Goal: Task Accomplishment & Management: Use online tool/utility

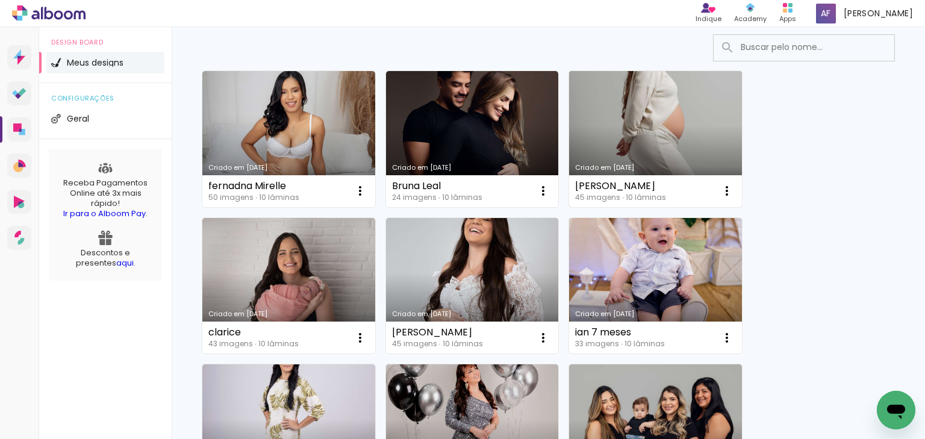
scroll to position [48, 0]
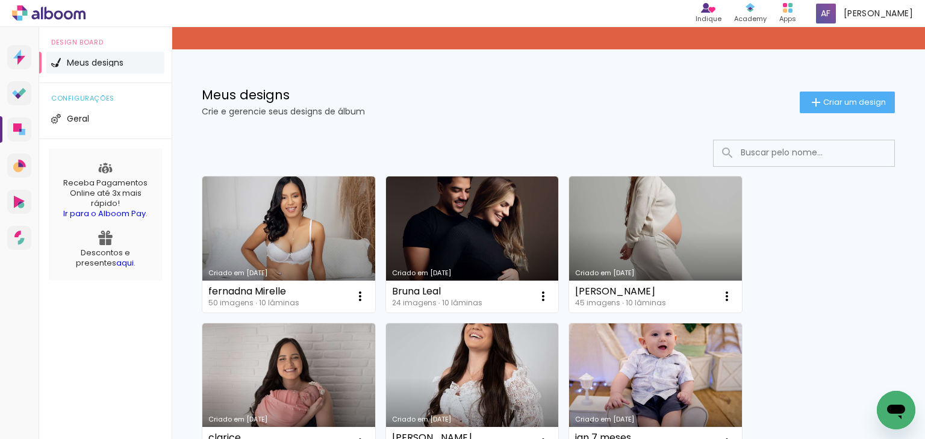
click at [735, 152] on input at bounding box center [821, 152] width 172 height 25
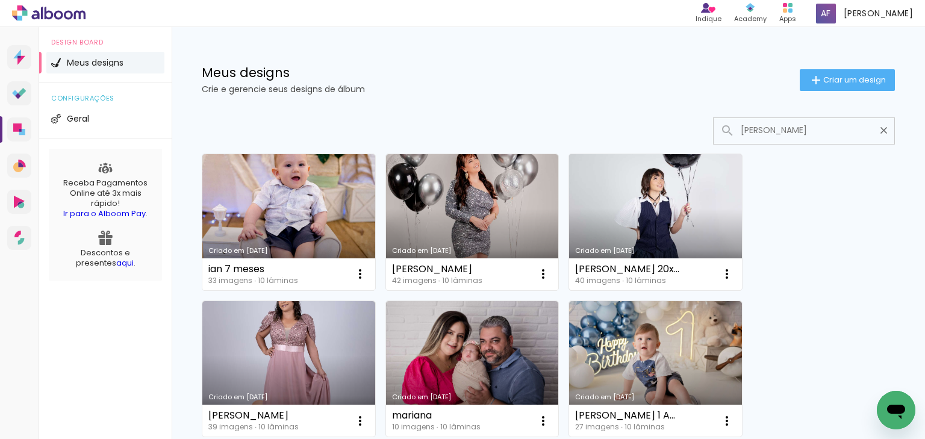
scroll to position [96, 0]
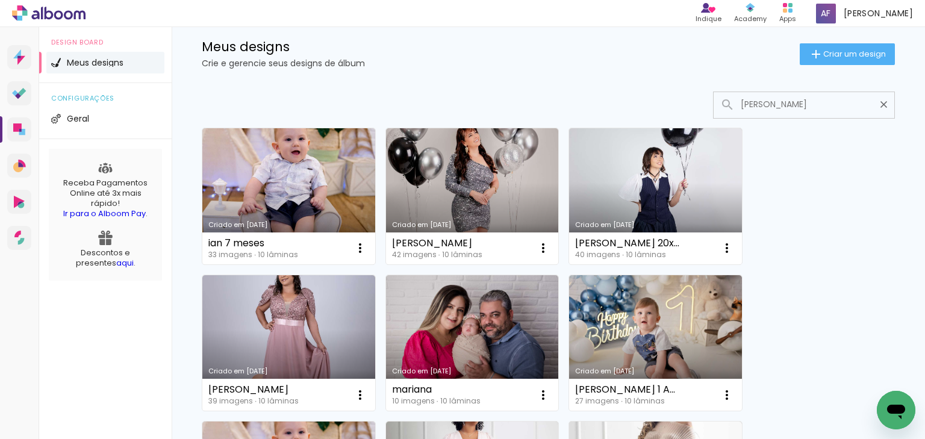
type input "ian"
type paper-input "ian"
click at [381, 186] on div "Criado em 11/08/25 Adriana Cardozo 42 imagens ∙ 10 lâminas Abrir Fazer uma cópi…" at bounding box center [472, 195] width 184 height 147
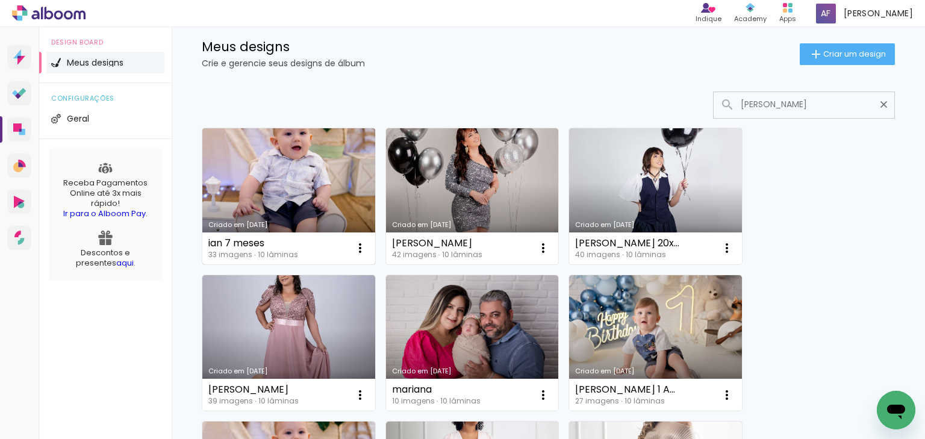
click at [340, 183] on link "Criado em [DATE]" at bounding box center [288, 196] width 173 height 136
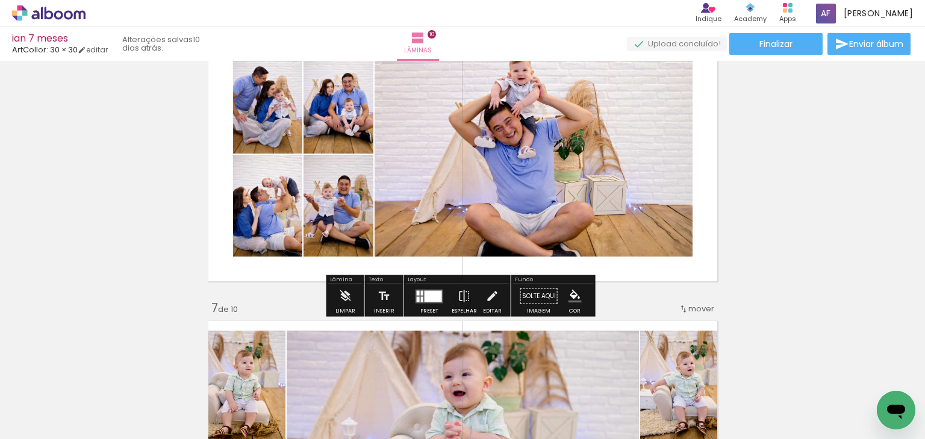
scroll to position [1542, 0]
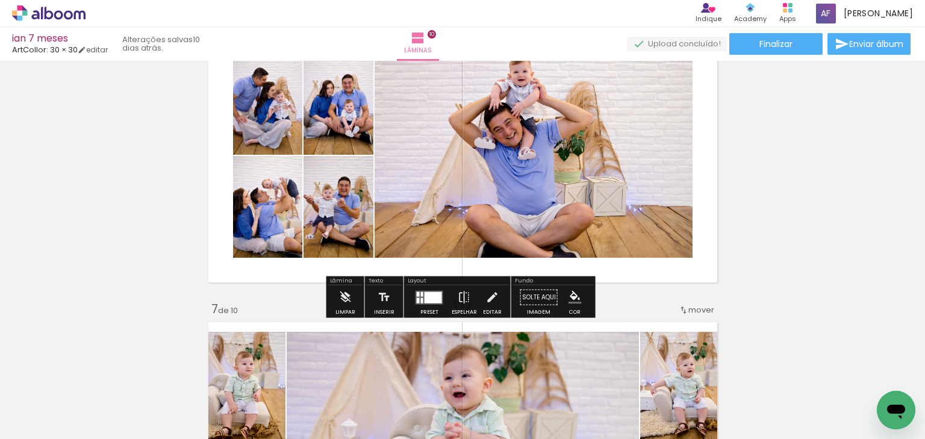
click at [421, 295] on div at bounding box center [422, 294] width 2 height 5
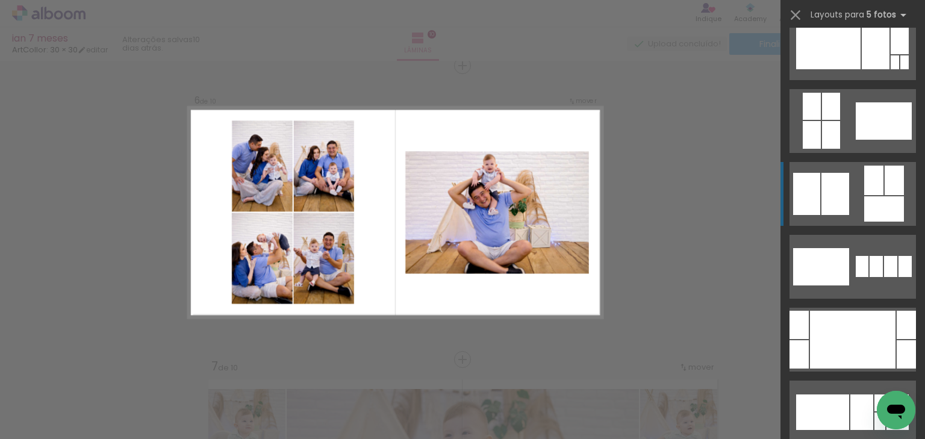
scroll to position [678, 0]
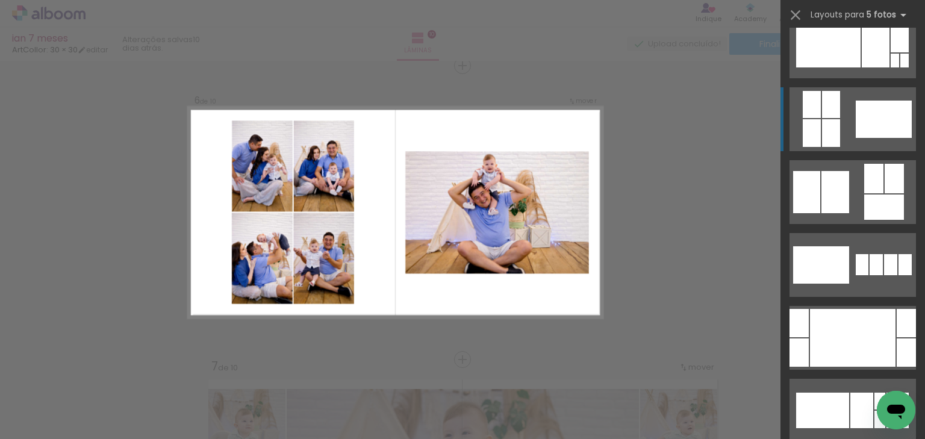
click at [899, 254] on div at bounding box center [905, 264] width 13 height 21
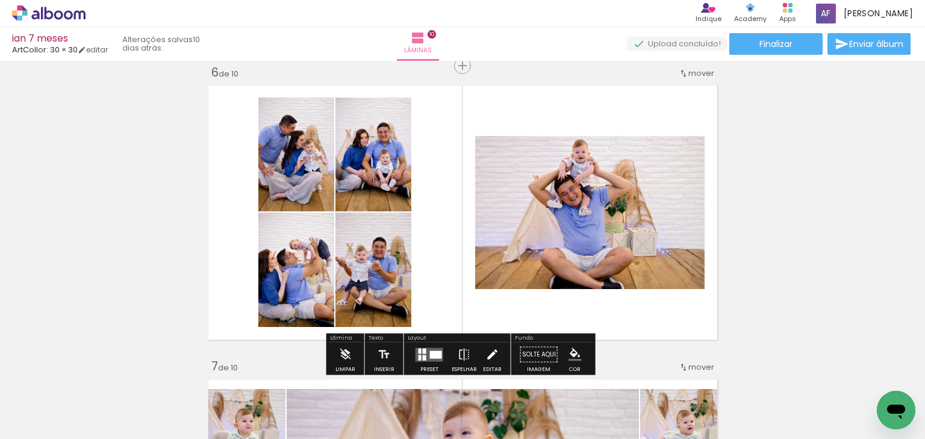
click at [489, 351] on iron-icon at bounding box center [492, 355] width 13 height 24
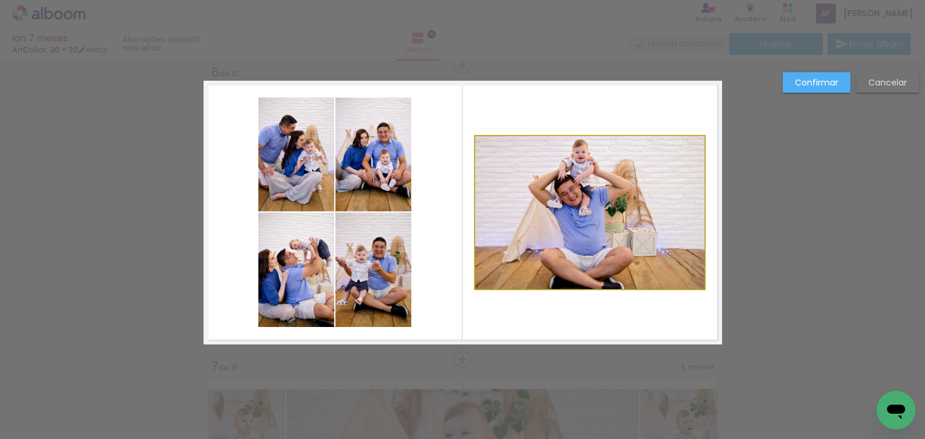
drag, startPoint x: 558, startPoint y: 224, endPoint x: 566, endPoint y: 198, distance: 27.8
click at [558, 224] on quentale-photo at bounding box center [590, 212] width 230 height 153
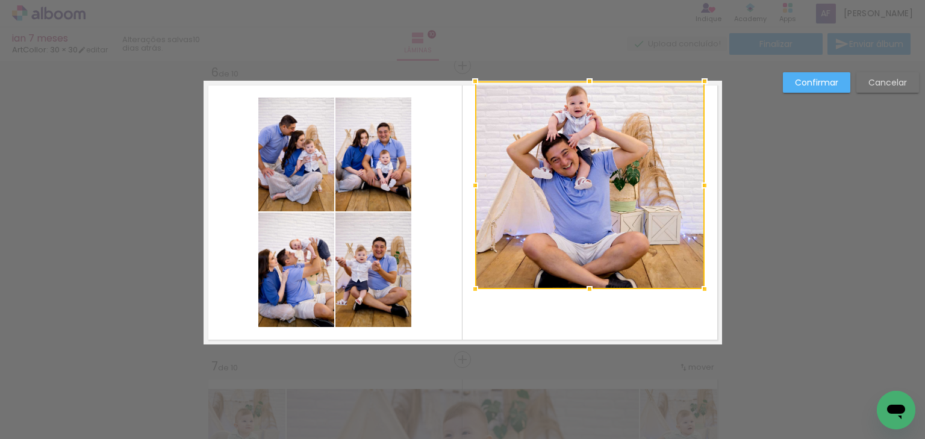
drag, startPoint x: 584, startPoint y: 135, endPoint x: 577, endPoint y: 98, distance: 37.5
click at [579, 84] on div at bounding box center [590, 81] width 24 height 24
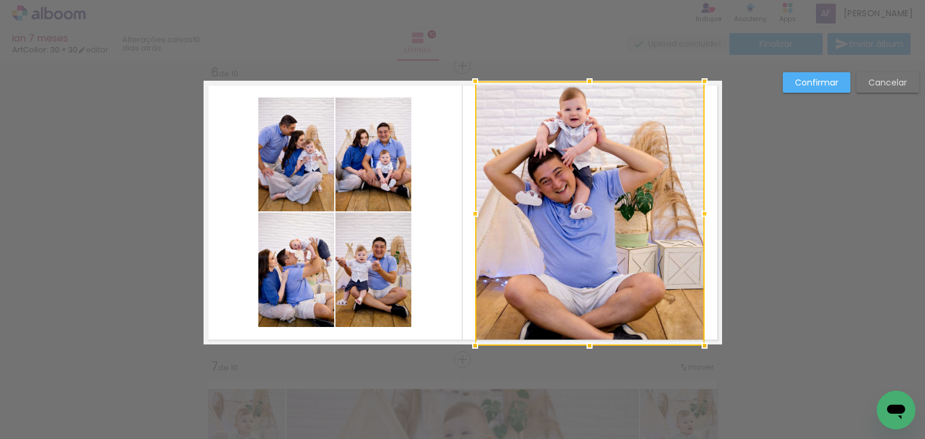
drag, startPoint x: 585, startPoint y: 294, endPoint x: 577, endPoint y: 340, distance: 46.4
click at [578, 340] on div at bounding box center [590, 346] width 24 height 24
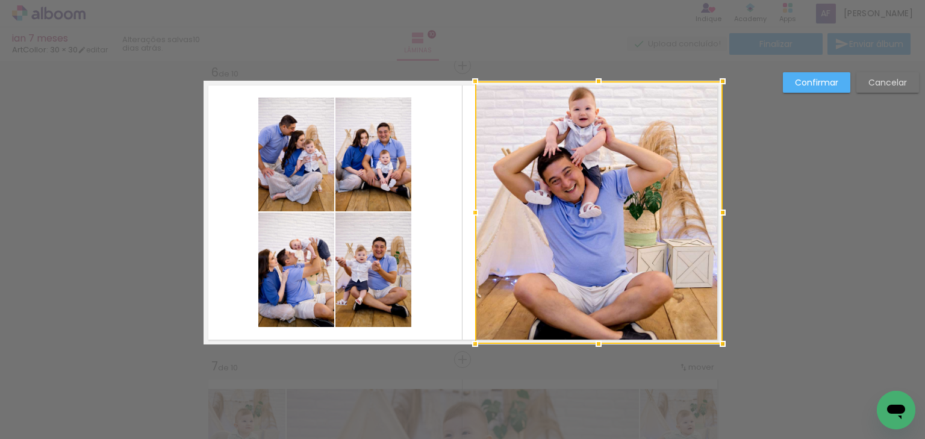
drag, startPoint x: 700, startPoint y: 211, endPoint x: 716, endPoint y: 213, distance: 15.8
click at [716, 213] on div at bounding box center [723, 213] width 24 height 24
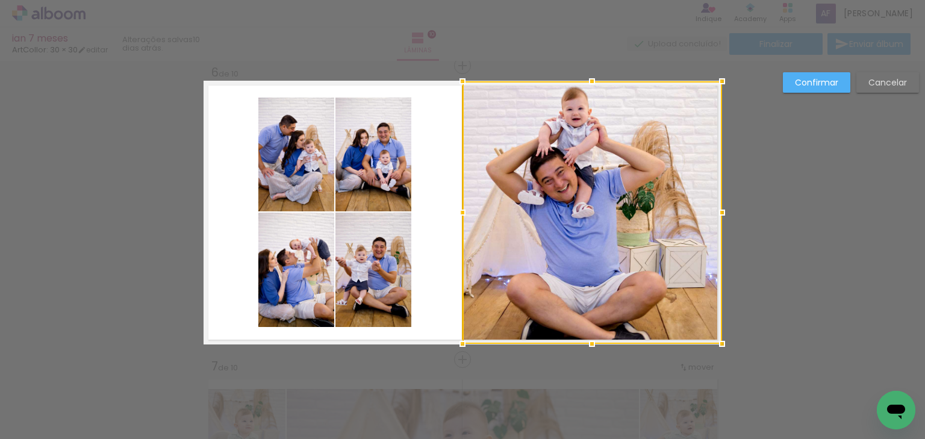
drag, startPoint x: 467, startPoint y: 207, endPoint x: 457, endPoint y: 205, distance: 10.4
click at [457, 205] on div at bounding box center [463, 213] width 24 height 24
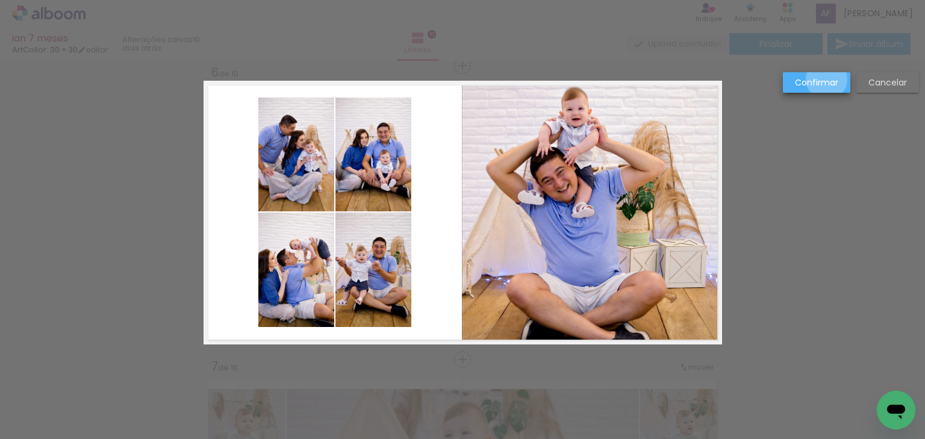
click at [0, 0] on slot "Confirmar" at bounding box center [0, 0] width 0 height 0
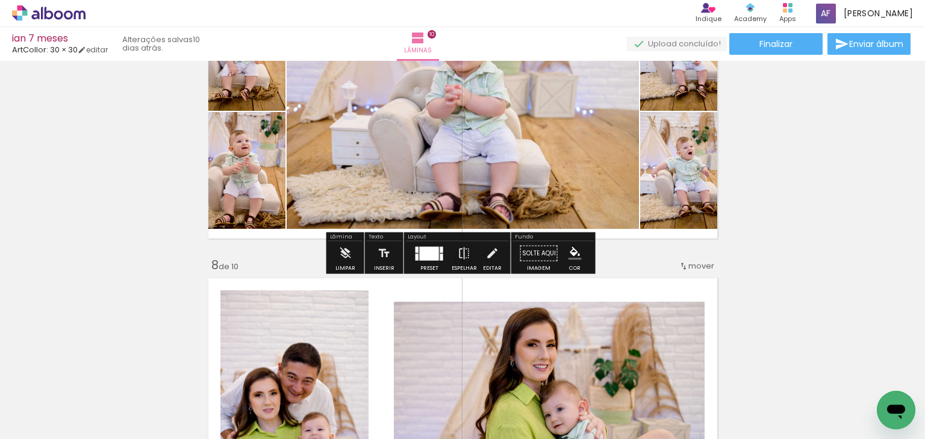
scroll to position [1774, 0]
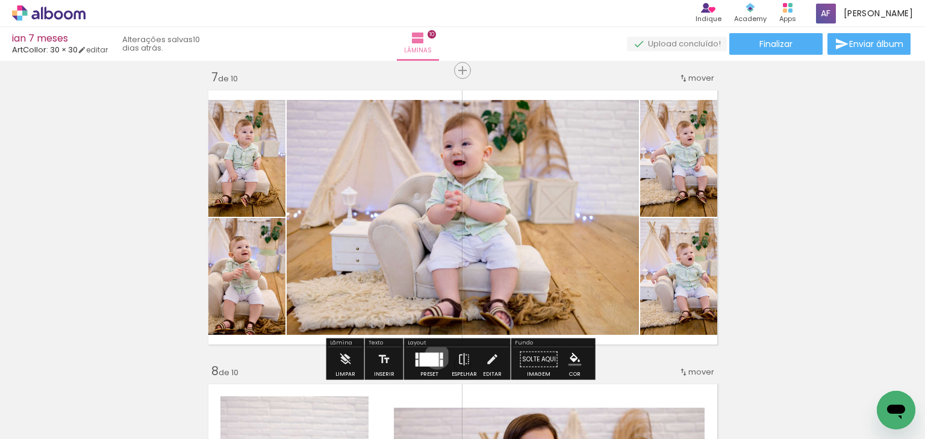
click at [434, 356] on div at bounding box center [429, 359] width 19 height 14
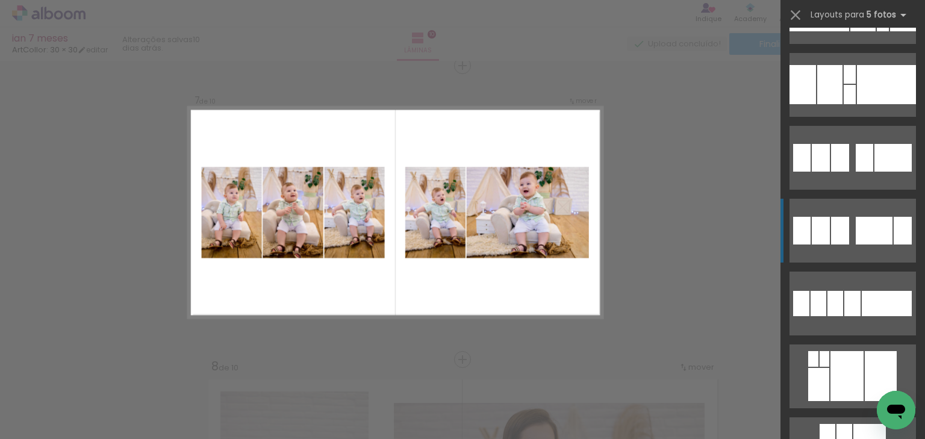
scroll to position [2875, 0]
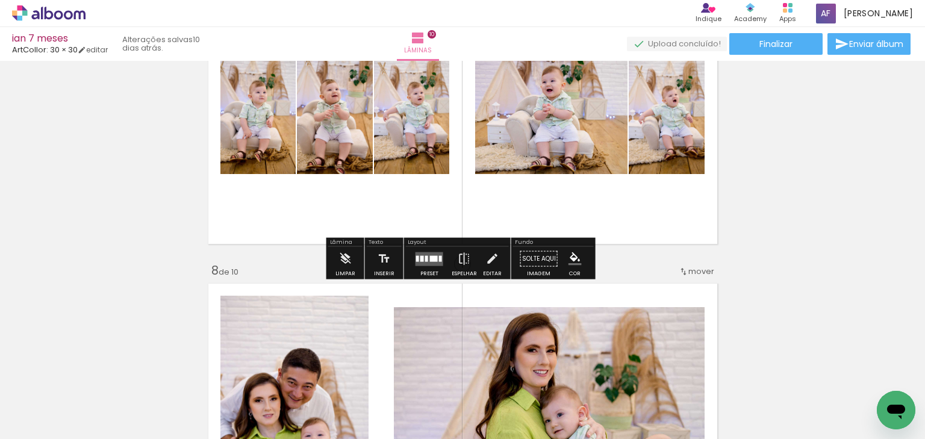
scroll to position [1875, 0]
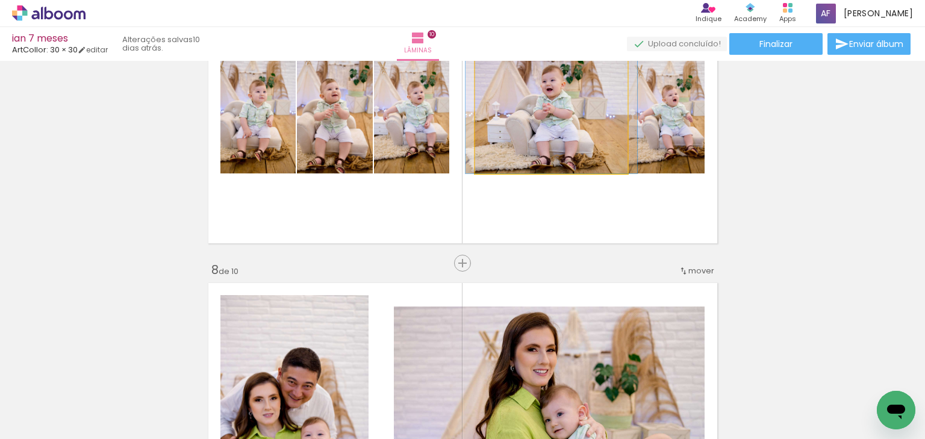
click at [530, 139] on quentale-photo at bounding box center [551, 116] width 152 height 114
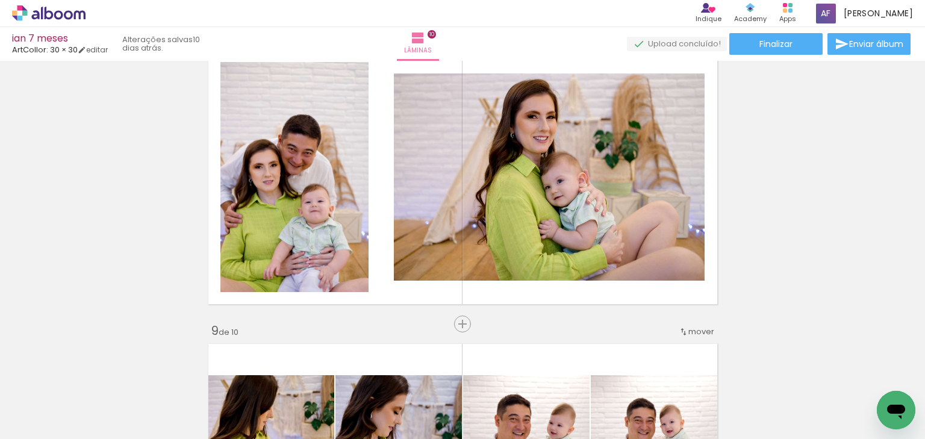
scroll to position [2164, 0]
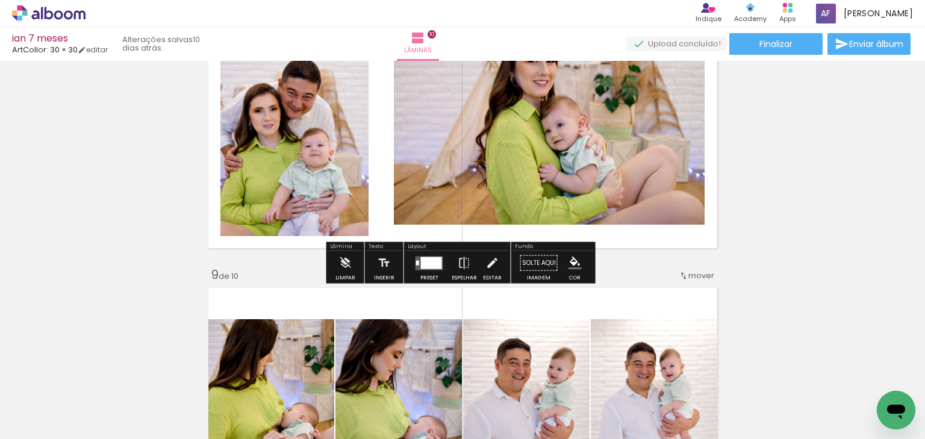
drag, startPoint x: 433, startPoint y: 265, endPoint x: 496, endPoint y: 254, distance: 64.9
click at [433, 264] on div at bounding box center [431, 263] width 21 height 12
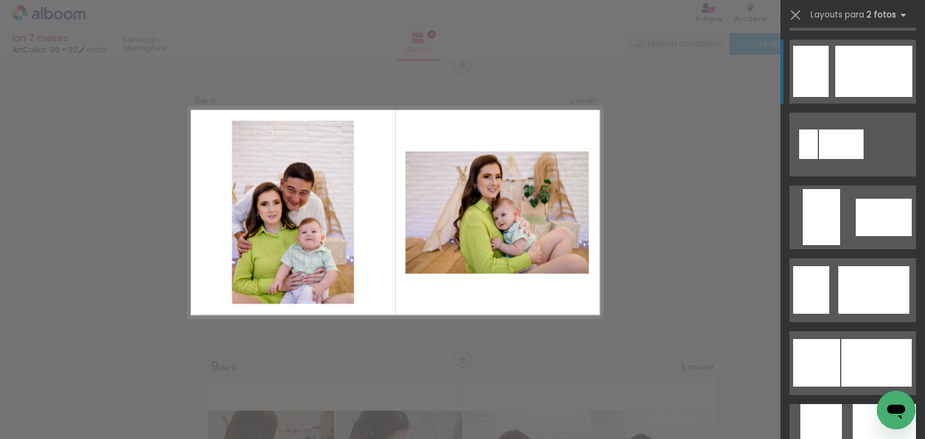
scroll to position [819, 0]
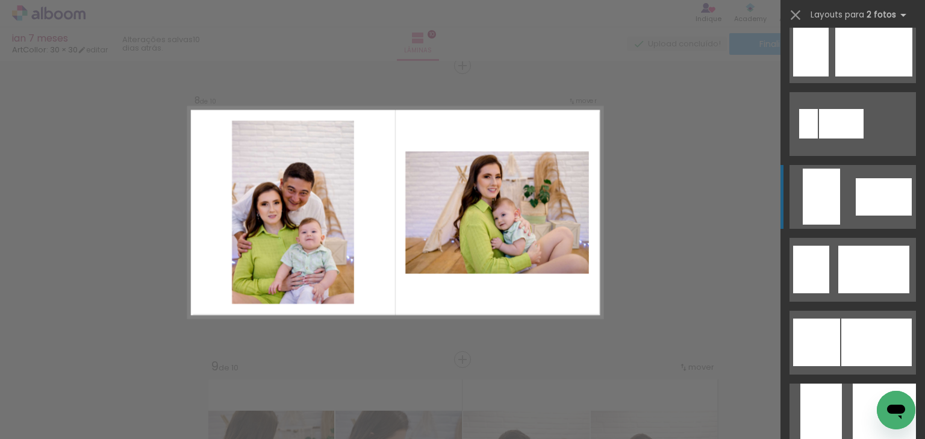
click at [846, 238] on quentale-layouter at bounding box center [853, 270] width 127 height 64
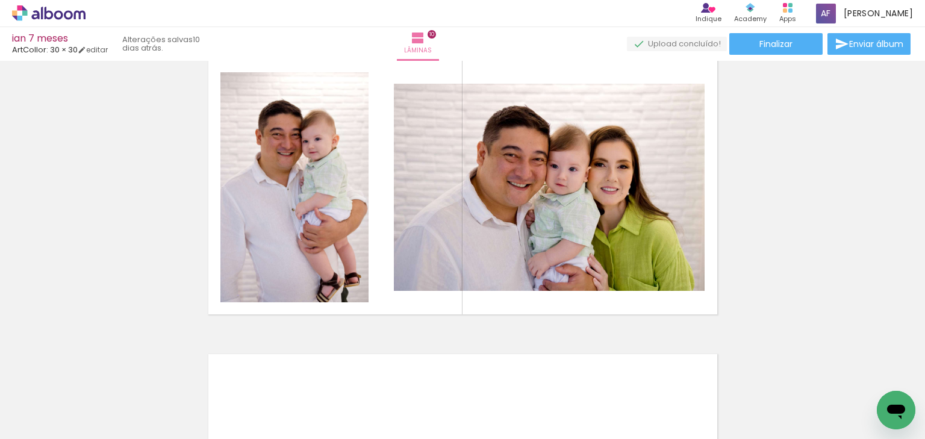
scroll to position [2699, 0]
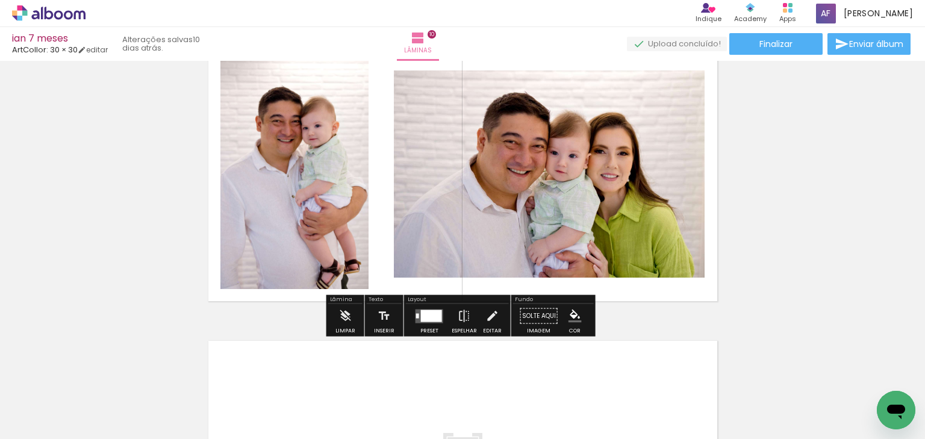
click at [423, 311] on div at bounding box center [431, 316] width 21 height 12
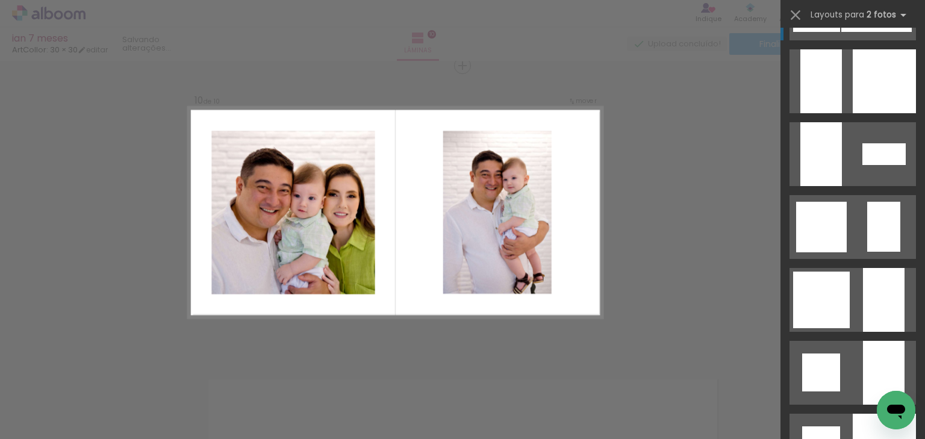
scroll to position [1157, 0]
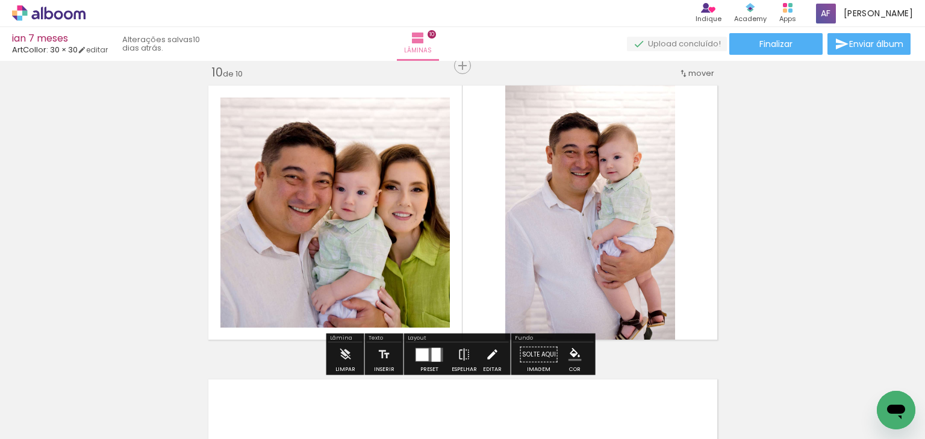
click at [495, 356] on iron-icon at bounding box center [492, 355] width 13 height 24
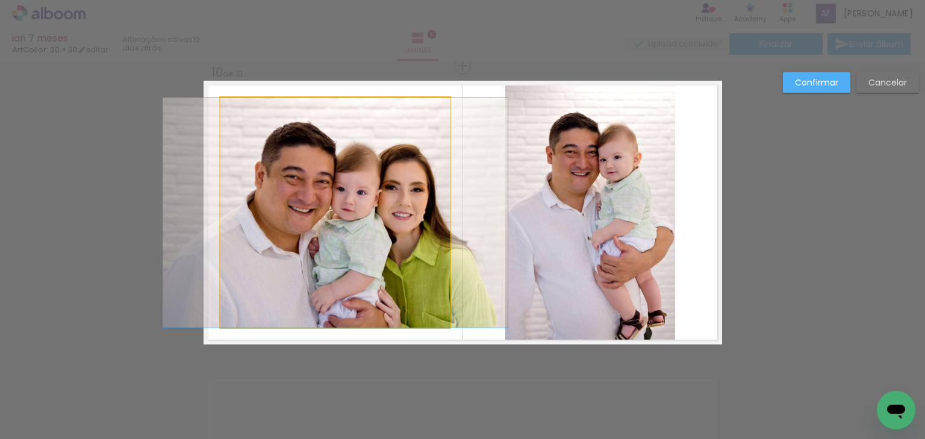
click at [377, 237] on quentale-photo at bounding box center [335, 213] width 230 height 230
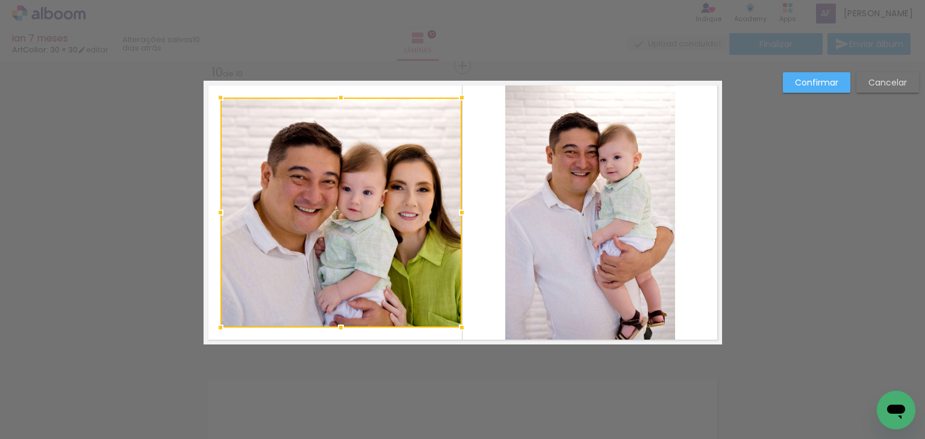
drag, startPoint x: 449, startPoint y: 208, endPoint x: 458, endPoint y: 210, distance: 9.1
click at [458, 210] on div at bounding box center [462, 213] width 24 height 24
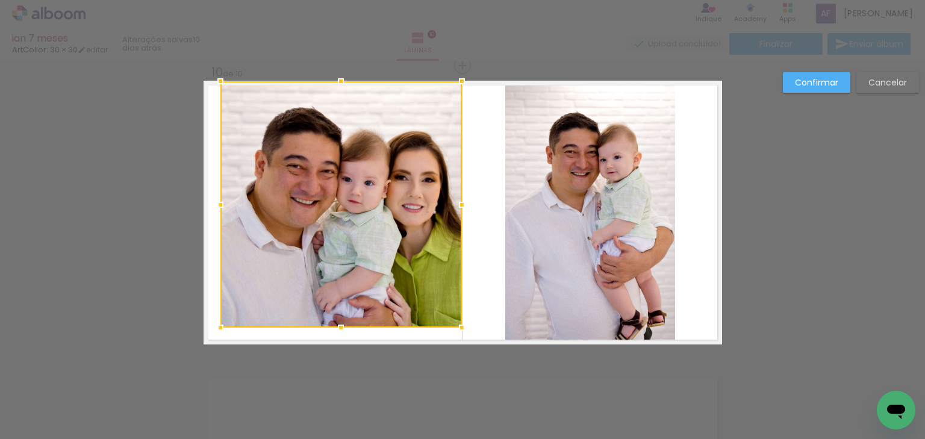
drag, startPoint x: 334, startPoint y: 87, endPoint x: 301, endPoint y: 106, distance: 37.8
click at [334, 77] on div at bounding box center [341, 81] width 24 height 24
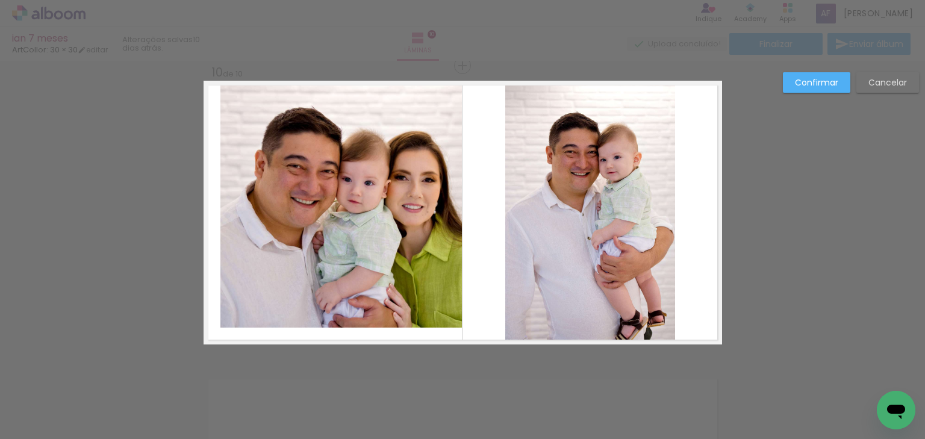
click at [220, 211] on quentale-photo at bounding box center [341, 204] width 242 height 246
click at [233, 212] on quentale-photo at bounding box center [341, 204] width 242 height 246
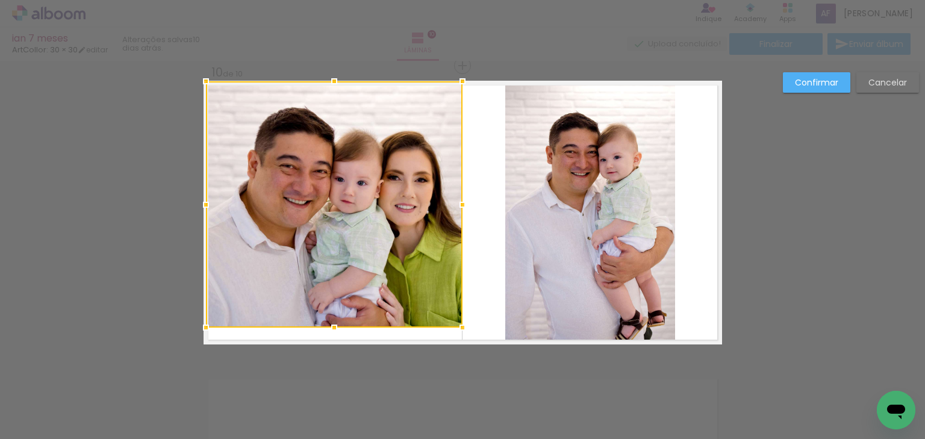
drag, startPoint x: 214, startPoint y: 202, endPoint x: 192, endPoint y: 209, distance: 23.3
click at [194, 207] on div at bounding box center [206, 205] width 24 height 24
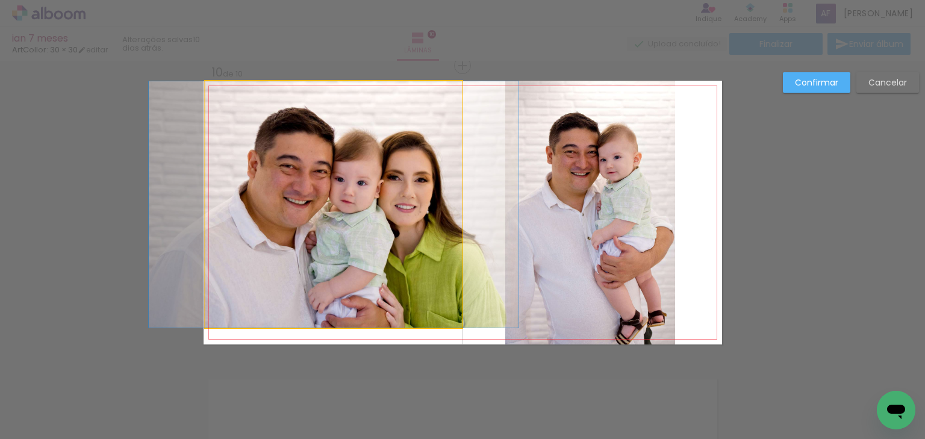
click at [330, 308] on quentale-photo at bounding box center [333, 204] width 257 height 246
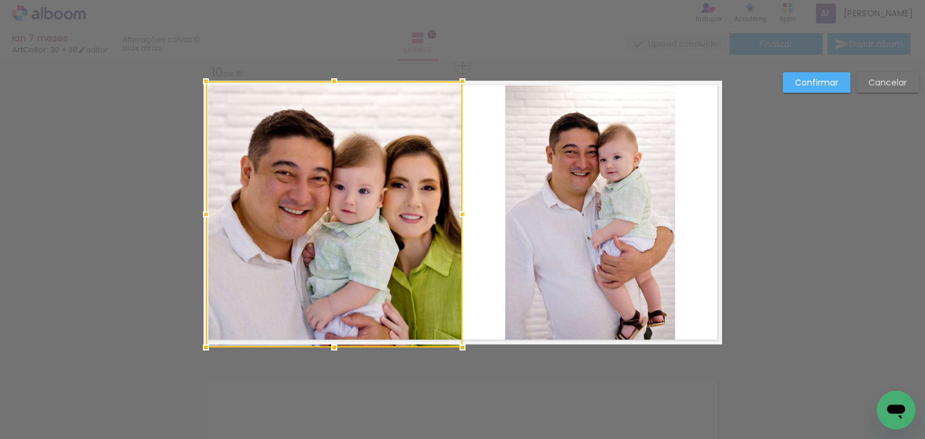
drag, startPoint x: 330, startPoint y: 326, endPoint x: 328, endPoint y: 344, distance: 18.2
click at [328, 344] on div at bounding box center [334, 348] width 24 height 24
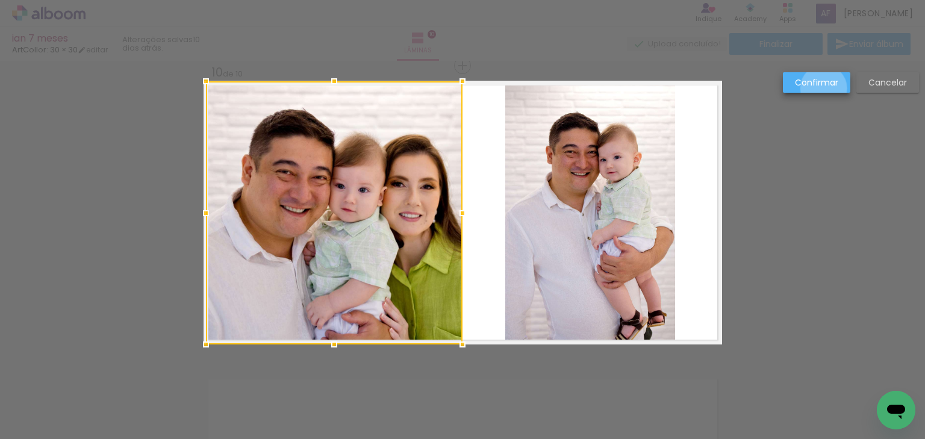
click at [824, 89] on paper-button "Confirmar" at bounding box center [816, 82] width 67 height 20
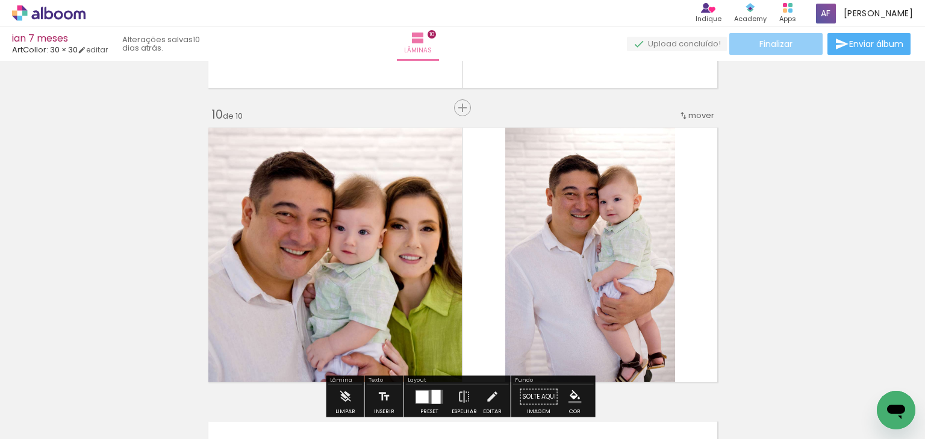
scroll to position [2496, 0]
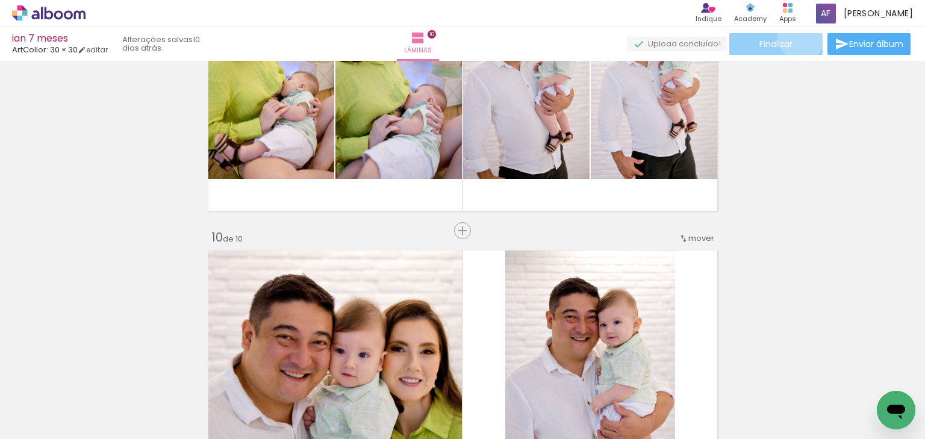
click at [798, 36] on paper-button "Finalizar" at bounding box center [776, 44] width 93 height 22
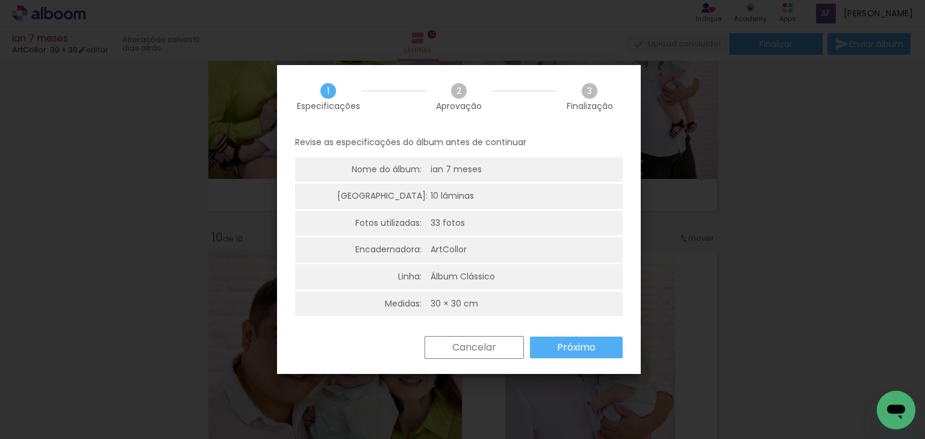
click at [0, 0] on slot "Próximo" at bounding box center [0, 0] width 0 height 0
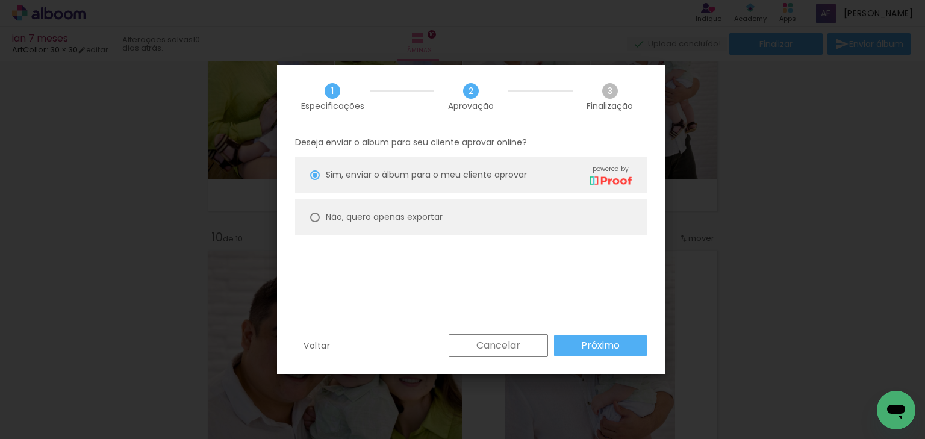
drag, startPoint x: 448, startPoint y: 221, endPoint x: 558, endPoint y: 311, distance: 141.7
click at [448, 222] on paper-radio-button "Não, quero apenas exportar" at bounding box center [471, 217] width 352 height 36
type paper-radio-button "on"
click at [0, 0] on slot "Próximo" at bounding box center [0, 0] width 0 height 0
type input "Alta, 300 DPI"
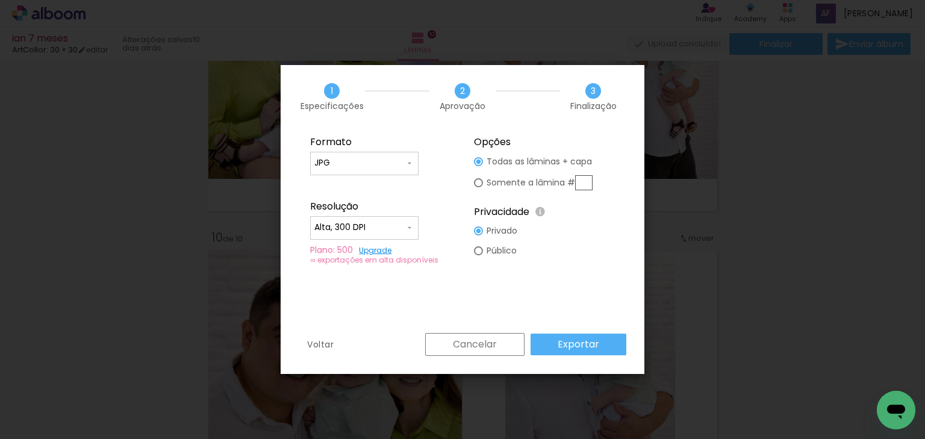
click at [603, 342] on paper-button "Exportar" at bounding box center [579, 345] width 96 height 22
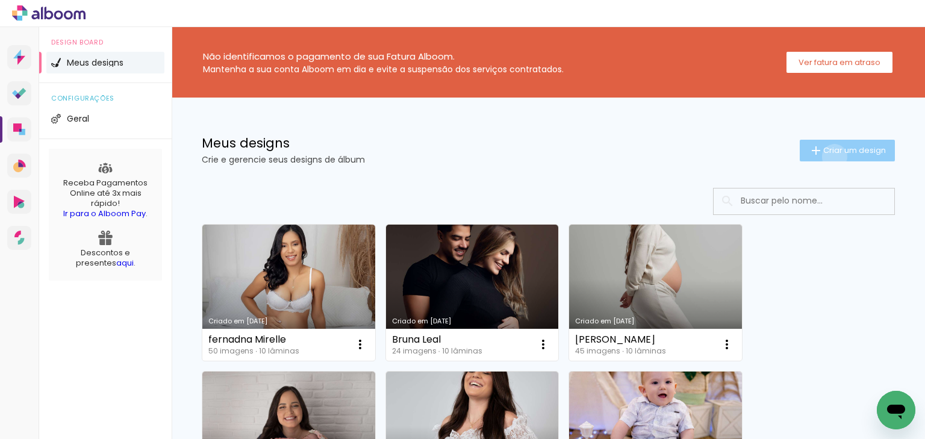
click at [825, 157] on paper-button "Criar um design" at bounding box center [847, 151] width 95 height 22
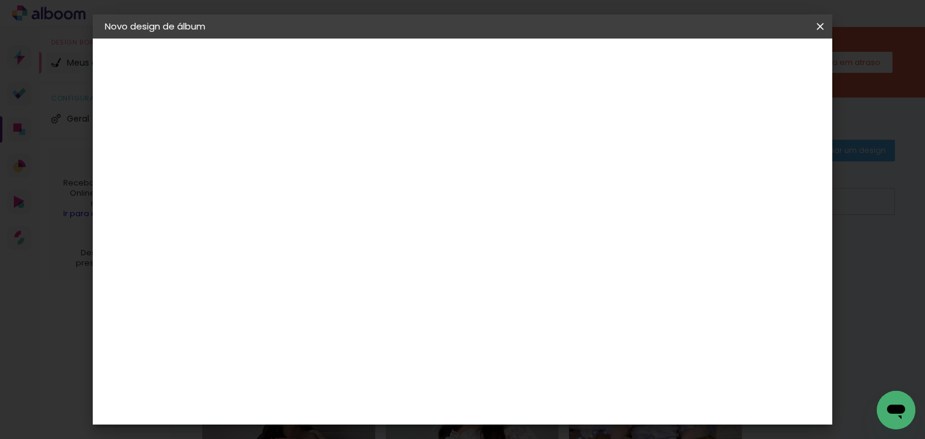
click at [302, 156] on input at bounding box center [302, 161] width 0 height 19
type input "Maria Luisa gpn"
type paper-input "Maria Luisa gpn"
drag, startPoint x: 763, startPoint y: 70, endPoint x: 731, endPoint y: 99, distance: 43.5
click at [425, 70] on paper-button "Avançar" at bounding box center [395, 64] width 59 height 20
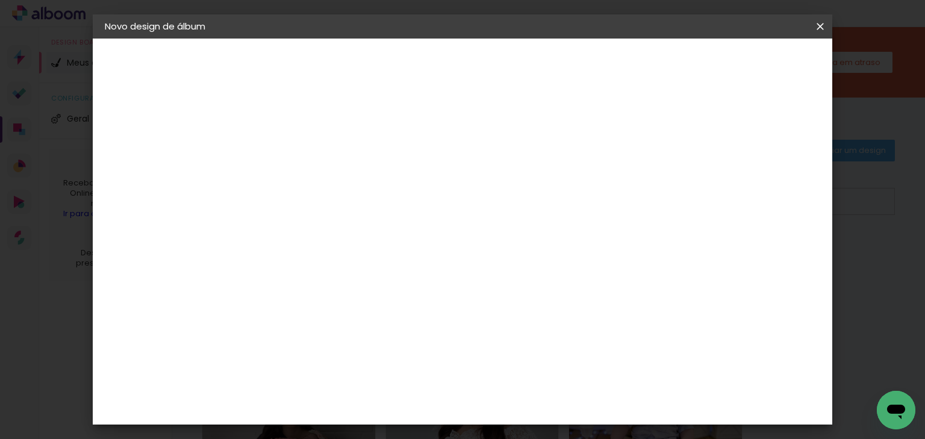
scroll to position [289, 0]
click at [319, 196] on div "ArtCollor" at bounding box center [314, 201] width 43 height 10
click at [527, 62] on paper-button "Avançar" at bounding box center [497, 64] width 59 height 20
click at [349, 201] on input "text" at bounding box center [325, 210] width 47 height 19
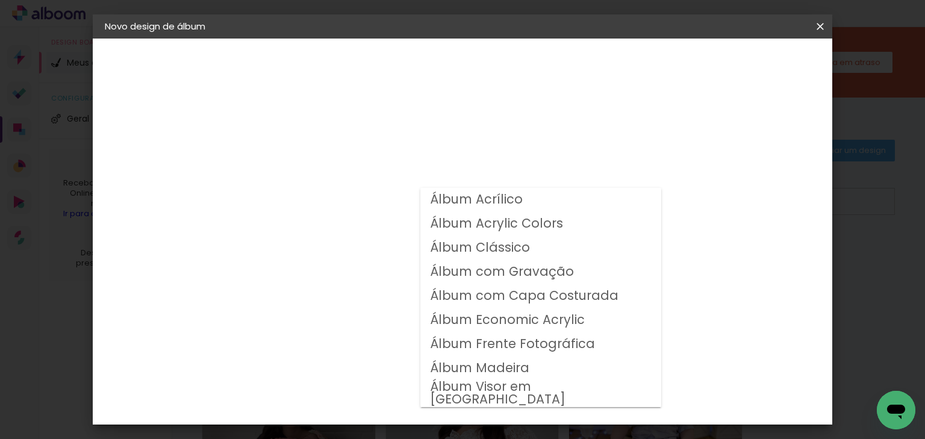
click at [0, 0] on slot "Álbum Clássico" at bounding box center [0, 0] width 0 height 0
type input "Álbum Clássico"
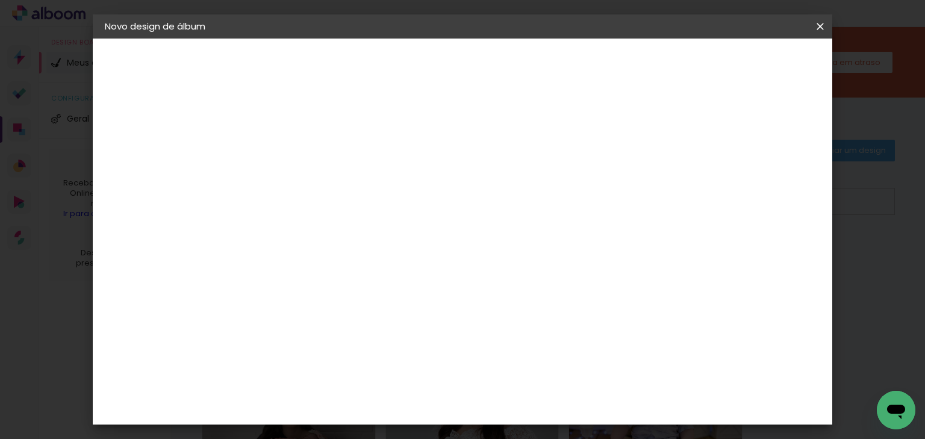
scroll to position [145, 0]
drag, startPoint x: 472, startPoint y: 295, endPoint x: 495, endPoint y: 266, distance: 36.4
click at [383, 328] on span "20 × 20" at bounding box center [355, 340] width 56 height 25
click at [0, 0] on slot "Avançar" at bounding box center [0, 0] width 0 height 0
drag, startPoint x: 734, startPoint y: 132, endPoint x: 765, endPoint y: 99, distance: 44.7
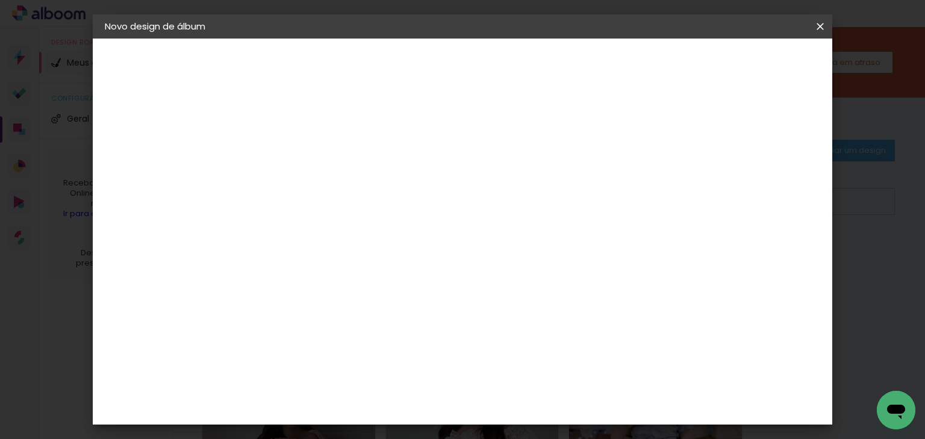
click at [0, 0] on slot "Mostrar sangria" at bounding box center [0, 0] width 0 height 0
type paper-checkbox "on"
click at [626, 65] on span "Iniciar design" at bounding box center [598, 64] width 55 height 8
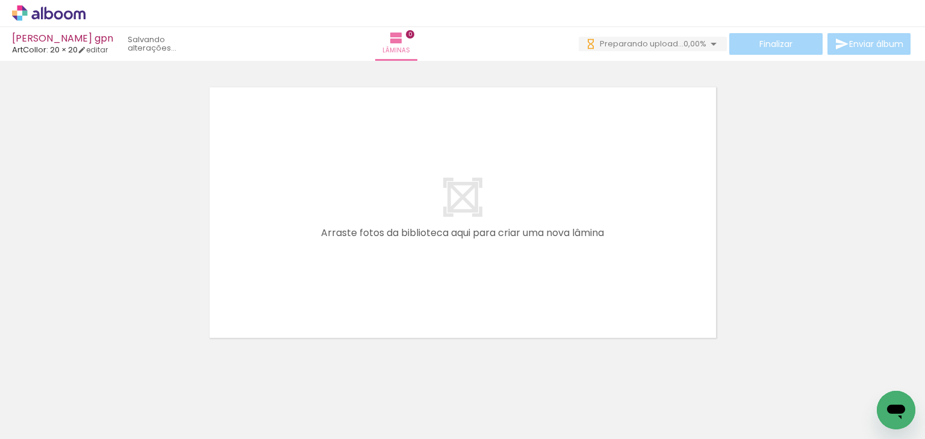
drag, startPoint x: 136, startPoint y: 417, endPoint x: 196, endPoint y: 377, distance: 73.0
click at [234, 289] on quentale-workspace at bounding box center [462, 219] width 925 height 439
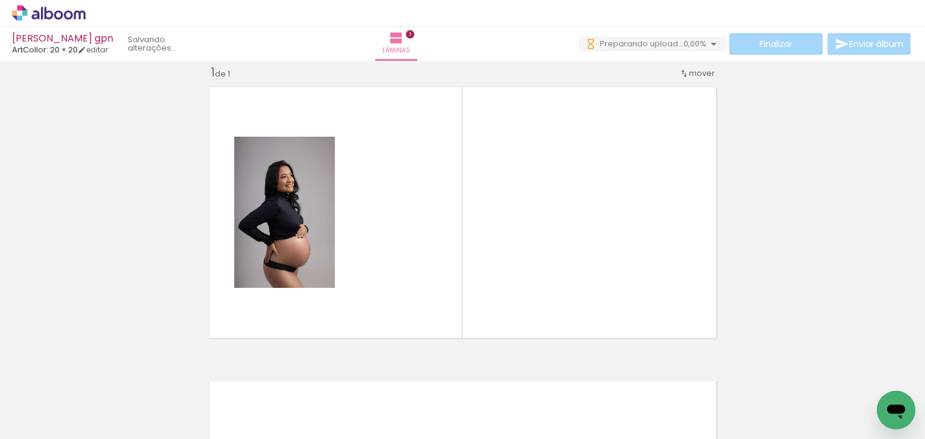
scroll to position [15, 0]
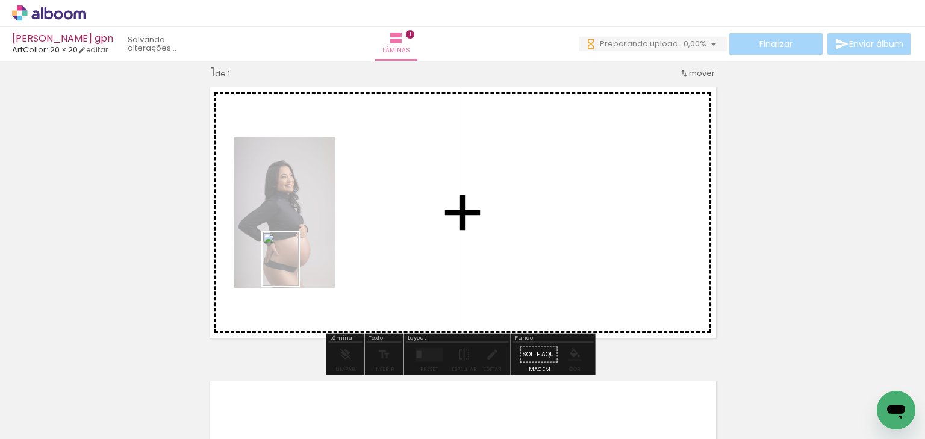
drag, startPoint x: 198, startPoint y: 400, endPoint x: 299, endPoint y: 268, distance: 166.6
click at [299, 268] on quentale-workspace at bounding box center [462, 219] width 925 height 439
drag, startPoint x: 281, startPoint y: 396, endPoint x: 434, endPoint y: 286, distance: 187.7
click at [434, 286] on quentale-workspace at bounding box center [462, 219] width 925 height 439
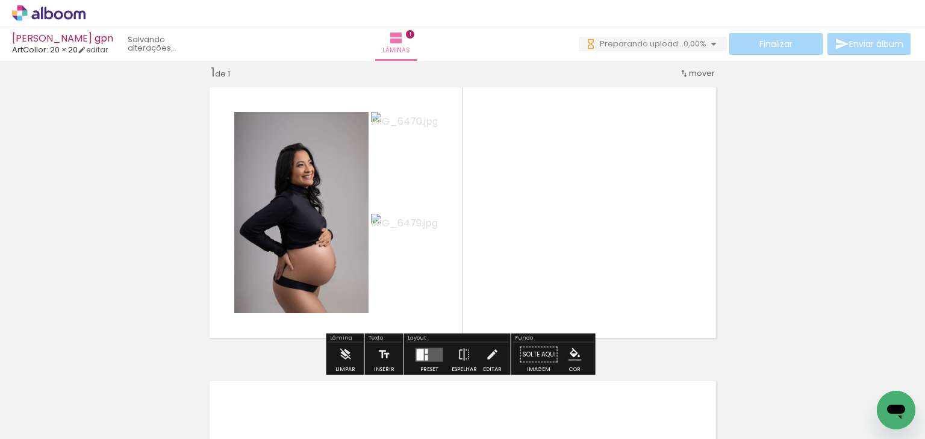
scroll to position [0, 0]
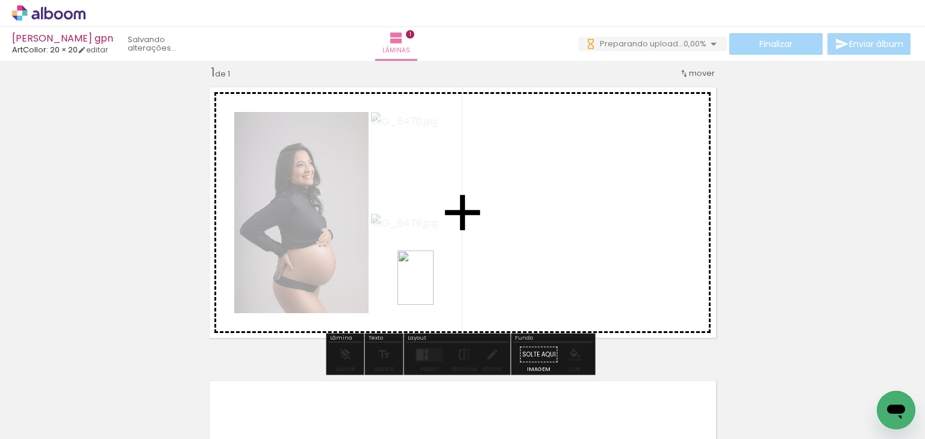
drag, startPoint x: 367, startPoint y: 380, endPoint x: 434, endPoint y: 287, distance: 114.4
click at [434, 287] on quentale-workspace at bounding box center [462, 219] width 925 height 439
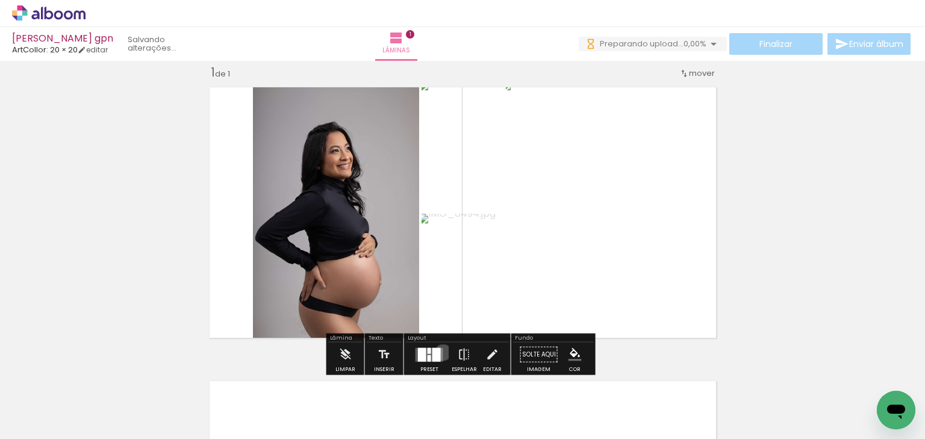
click at [440, 352] on div at bounding box center [429, 355] width 33 height 24
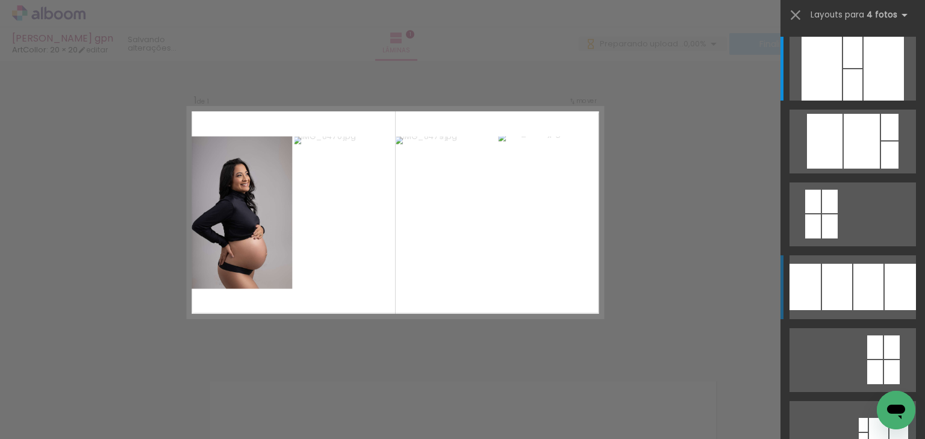
click at [843, 68] on div at bounding box center [852, 52] width 19 height 31
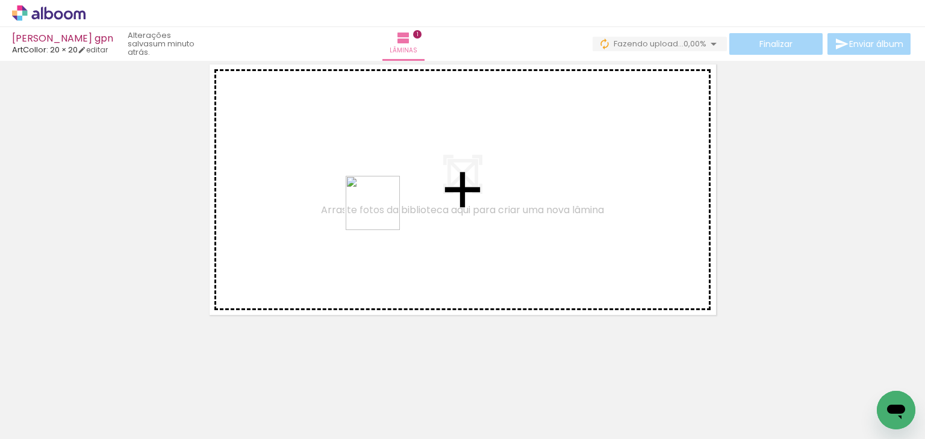
drag, startPoint x: 401, startPoint y: 392, endPoint x: 390, endPoint y: 213, distance: 179.8
click at [381, 195] on quentale-workspace at bounding box center [462, 219] width 925 height 439
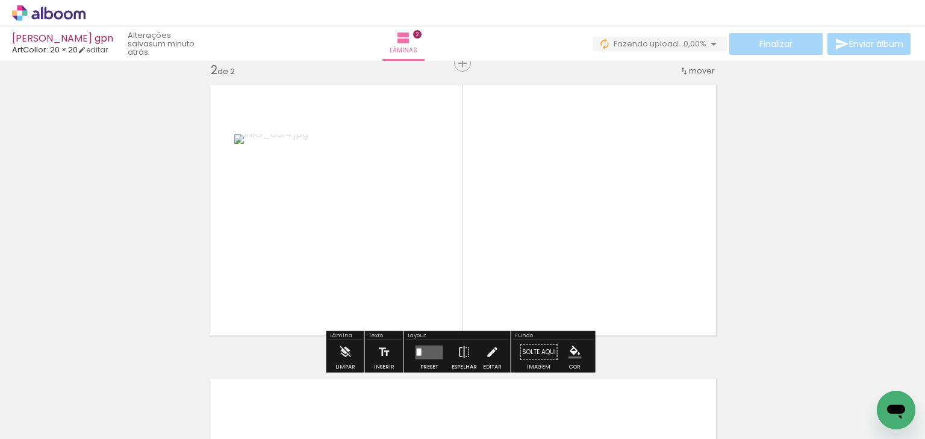
scroll to position [309, 0]
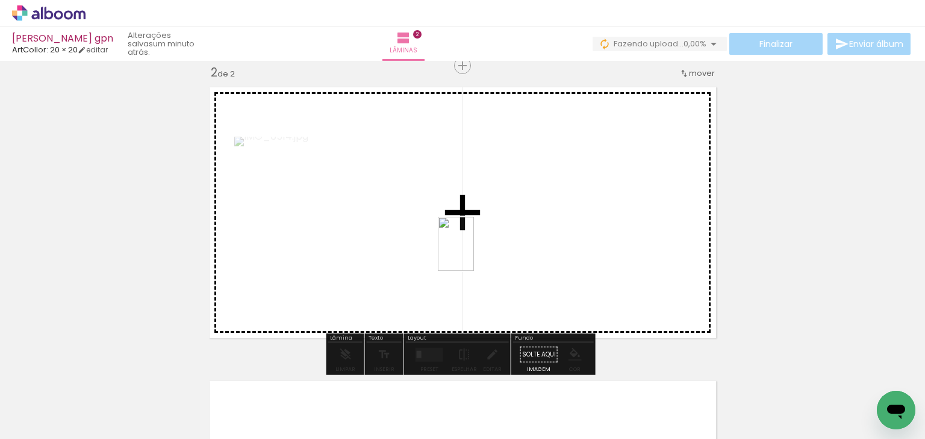
drag, startPoint x: 453, startPoint y: 376, endPoint x: 476, endPoint y: 224, distance: 153.5
click at [475, 224] on quentale-workspace at bounding box center [462, 219] width 925 height 439
drag, startPoint x: 599, startPoint y: 396, endPoint x: 574, endPoint y: 228, distance: 170.6
click at [574, 228] on quentale-workspace at bounding box center [462, 219] width 925 height 439
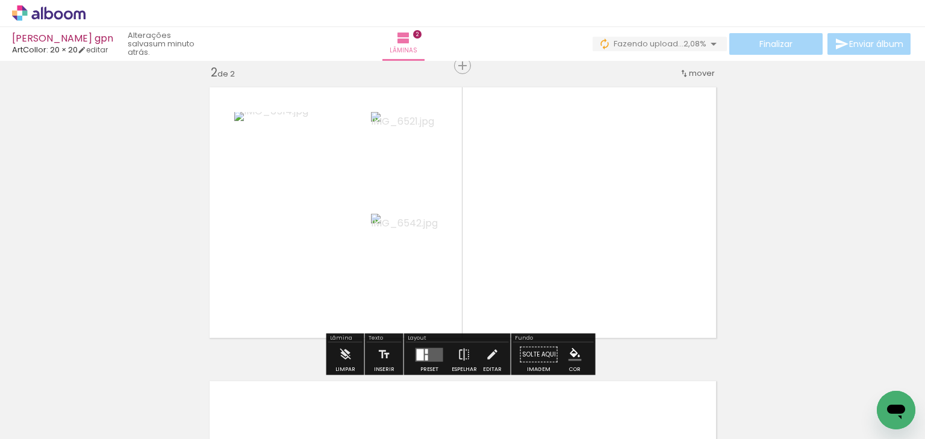
click at [425, 349] on div at bounding box center [426, 351] width 3 height 5
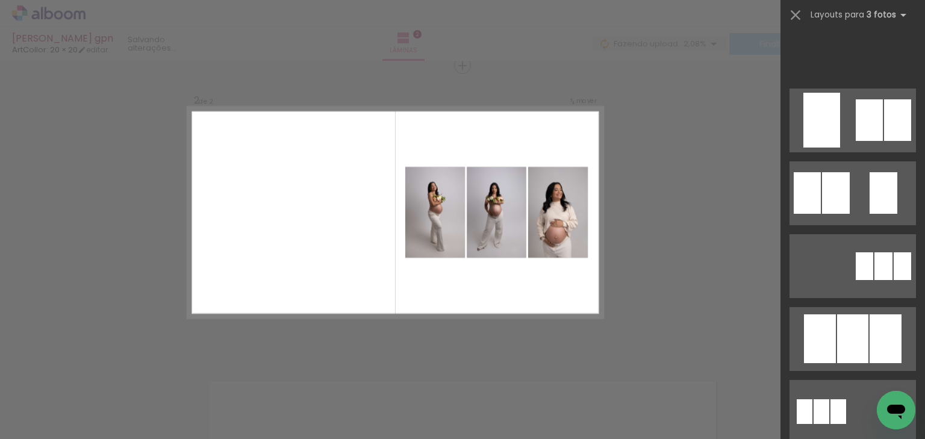
scroll to position [675, 0]
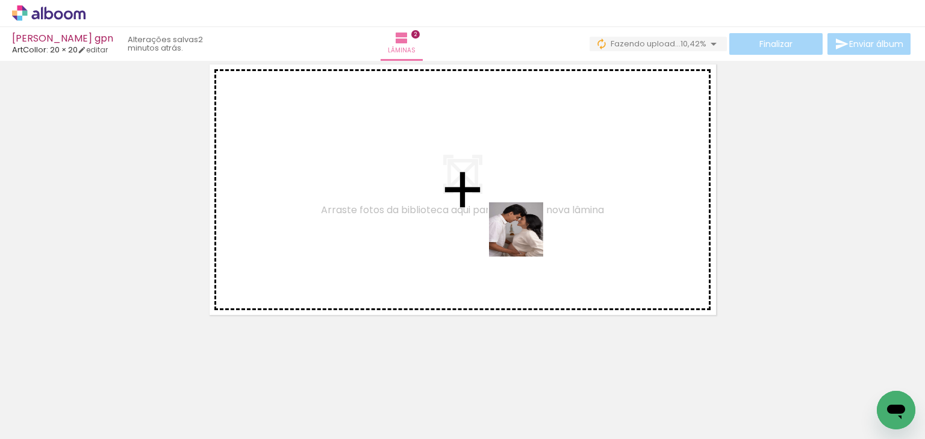
drag, startPoint x: 533, startPoint y: 386, endPoint x: 525, endPoint y: 236, distance: 149.6
click at [525, 236] on quentale-workspace at bounding box center [462, 219] width 925 height 439
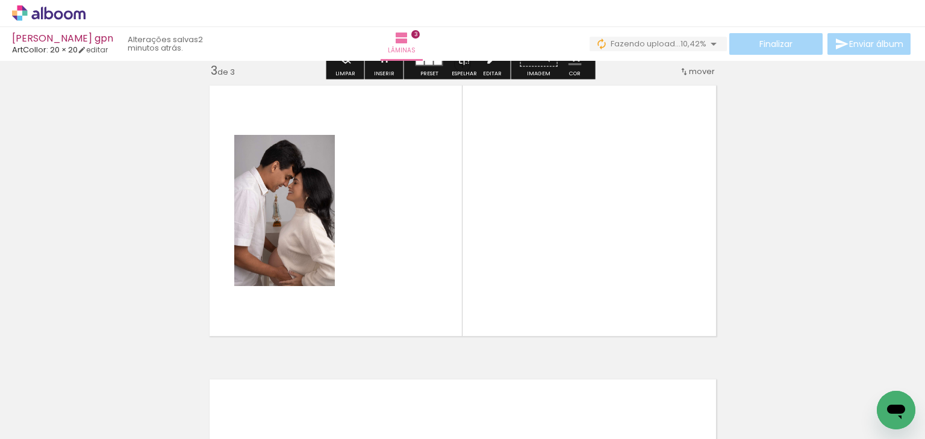
scroll to position [603, 0]
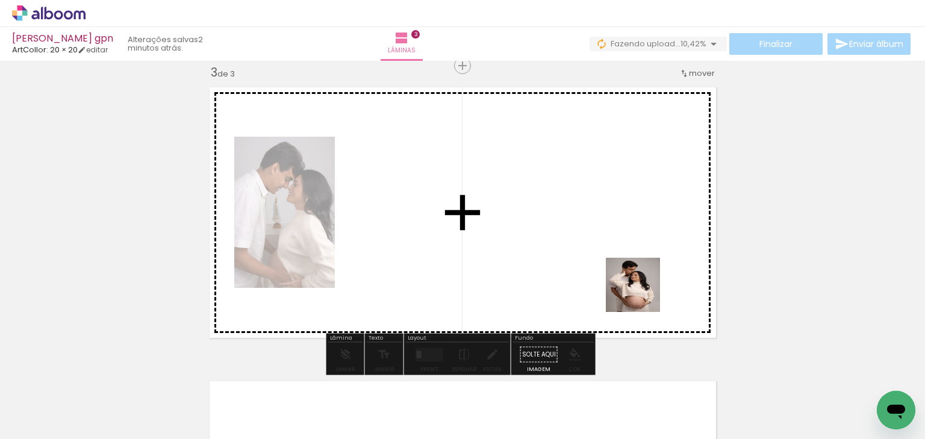
drag, startPoint x: 664, startPoint y: 395, endPoint x: 627, endPoint y: 242, distance: 158.1
click at [627, 242] on quentale-workspace at bounding box center [462, 219] width 925 height 439
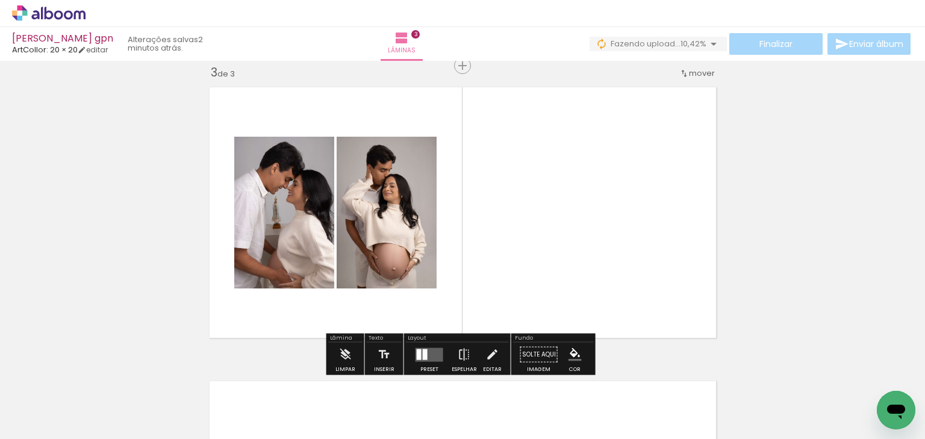
click at [428, 345] on div at bounding box center [429, 355] width 33 height 24
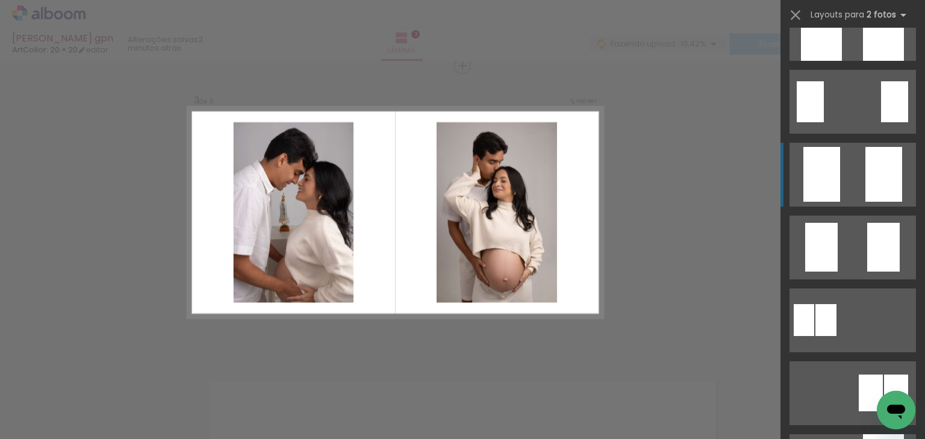
scroll to position [96, 0]
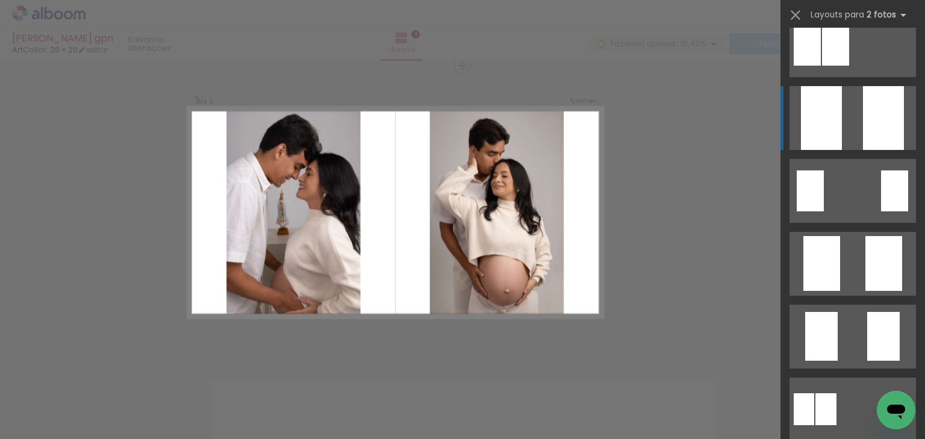
click at [837, 139] on div at bounding box center [821, 118] width 41 height 64
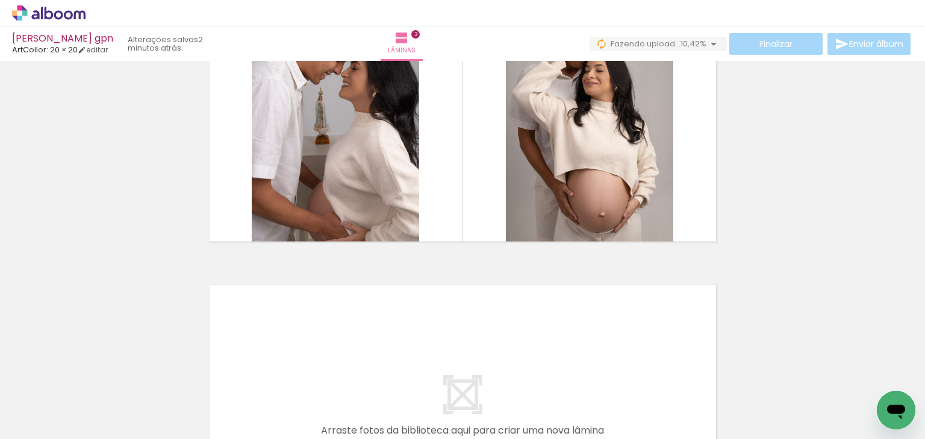
scroll to position [0, 529]
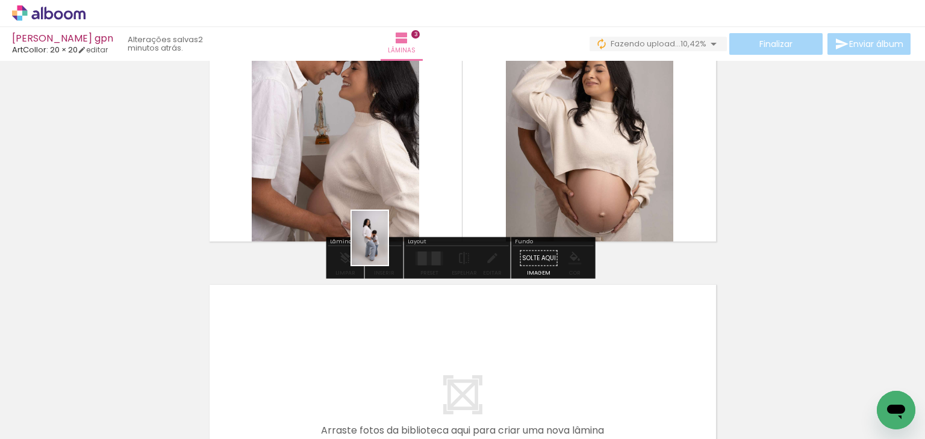
drag, startPoint x: 363, startPoint y: 362, endPoint x: 388, endPoint y: 247, distance: 117.8
click at [388, 247] on quentale-workspace at bounding box center [462, 219] width 925 height 439
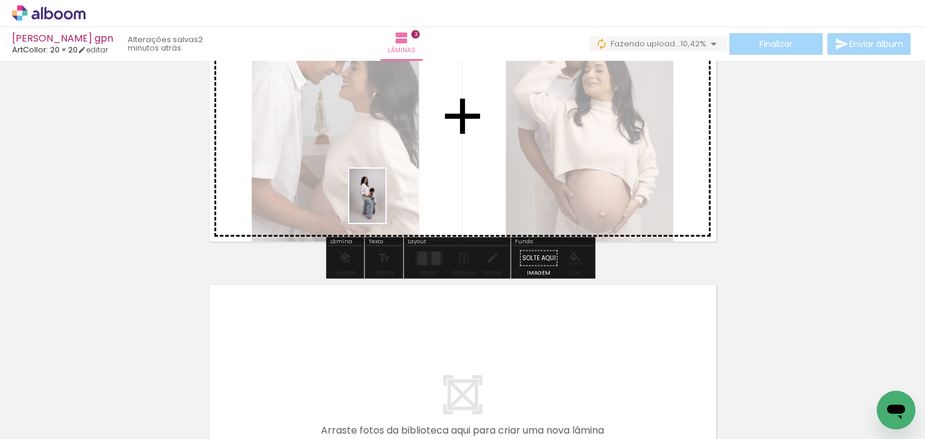
drag, startPoint x: 344, startPoint y: 395, endPoint x: 386, endPoint y: 205, distance: 194.8
click at [386, 205] on quentale-workspace at bounding box center [462, 219] width 925 height 439
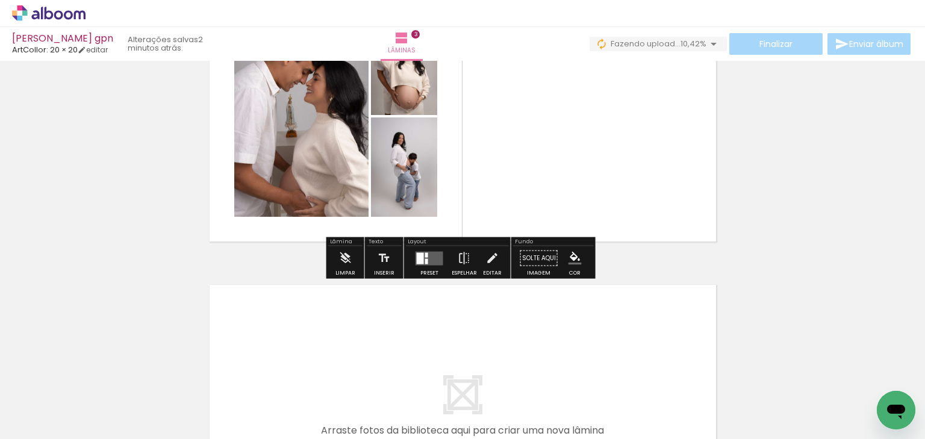
drag, startPoint x: 416, startPoint y: 398, endPoint x: 445, endPoint y: 190, distance: 209.2
click at [445, 190] on quentale-workspace at bounding box center [462, 219] width 925 height 439
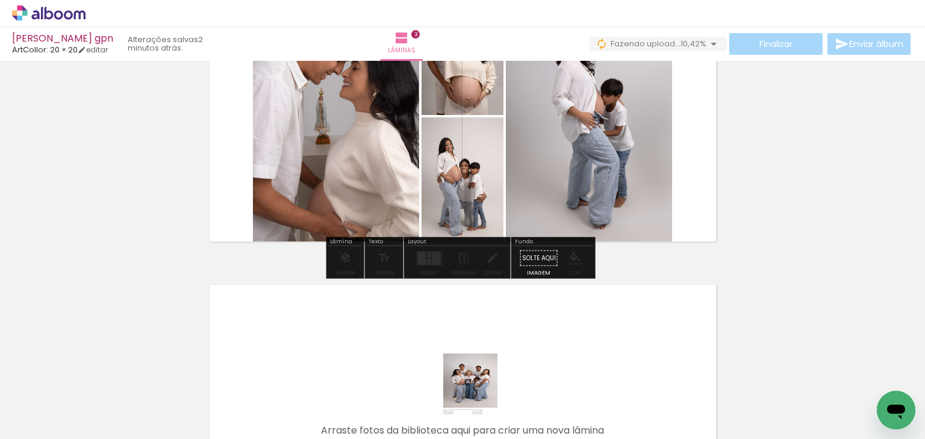
drag, startPoint x: 476, startPoint y: 405, endPoint x: 491, endPoint y: 204, distance: 202.4
click at [489, 199] on quentale-workspace at bounding box center [462, 219] width 925 height 439
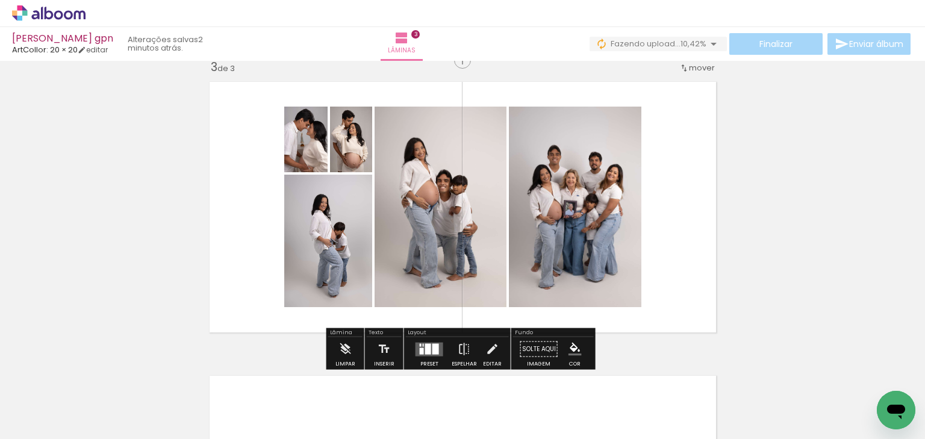
scroll to position [603, 0]
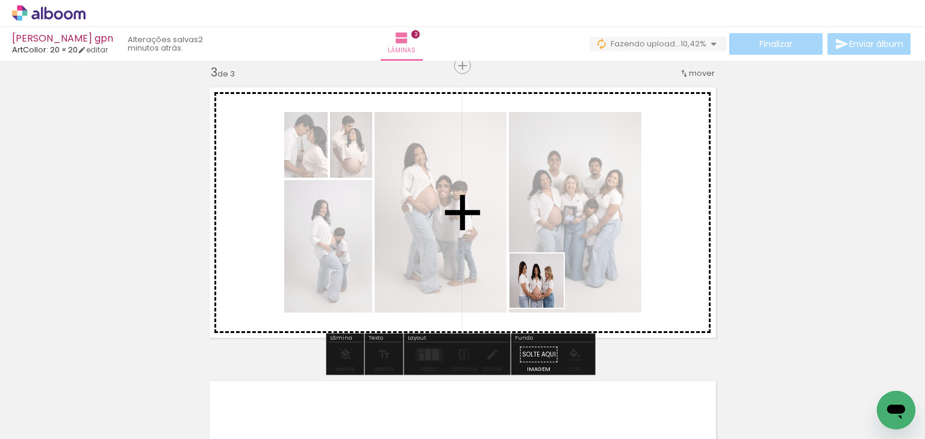
drag, startPoint x: 545, startPoint y: 301, endPoint x: 546, endPoint y: 288, distance: 13.3
click at [546, 288] on quentale-workspace at bounding box center [462, 219] width 925 height 439
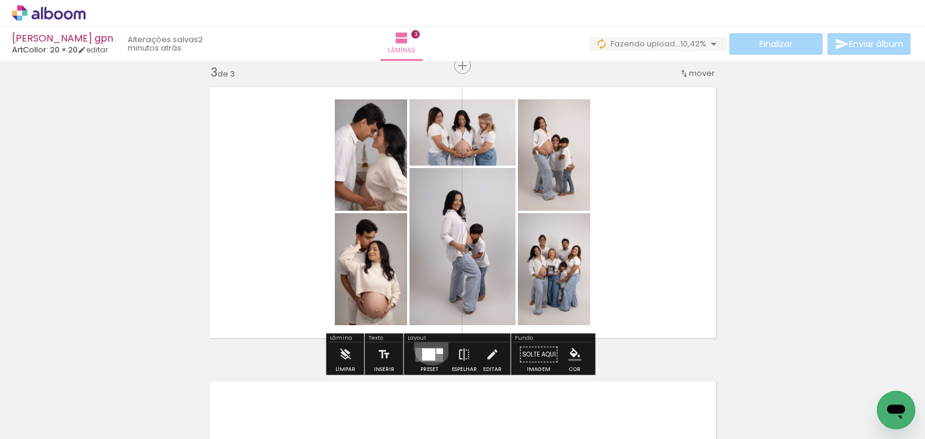
click at [430, 346] on div at bounding box center [429, 355] width 33 height 24
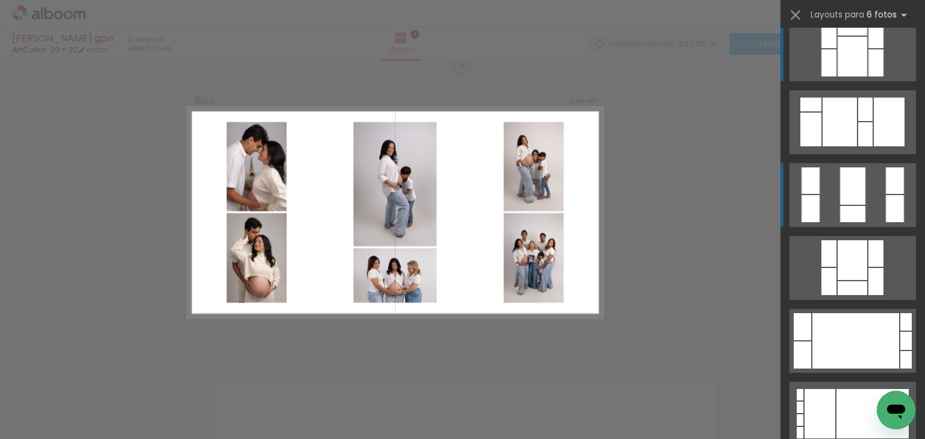
scroll to position [0, 0]
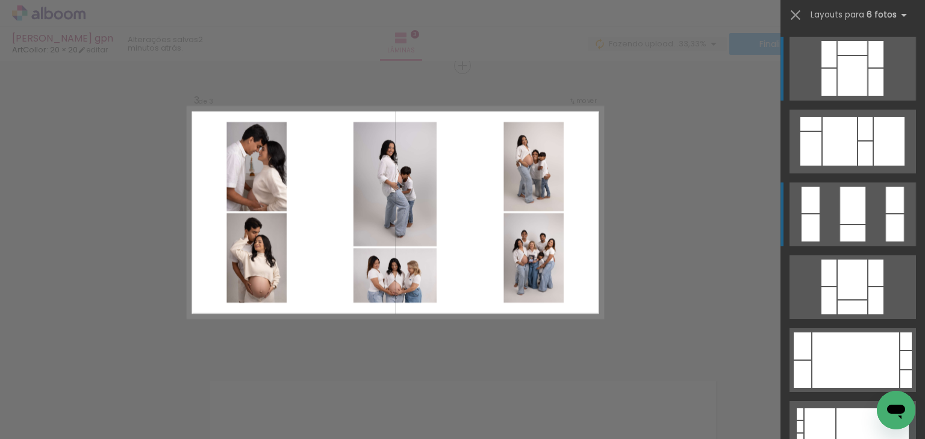
click at [856, 166] on div at bounding box center [840, 141] width 34 height 49
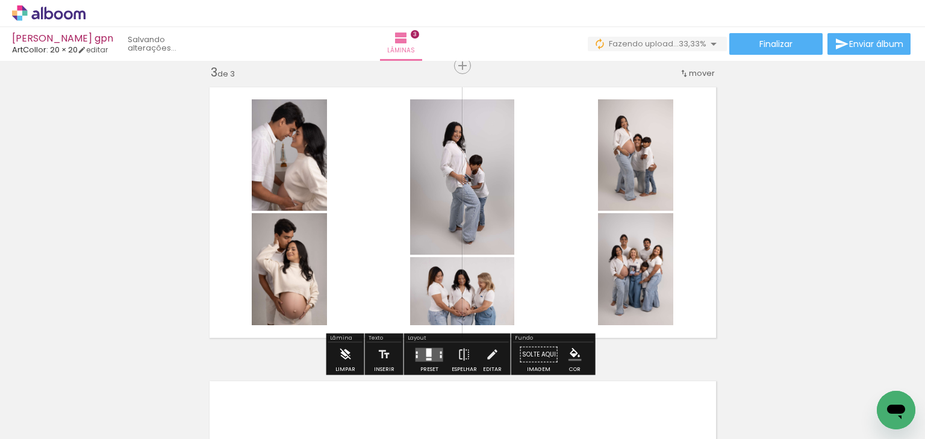
click at [333, 349] on paper-button "Limpar" at bounding box center [346, 358] width 26 height 31
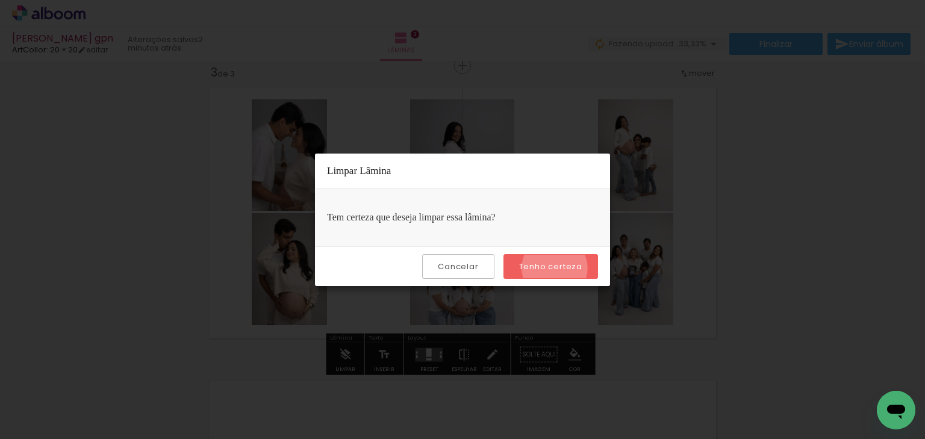
click at [0, 0] on slot "Tenho certeza" at bounding box center [0, 0] width 0 height 0
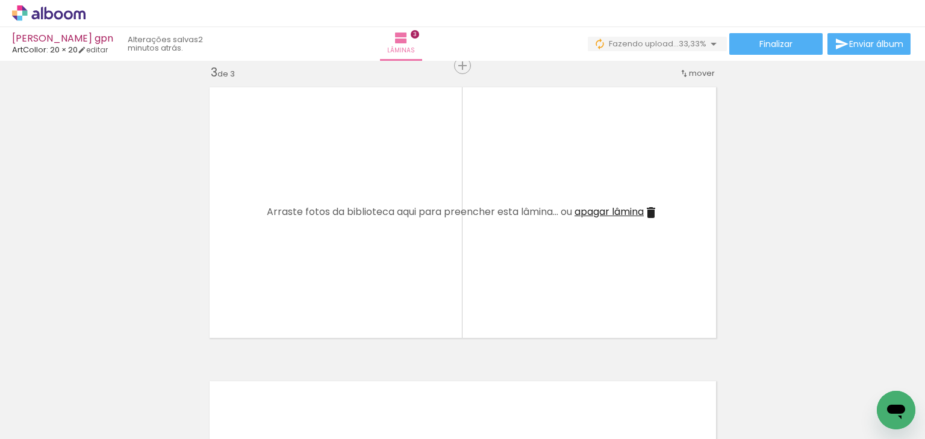
scroll to position [0, 405]
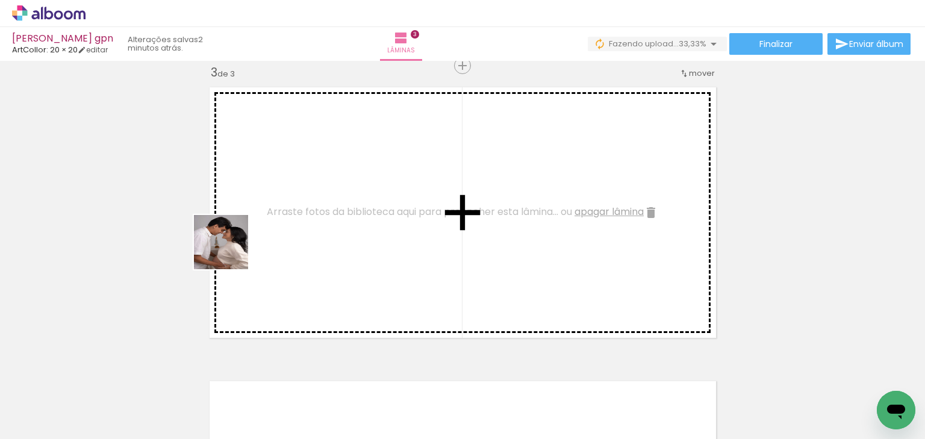
drag, startPoint x: 171, startPoint y: 357, endPoint x: 248, endPoint y: 352, distance: 76.7
click at [231, 251] on quentale-workspace at bounding box center [462, 219] width 925 height 439
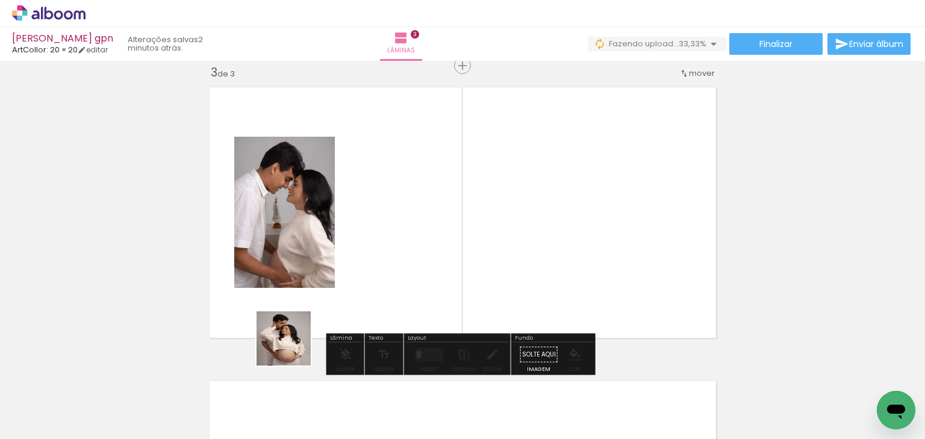
drag, startPoint x: 263, startPoint y: 405, endPoint x: 342, endPoint y: 259, distance: 165.5
click at [342, 259] on quentale-workspace at bounding box center [462, 219] width 925 height 439
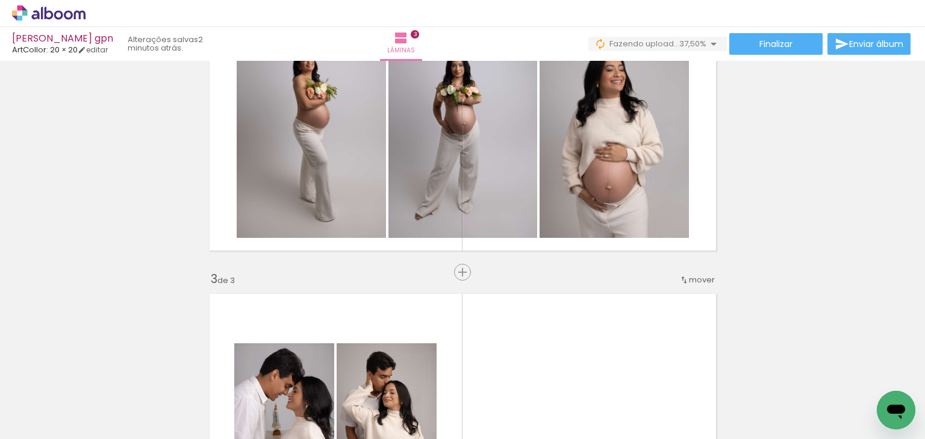
scroll to position [266, 0]
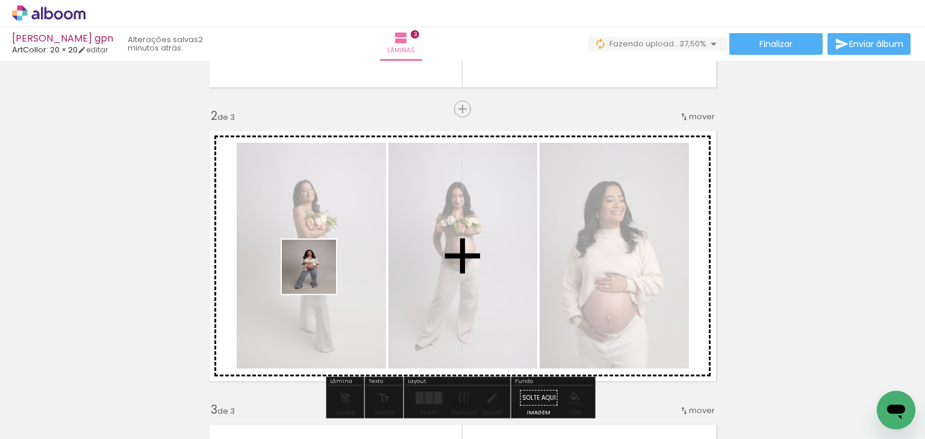
drag, startPoint x: 286, startPoint y: 386, endPoint x: 323, endPoint y: 291, distance: 101.7
click at [318, 275] on quentale-workspace at bounding box center [462, 219] width 925 height 439
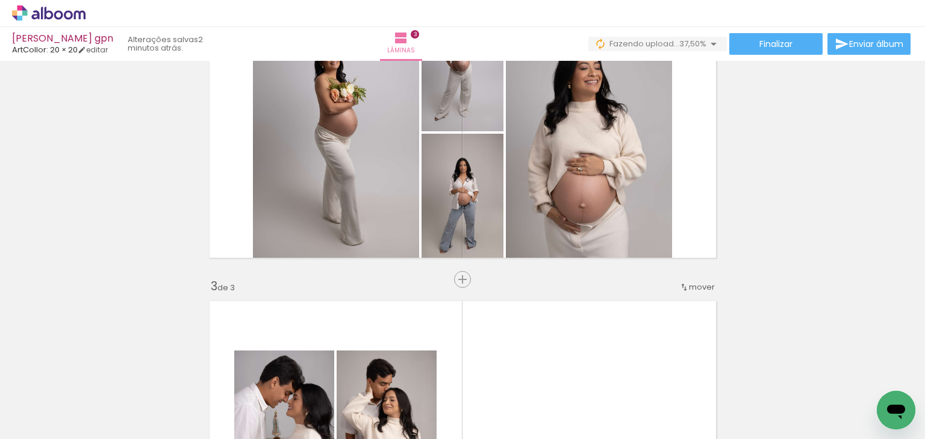
scroll to position [410, 0]
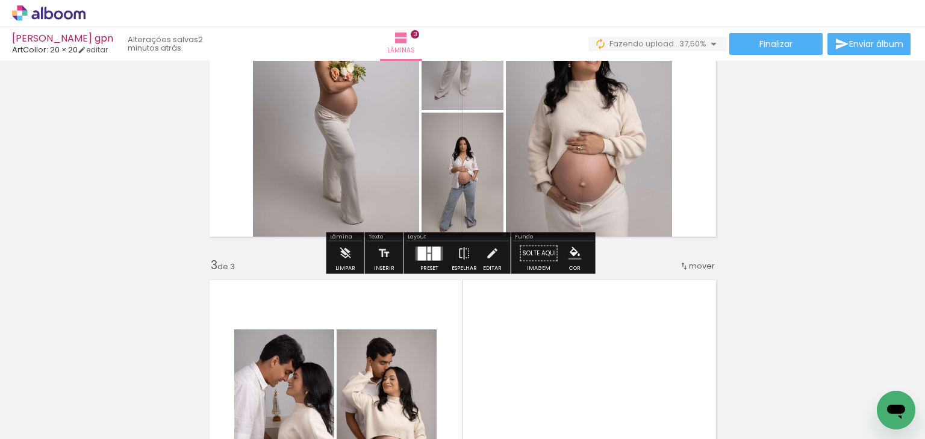
click at [353, 261] on paper-button "Limpar" at bounding box center [346, 257] width 26 height 31
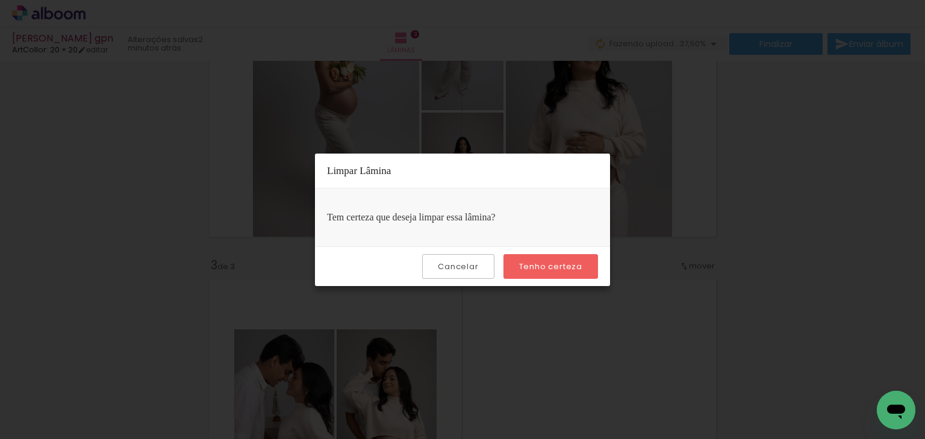
drag, startPoint x: 573, startPoint y: 262, endPoint x: 564, endPoint y: 266, distance: 10.3
click at [0, 0] on slot "Tenho certeza" at bounding box center [0, 0] width 0 height 0
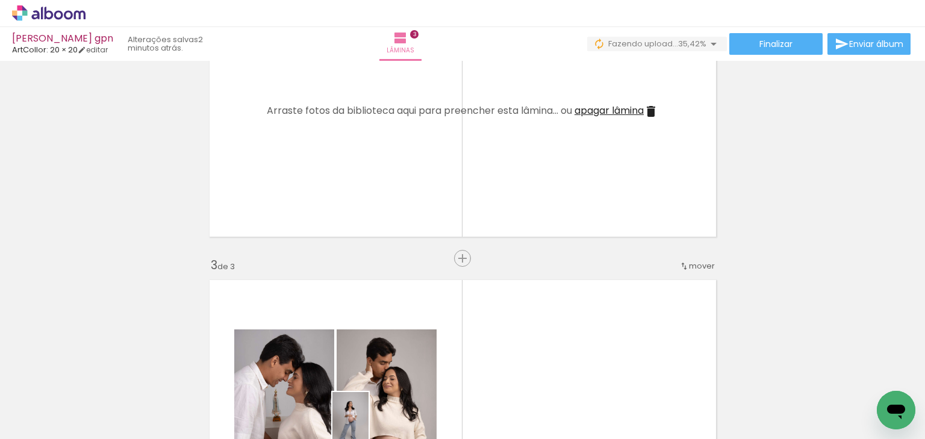
drag, startPoint x: 387, startPoint y: 428, endPoint x: 369, endPoint y: 428, distance: 18.7
click at [369, 428] on quentale-thumb at bounding box center [356, 398] width 67 height 69
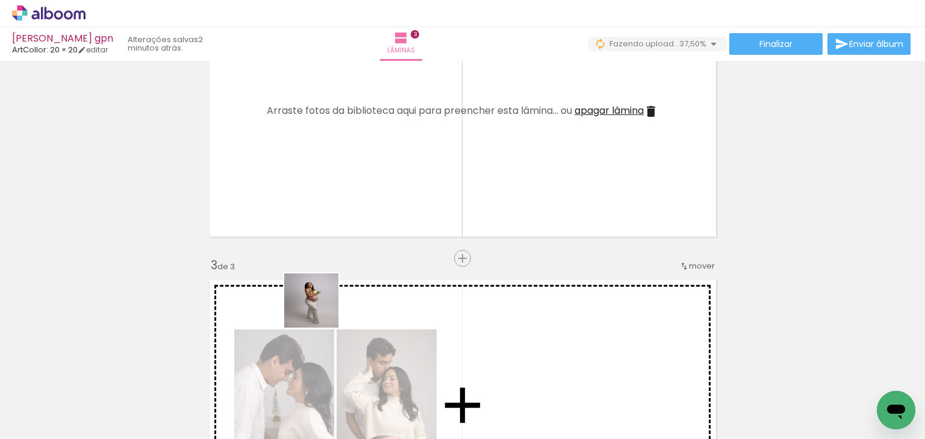
drag, startPoint x: 304, startPoint y: 354, endPoint x: 342, endPoint y: 278, distance: 85.1
click at [341, 208] on quentale-workspace at bounding box center [462, 219] width 925 height 439
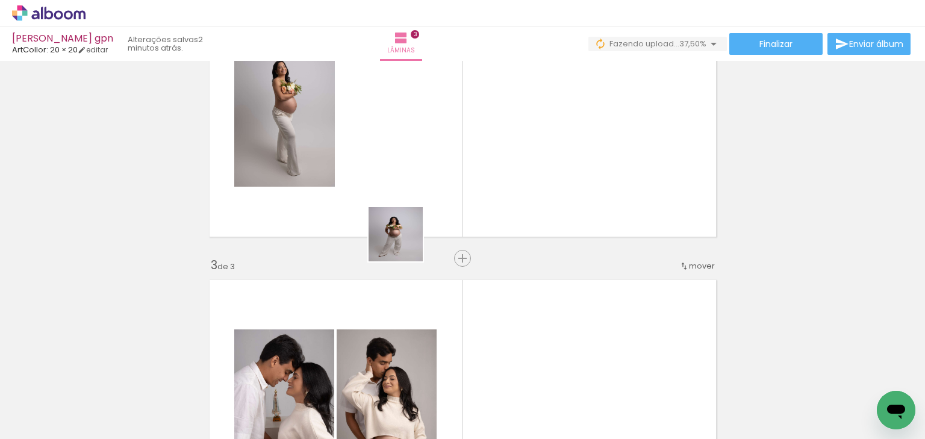
drag, startPoint x: 359, startPoint y: 393, endPoint x: 467, endPoint y: 372, distance: 110.5
click at [418, 193] on quentale-workspace at bounding box center [462, 219] width 925 height 439
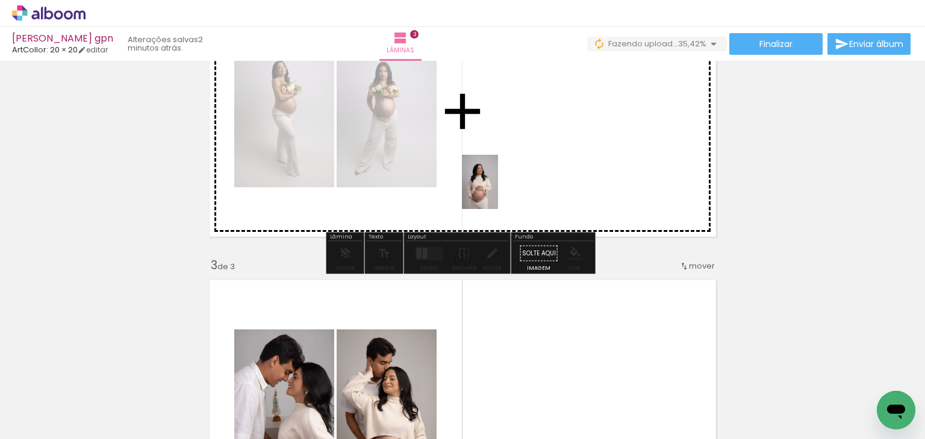
drag, startPoint x: 487, startPoint y: 336, endPoint x: 498, endPoint y: 191, distance: 145.6
click at [498, 191] on quentale-workspace at bounding box center [462, 219] width 925 height 439
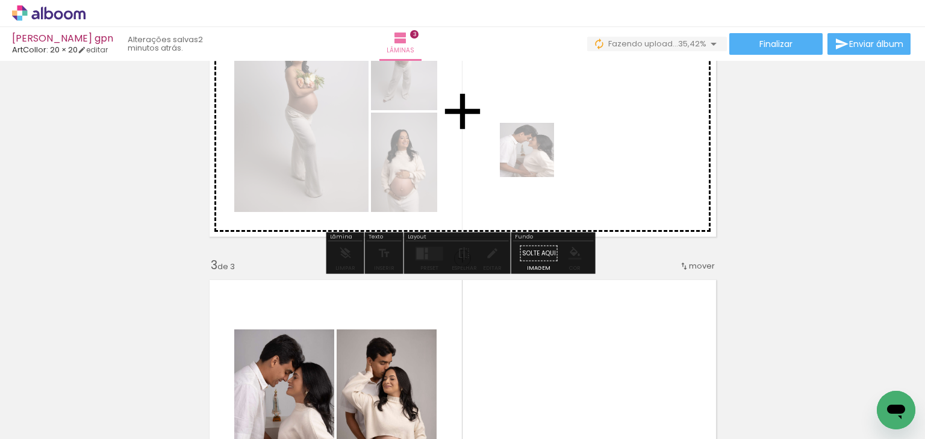
drag, startPoint x: 426, startPoint y: 381, endPoint x: 554, endPoint y: 309, distance: 146.5
click at [537, 161] on quentale-workspace at bounding box center [462, 219] width 925 height 439
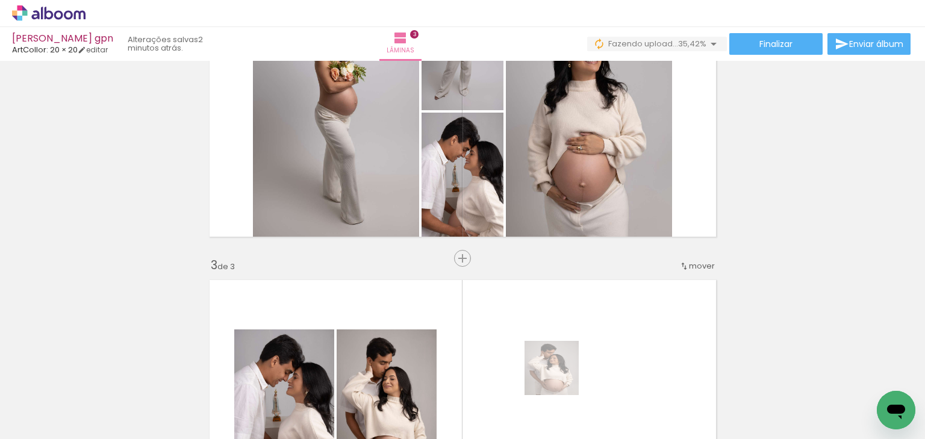
drag, startPoint x: 560, startPoint y: 381, endPoint x: 576, endPoint y: 163, distance: 218.7
click at [577, 162] on quentale-workspace at bounding box center [462, 219] width 925 height 439
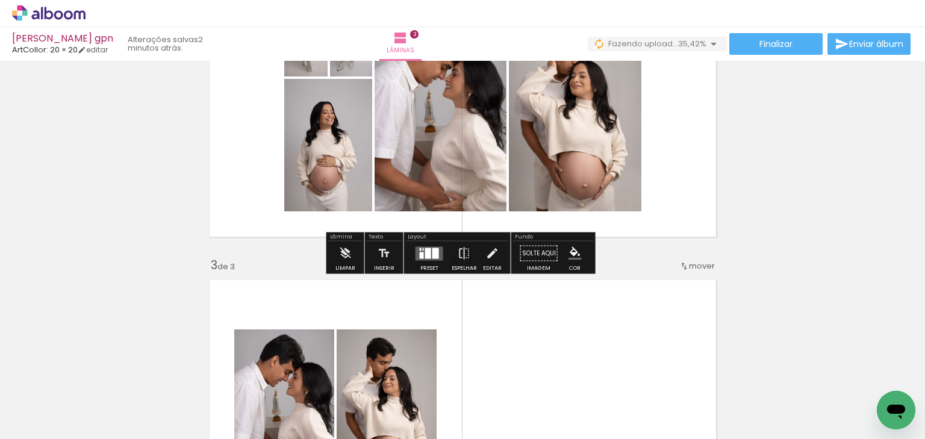
click at [425, 250] on div at bounding box center [428, 253] width 6 height 11
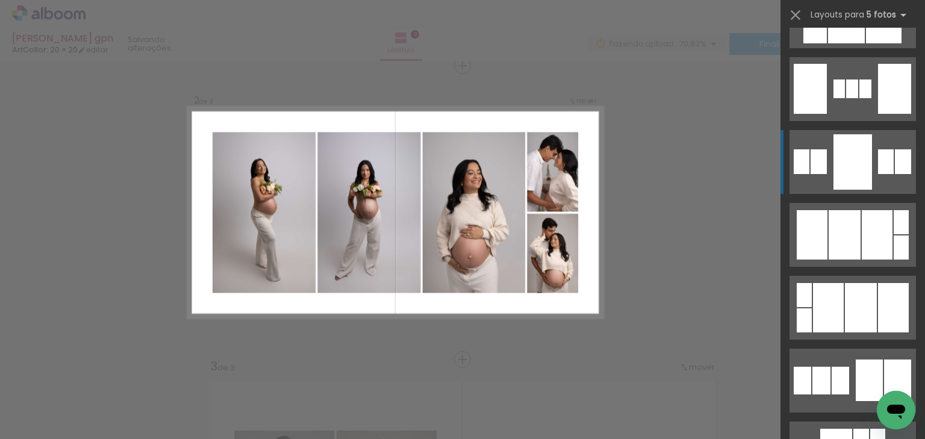
scroll to position [1301, 0]
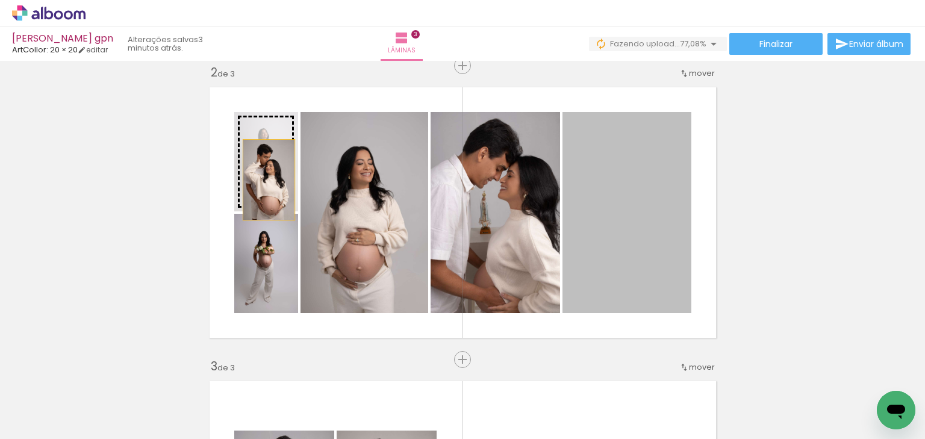
drag, startPoint x: 640, startPoint y: 227, endPoint x: 265, endPoint y: 180, distance: 378.3
click at [0, 0] on slot at bounding box center [0, 0] width 0 height 0
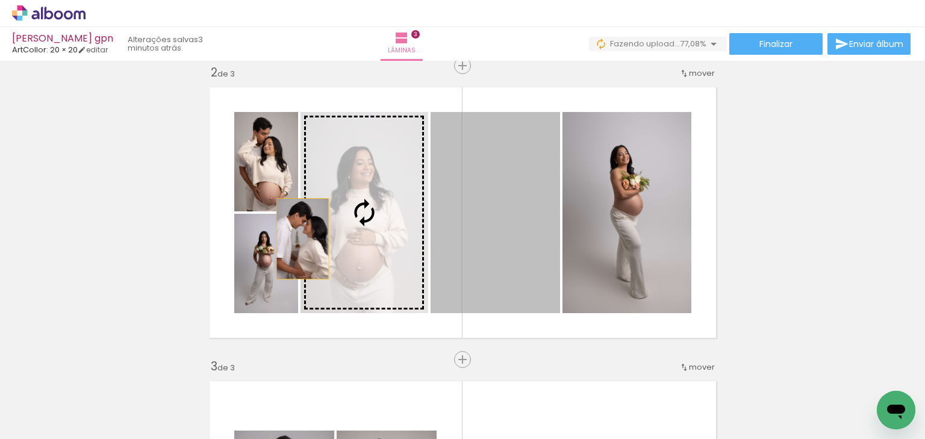
drag, startPoint x: 494, startPoint y: 236, endPoint x: 253, endPoint y: 245, distance: 241.1
click at [0, 0] on slot at bounding box center [0, 0] width 0 height 0
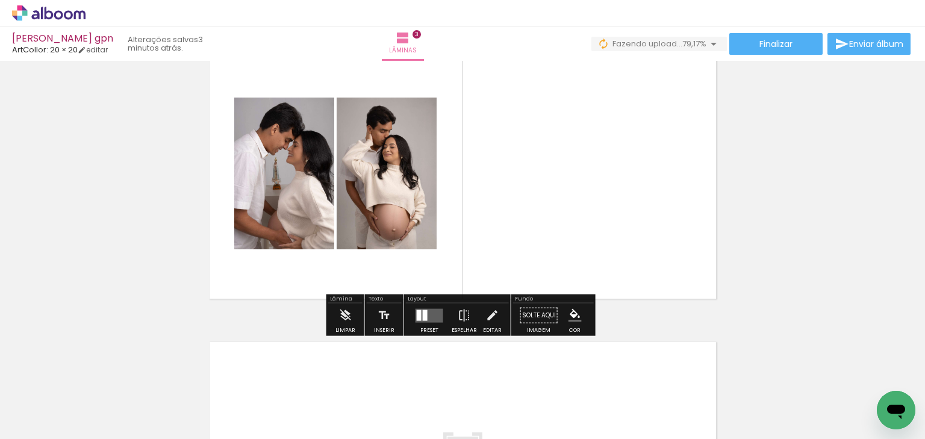
scroll to position [646, 0]
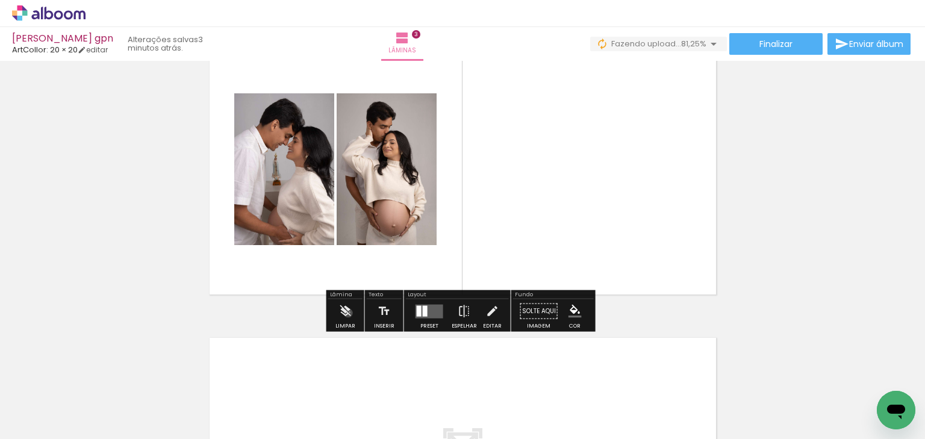
drag, startPoint x: 348, startPoint y: 313, endPoint x: 359, endPoint y: 311, distance: 11.0
click at [349, 313] on iron-icon at bounding box center [345, 311] width 13 height 24
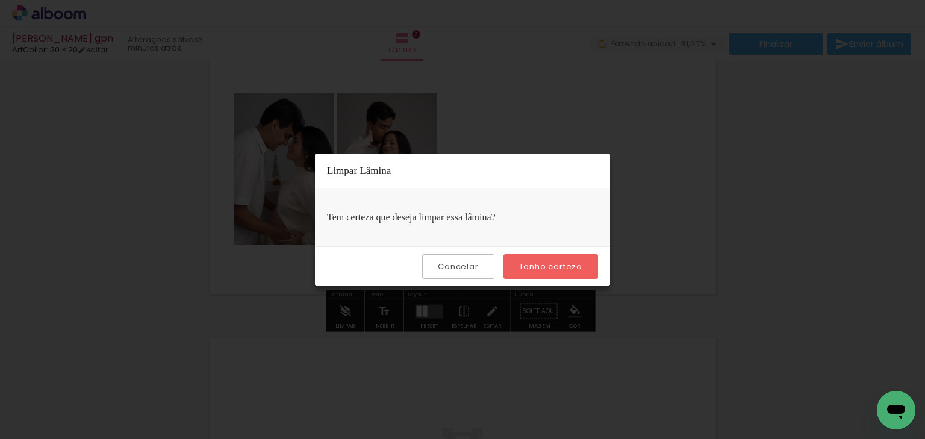
click at [0, 0] on slot "Tenho certeza" at bounding box center [0, 0] width 0 height 0
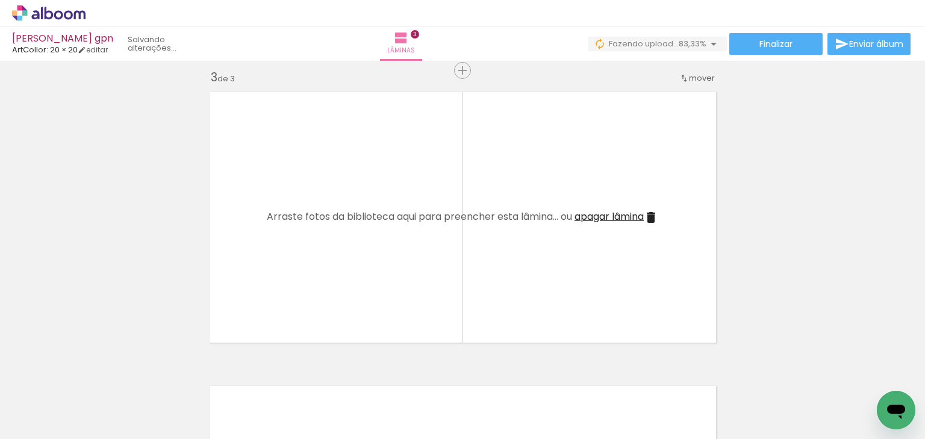
scroll to position [0, 661]
drag, startPoint x: 225, startPoint y: 384, endPoint x: 278, endPoint y: 310, distance: 90.8
click at [287, 270] on quentale-workspace at bounding box center [462, 219] width 925 height 439
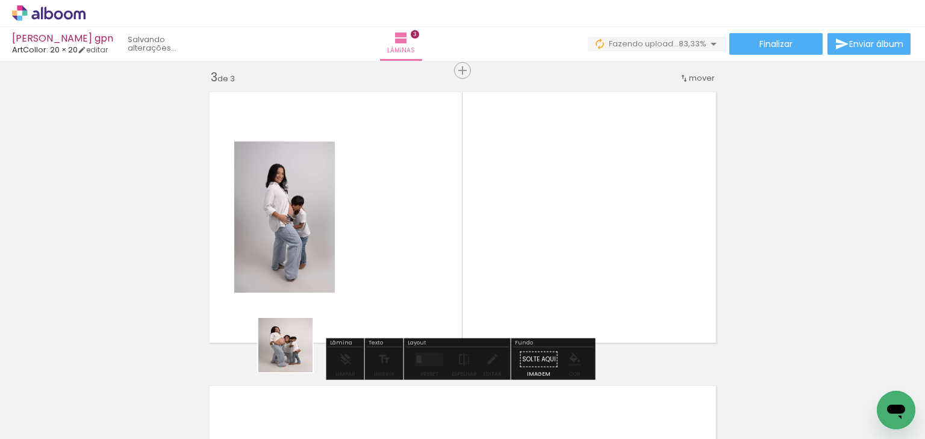
drag, startPoint x: 272, startPoint y: 401, endPoint x: 333, endPoint y: 325, distance: 97.4
click at [324, 272] on quentale-workspace at bounding box center [462, 219] width 925 height 439
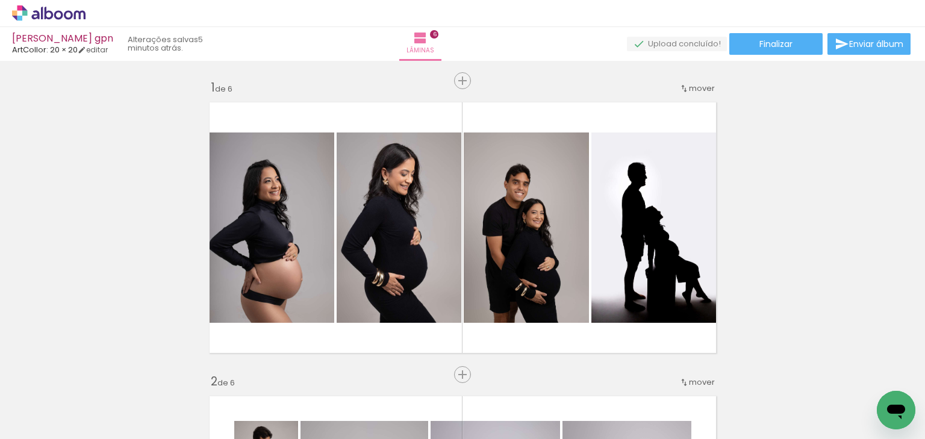
scroll to position [0, 1945]
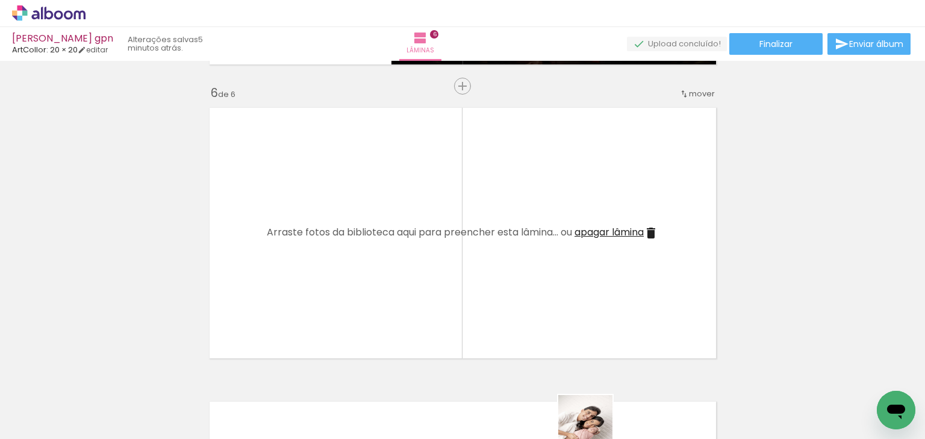
click at [99, 432] on iron-horizontal-list at bounding box center [87, 401] width 24 height 75
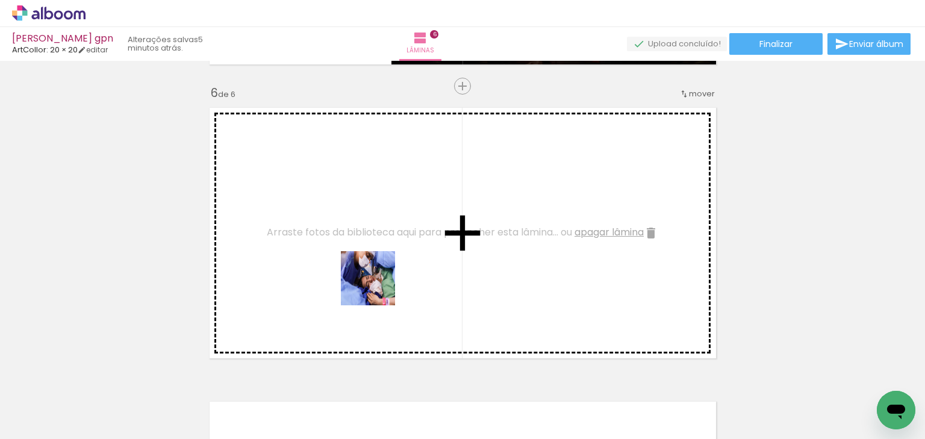
drag, startPoint x: 359, startPoint y: 389, endPoint x: 401, endPoint y: 340, distance: 64.5
click at [378, 288] on quentale-workspace at bounding box center [462, 219] width 925 height 439
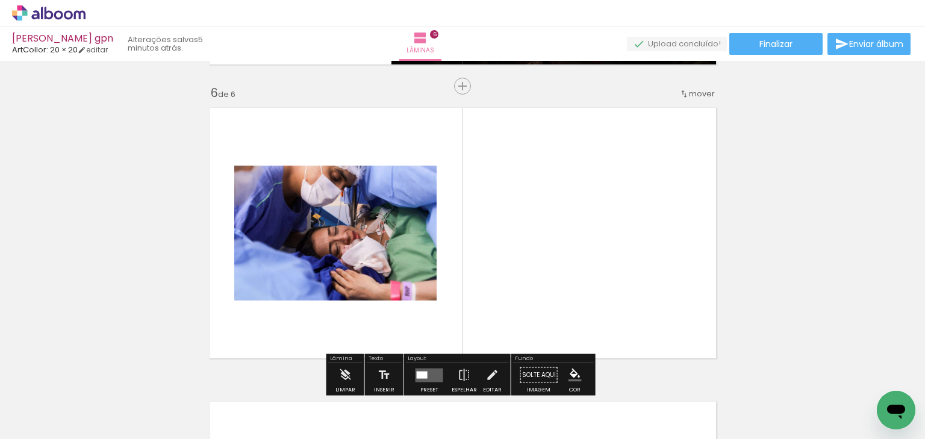
drag, startPoint x: 423, startPoint y: 391, endPoint x: 461, endPoint y: 359, distance: 49.6
click at [434, 303] on quentale-workspace at bounding box center [462, 219] width 925 height 439
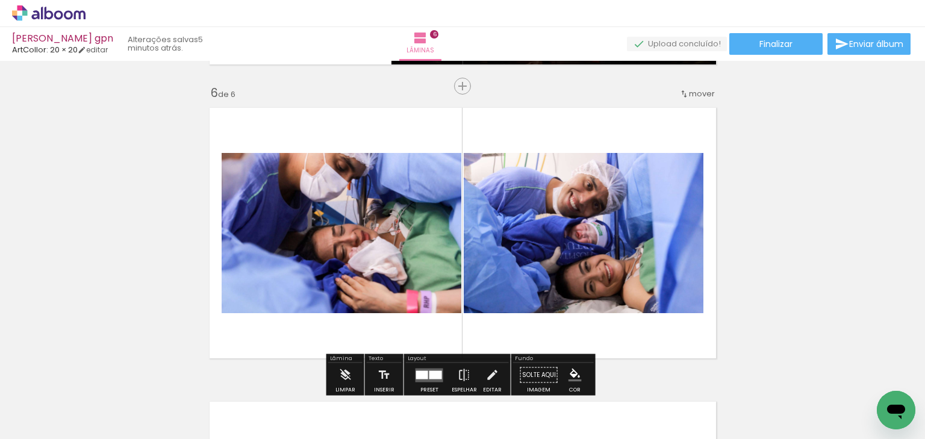
drag, startPoint x: 487, startPoint y: 402, endPoint x: 497, endPoint y: 305, distance: 97.5
click at [497, 305] on quentale-workspace at bounding box center [462, 219] width 925 height 439
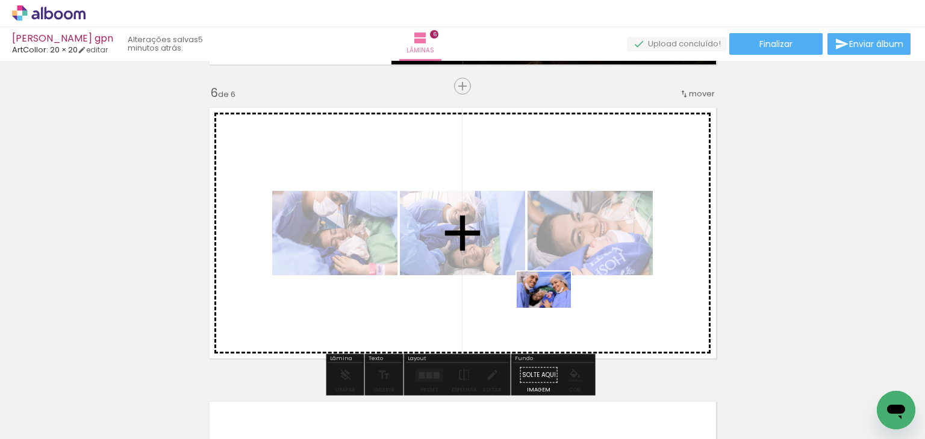
drag, startPoint x: 552, startPoint y: 407, endPoint x: 553, endPoint y: 308, distance: 99.4
click at [553, 308] on quentale-workspace at bounding box center [462, 219] width 925 height 439
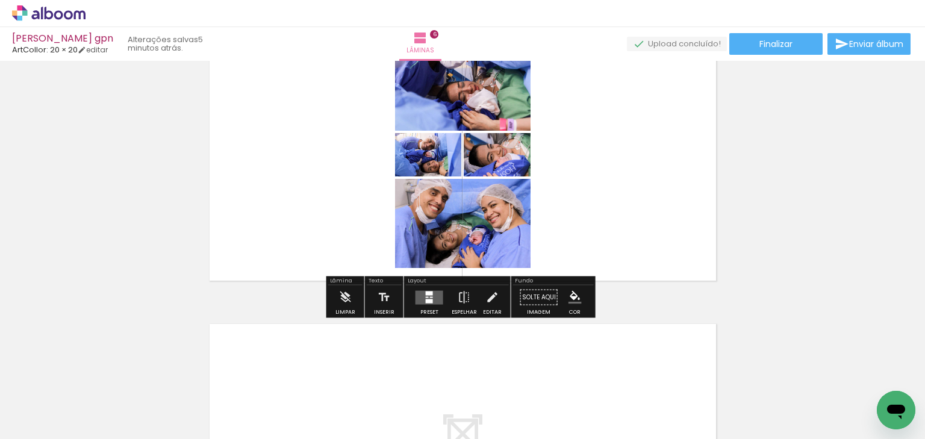
scroll to position [1561, 0]
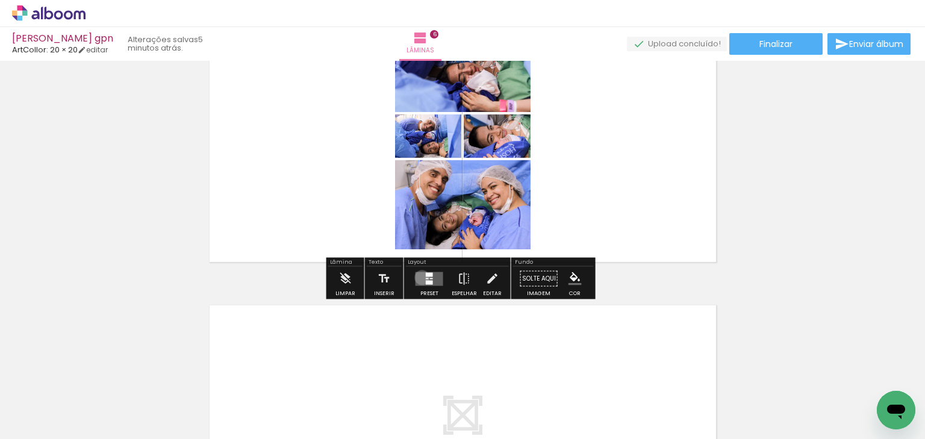
click at [419, 277] on quentale-layouter at bounding box center [430, 279] width 28 height 14
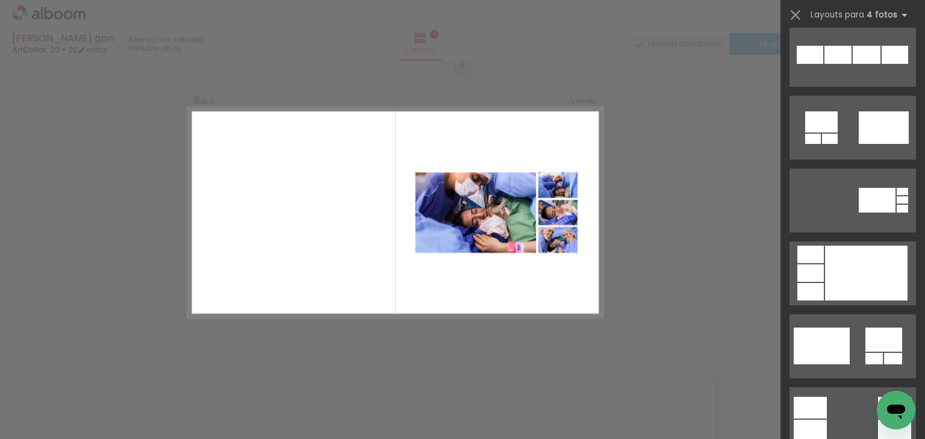
scroll to position [1494, 0]
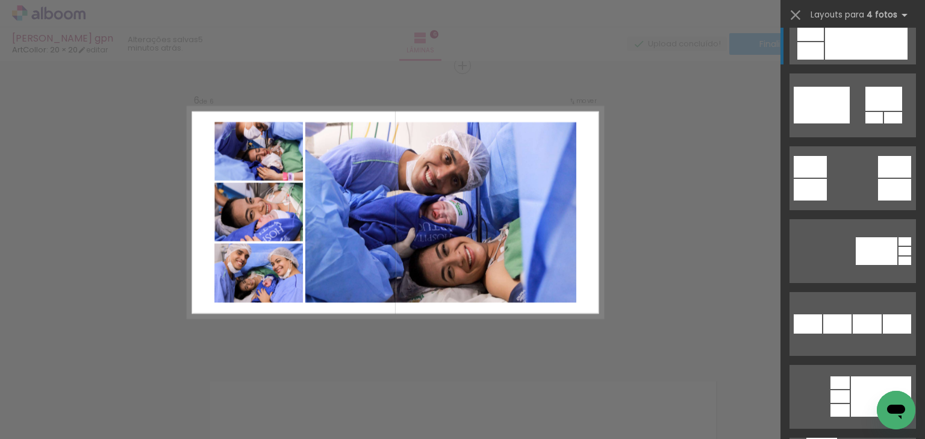
click at [821, 365] on quentale-layouter at bounding box center [853, 397] width 127 height 64
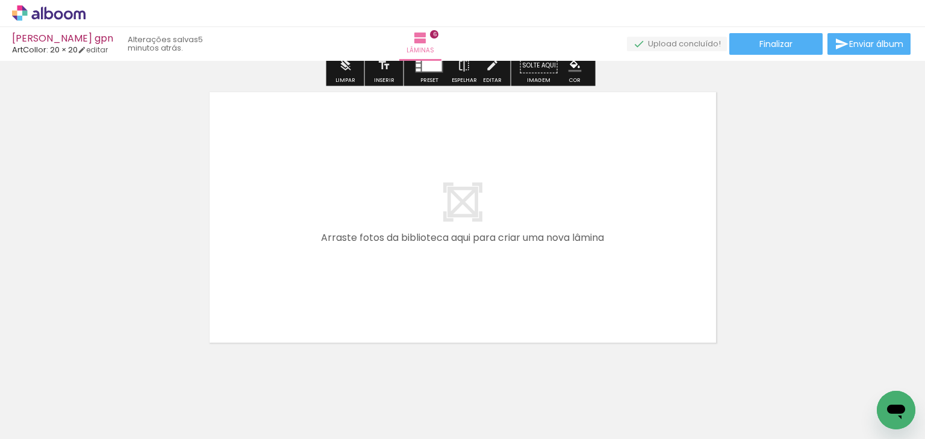
scroll to position [0, 1716]
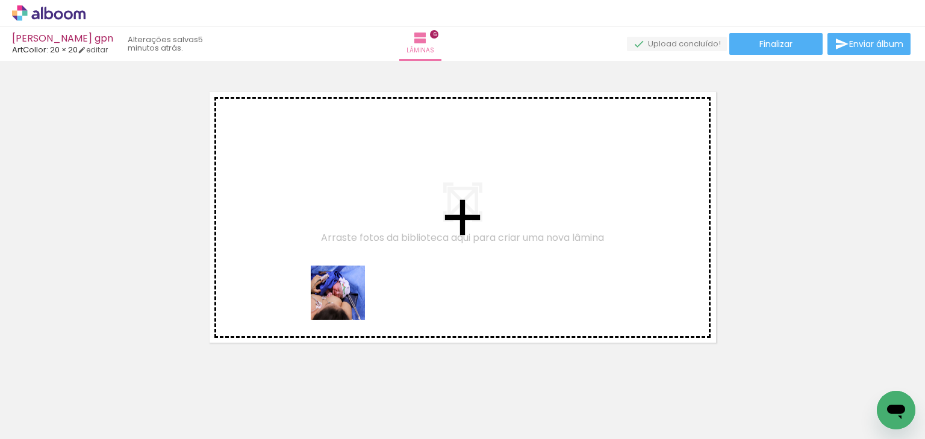
drag, startPoint x: 313, startPoint y: 395, endPoint x: 361, endPoint y: 355, distance: 62.1
click at [352, 291] on quentale-workspace at bounding box center [462, 219] width 925 height 439
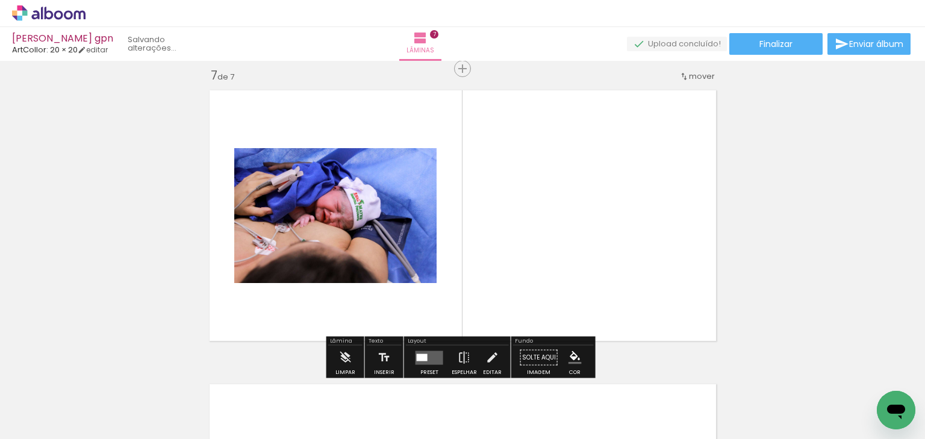
scroll to position [1779, 0]
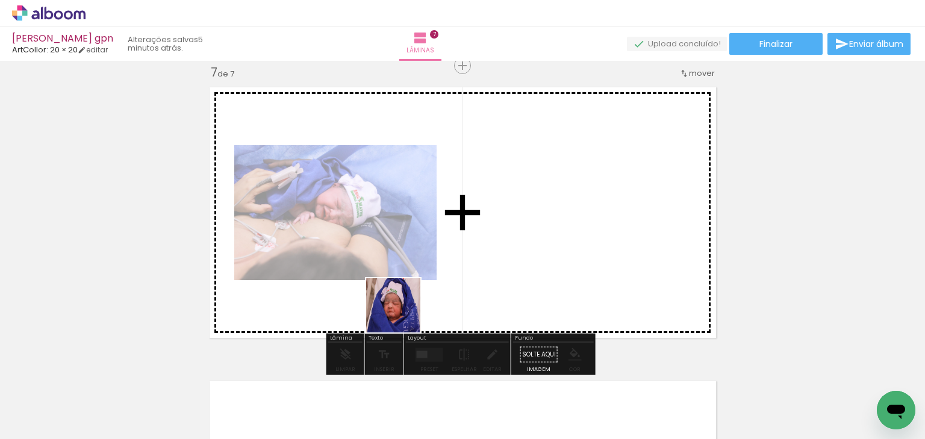
drag, startPoint x: 402, startPoint y: 314, endPoint x: 424, endPoint y: 351, distance: 42.2
click at [411, 292] on quentale-workspace at bounding box center [462, 219] width 925 height 439
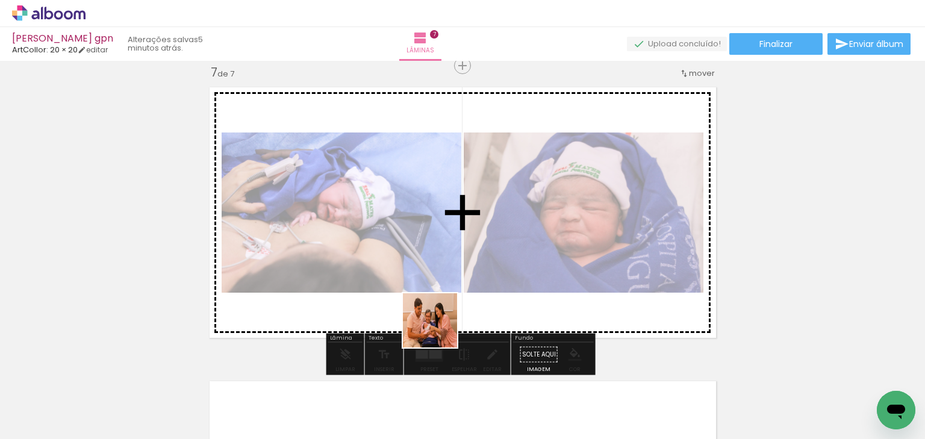
drag, startPoint x: 430, startPoint y: 389, endPoint x: 437, endPoint y: 312, distance: 77.5
click at [442, 281] on quentale-workspace at bounding box center [462, 219] width 925 height 439
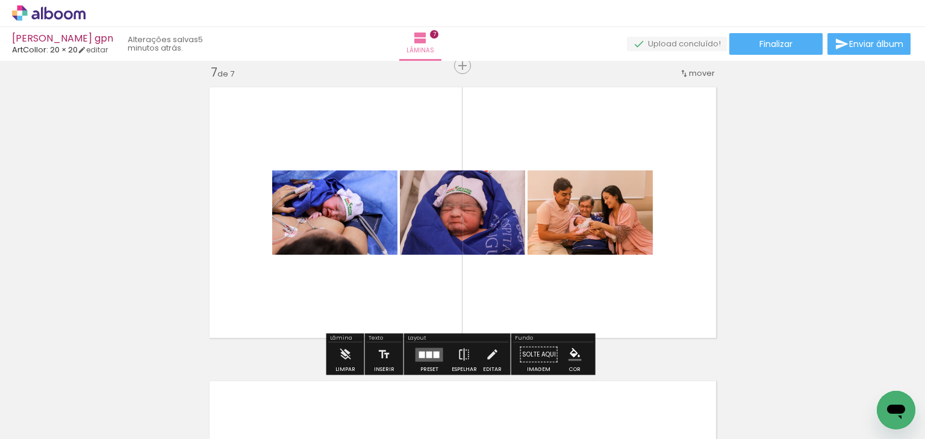
click at [428, 352] on div at bounding box center [430, 354] width 6 height 7
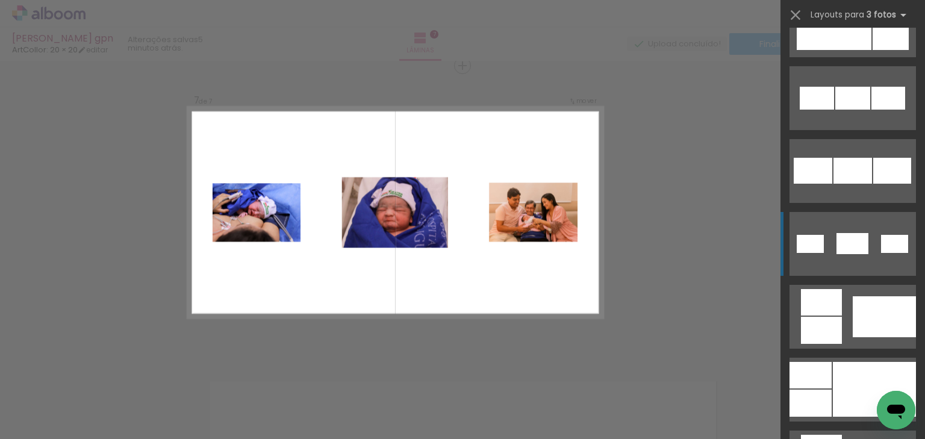
scroll to position [771, 0]
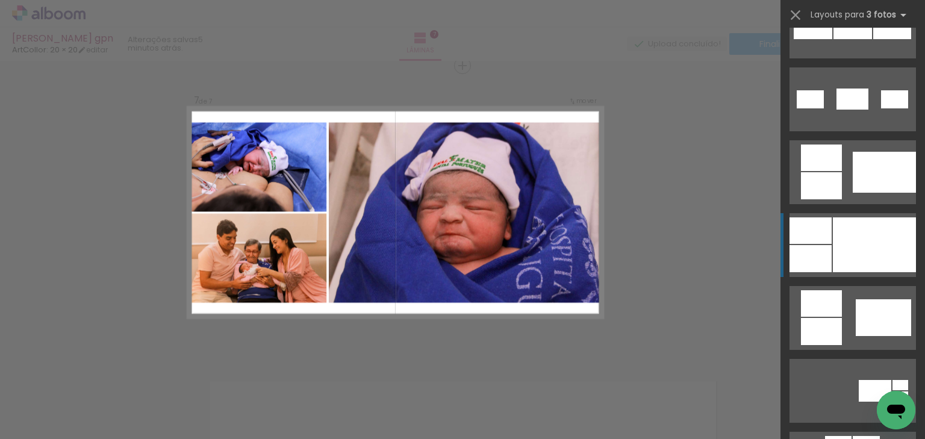
click at [833, 231] on div at bounding box center [874, 244] width 83 height 55
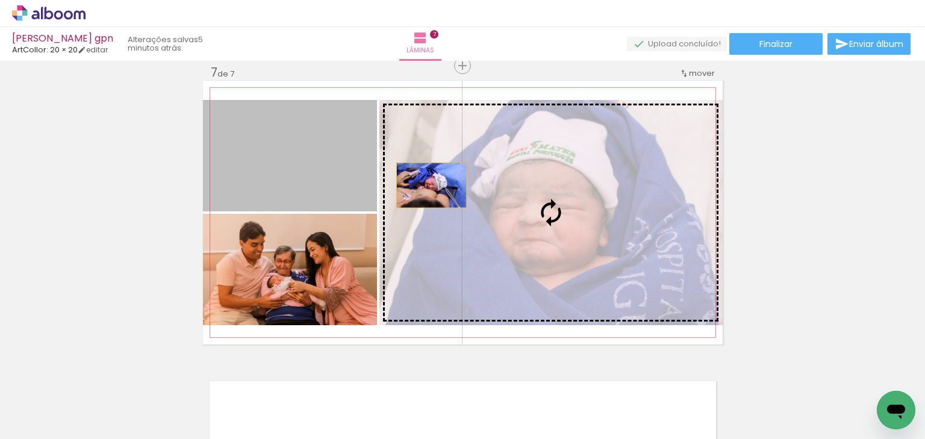
click at [0, 0] on slot at bounding box center [0, 0] width 0 height 0
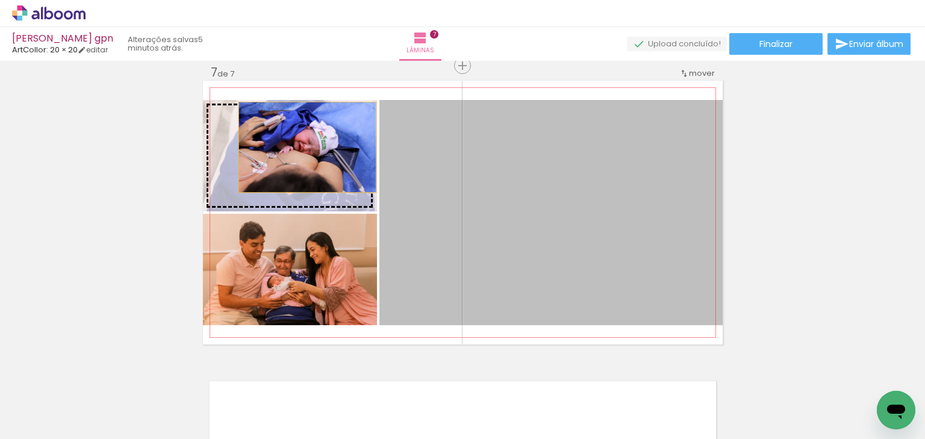
drag, startPoint x: 446, startPoint y: 189, endPoint x: 304, endPoint y: 147, distance: 148.1
click at [0, 0] on slot at bounding box center [0, 0] width 0 height 0
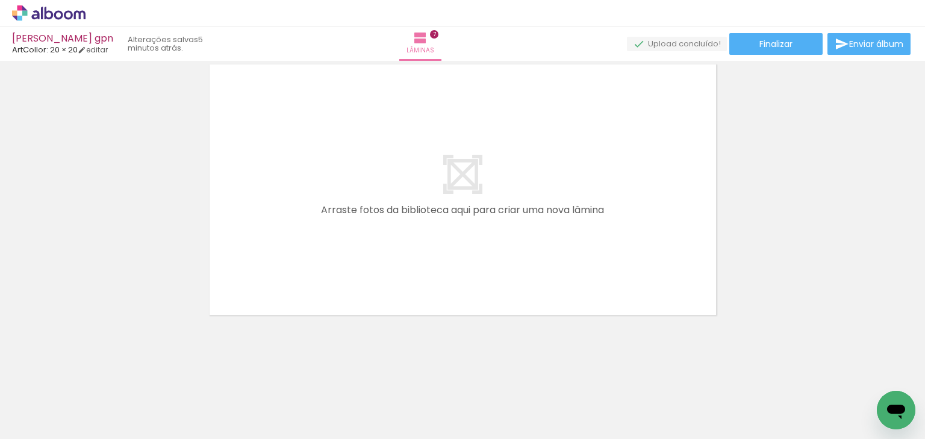
scroll to position [0, 2415]
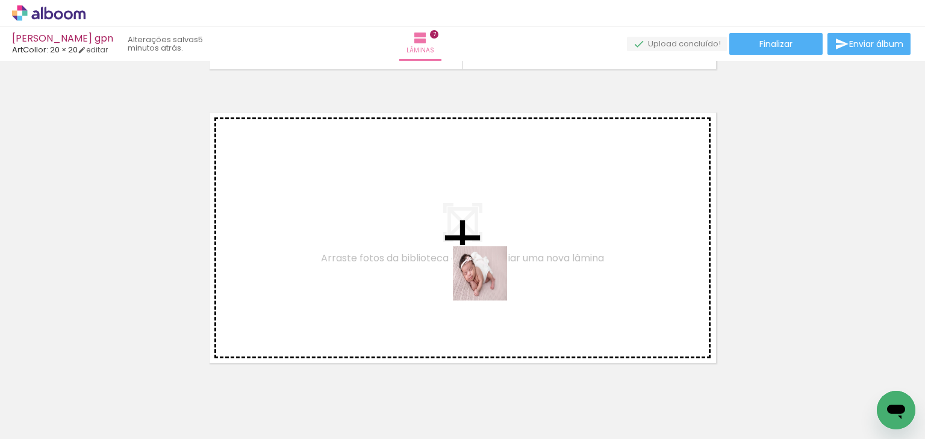
drag, startPoint x: 487, startPoint y: 323, endPoint x: 532, endPoint y: 360, distance: 57.8
click at [489, 280] on quentale-workspace at bounding box center [462, 219] width 925 height 439
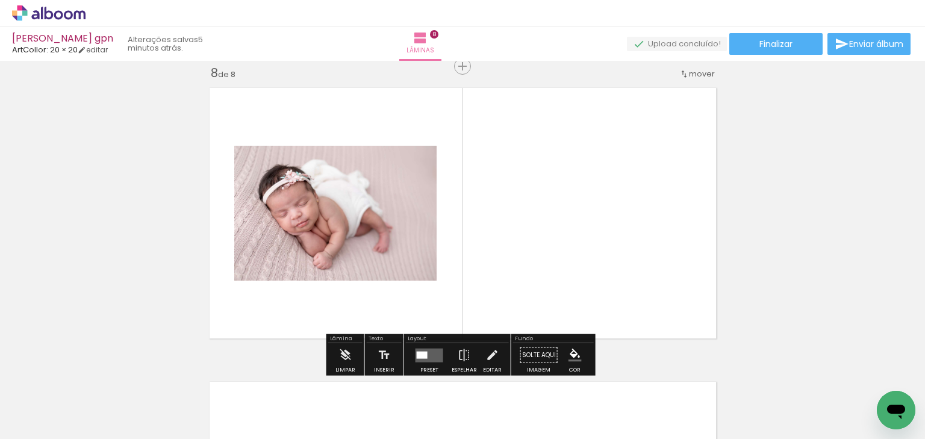
scroll to position [2073, 0]
drag, startPoint x: 557, startPoint y: 407, endPoint x: 558, endPoint y: 298, distance: 109.0
click at [554, 283] on quentale-workspace at bounding box center [462, 219] width 925 height 439
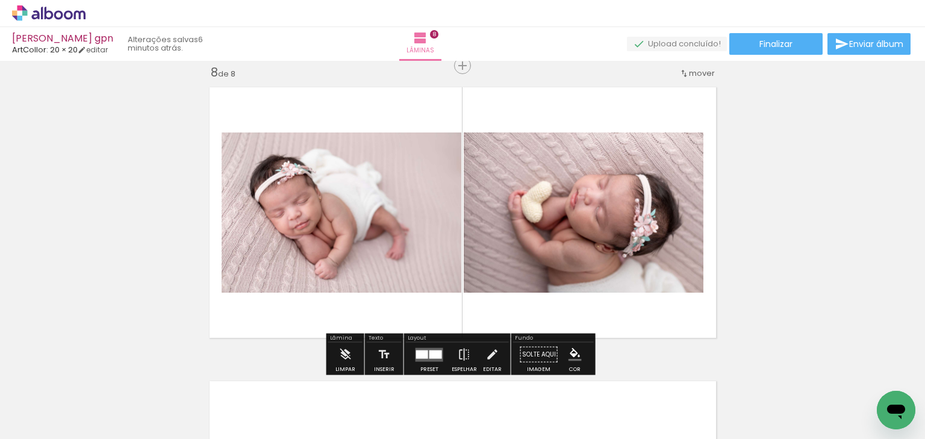
drag, startPoint x: 607, startPoint y: 348, endPoint x: 614, endPoint y: 333, distance: 16.2
click at [604, 304] on quentale-workspace at bounding box center [462, 219] width 925 height 439
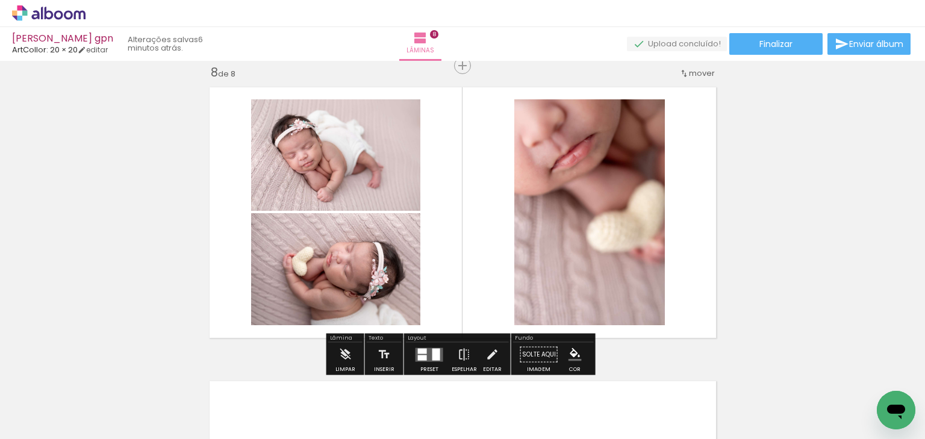
drag, startPoint x: 675, startPoint y: 388, endPoint x: 660, endPoint y: 278, distance: 110.7
click at [660, 278] on quentale-workspace at bounding box center [462, 219] width 925 height 439
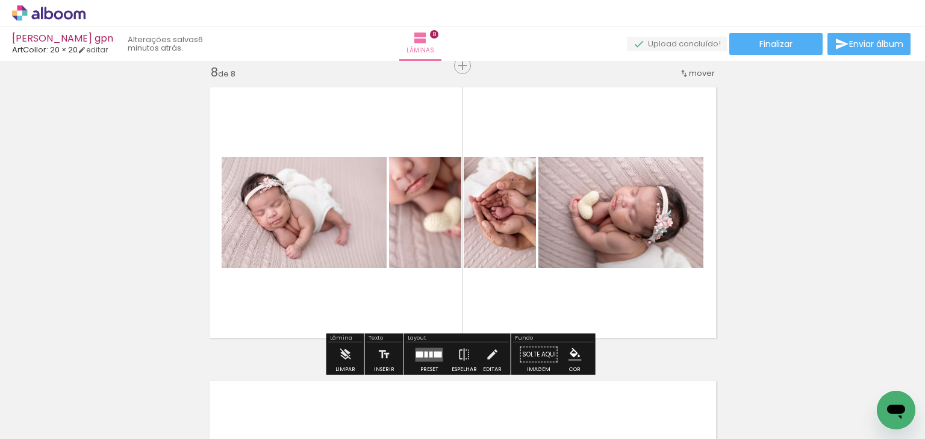
click at [434, 351] on div at bounding box center [438, 354] width 8 height 6
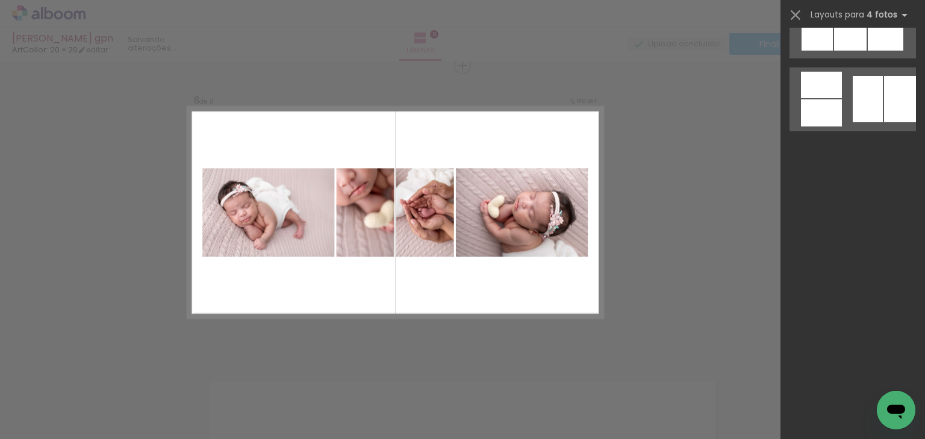
scroll to position [0, 0]
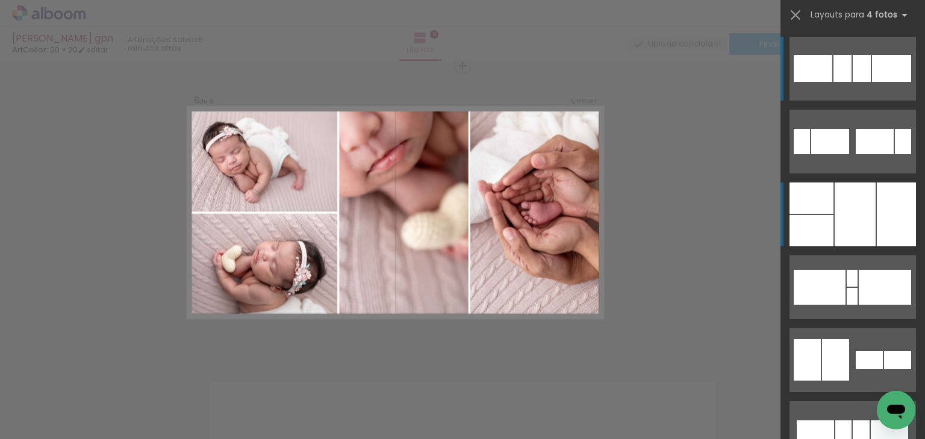
click at [868, 227] on div at bounding box center [855, 215] width 41 height 64
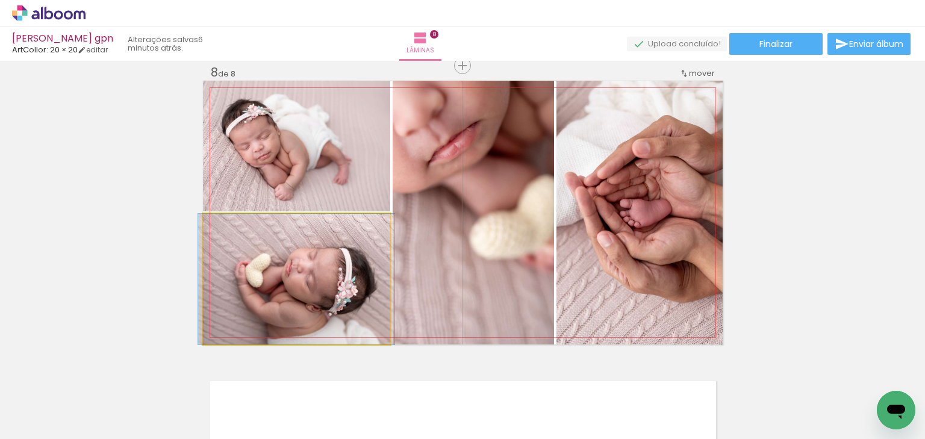
click at [323, 277] on quentale-photo at bounding box center [296, 279] width 187 height 131
click at [325, 275] on quentale-photo at bounding box center [296, 279] width 187 height 131
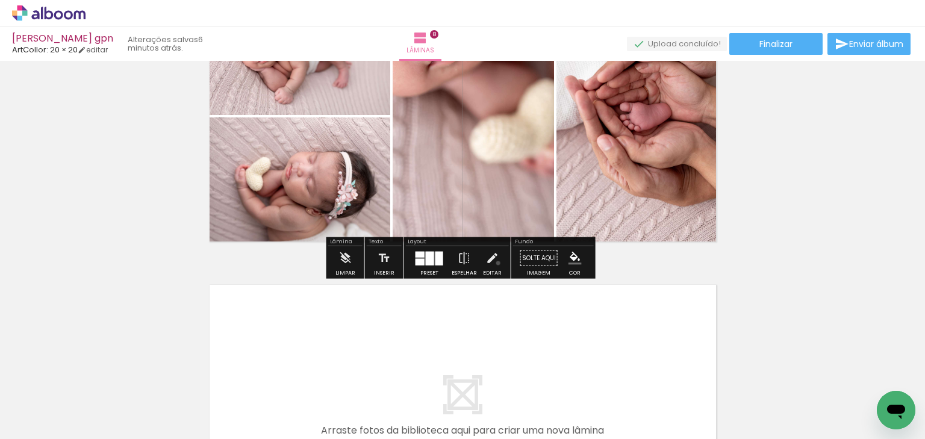
click at [495, 261] on paper-button "Editar" at bounding box center [492, 261] width 25 height 31
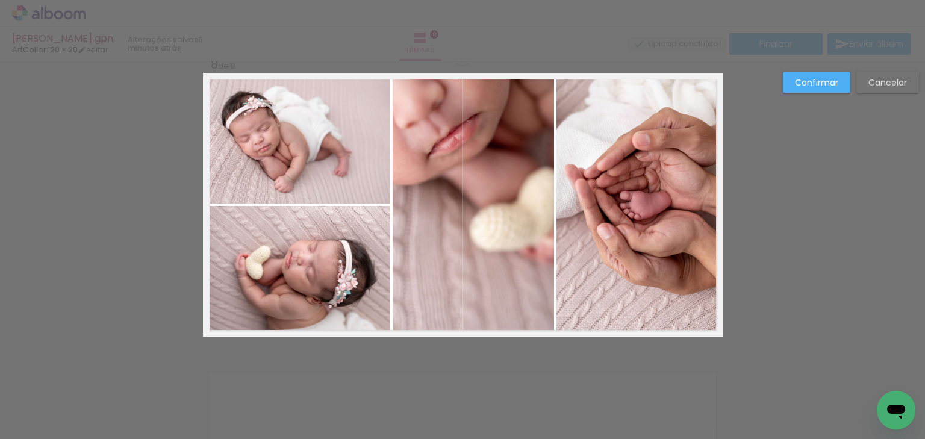
scroll to position [2073, 0]
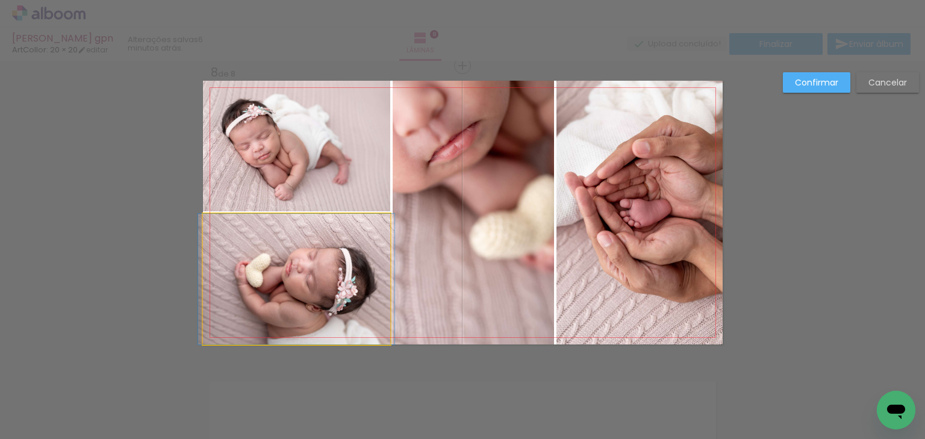
drag, startPoint x: 297, startPoint y: 277, endPoint x: 293, endPoint y: 286, distance: 10.5
click at [296, 277] on quentale-photo at bounding box center [296, 279] width 187 height 131
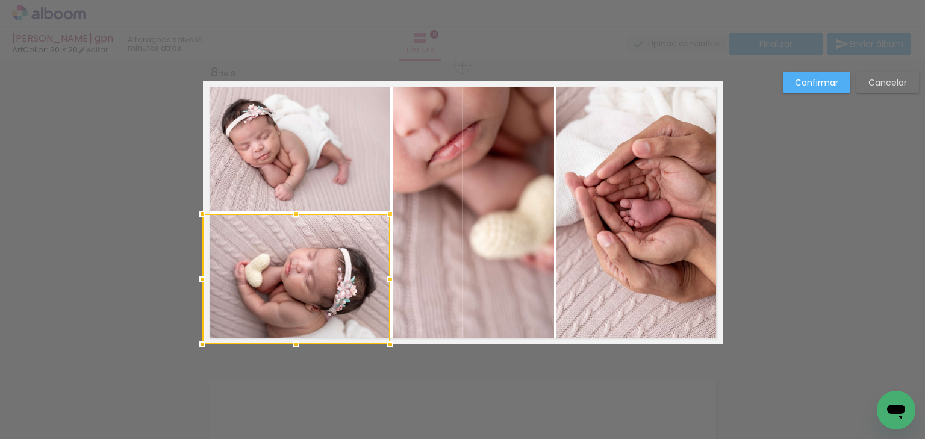
drag, startPoint x: 200, startPoint y: 282, endPoint x: 169, endPoint y: 273, distance: 31.9
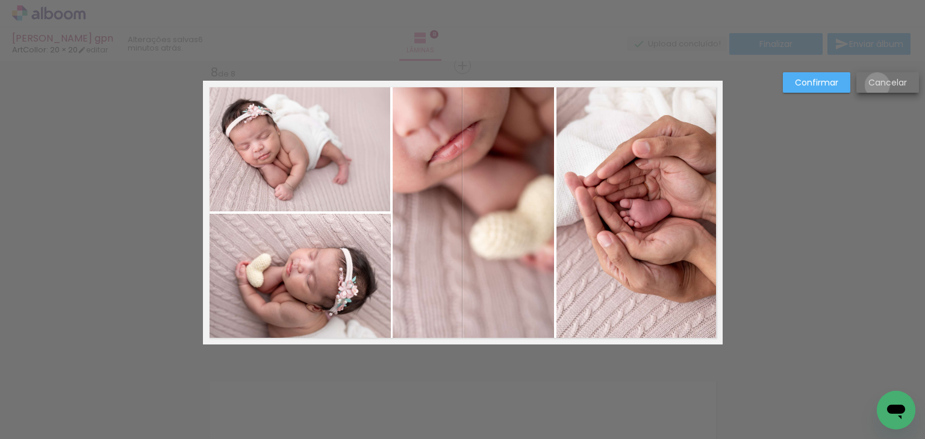
drag, startPoint x: 877, startPoint y: 84, endPoint x: 871, endPoint y: 91, distance: 9.0
click at [0, 0] on slot "Cancelar" at bounding box center [0, 0] width 0 height 0
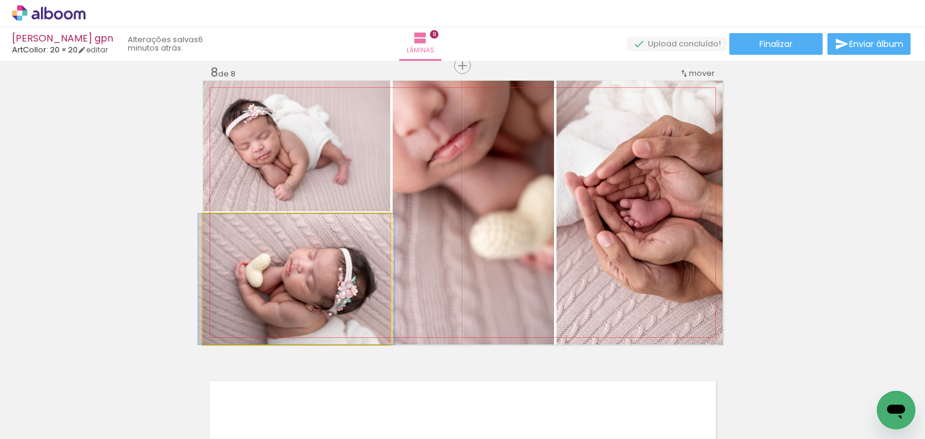
click at [340, 277] on quentale-photo at bounding box center [296, 279] width 187 height 131
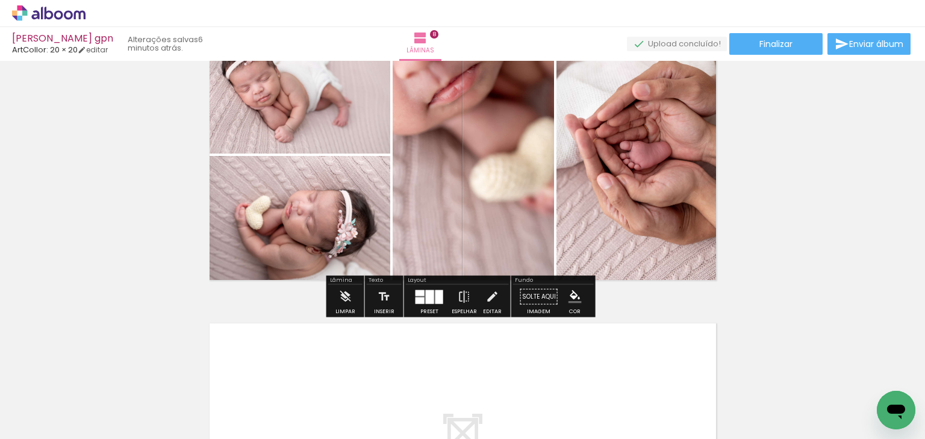
scroll to position [2121, 0]
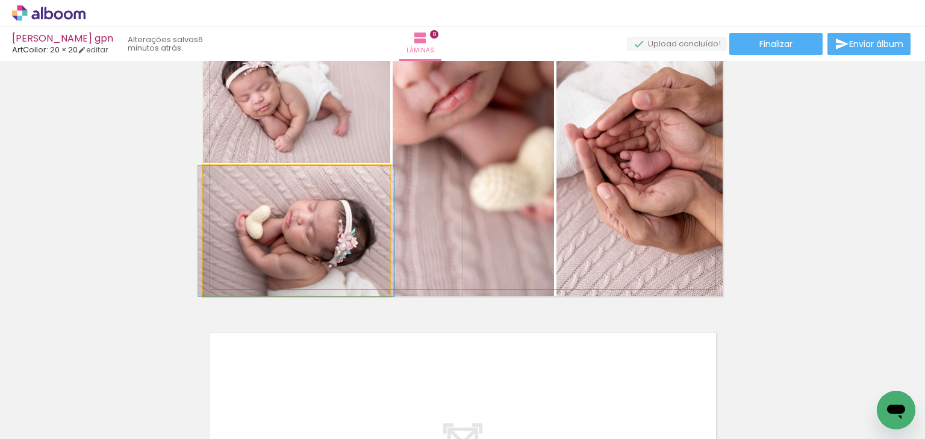
click at [361, 241] on quentale-photo at bounding box center [296, 231] width 187 height 131
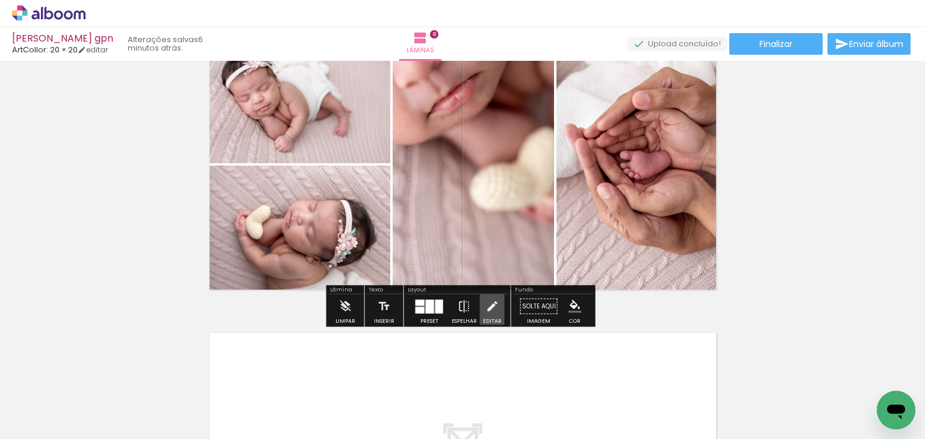
drag, startPoint x: 492, startPoint y: 314, endPoint x: 268, endPoint y: 311, distance: 223.5
click at [277, 295] on quentale-photo at bounding box center [296, 231] width 187 height 131
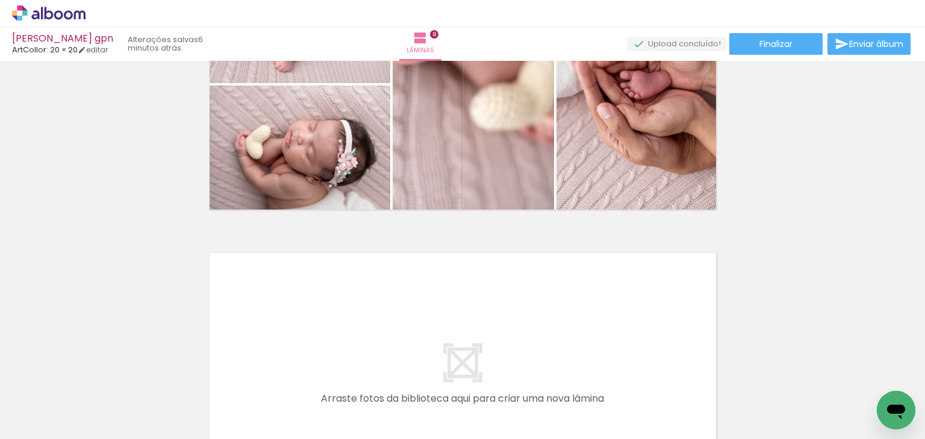
scroll to position [2073, 0]
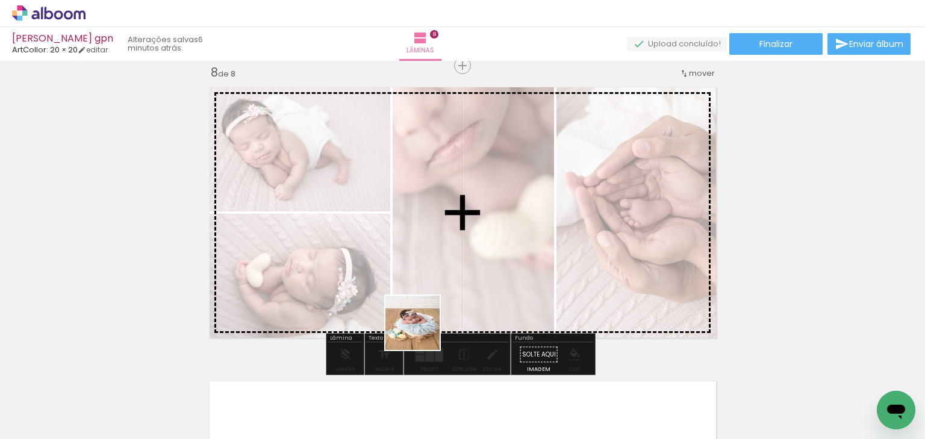
drag, startPoint x: 410, startPoint y: 387, endPoint x: 422, endPoint y: 310, distance: 78.7
click at [422, 310] on quentale-workspace at bounding box center [462, 219] width 925 height 439
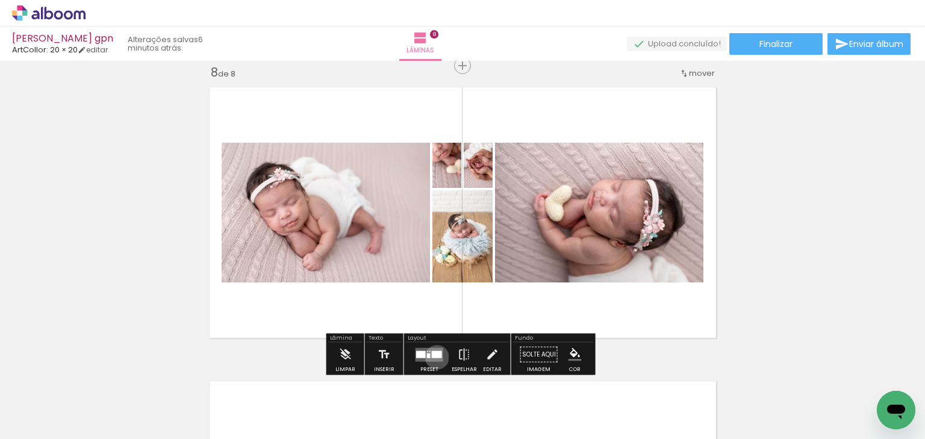
click at [434, 356] on div at bounding box center [437, 354] width 10 height 7
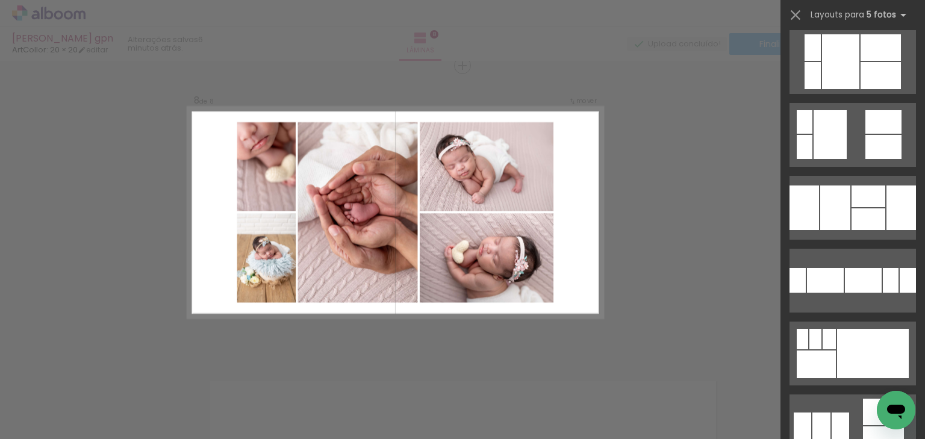
scroll to position [819, 0]
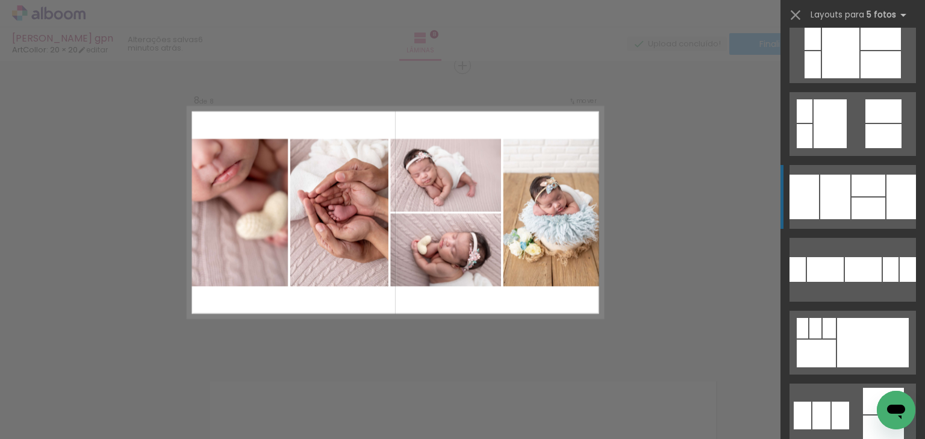
click at [852, 187] on div at bounding box center [869, 186] width 34 height 22
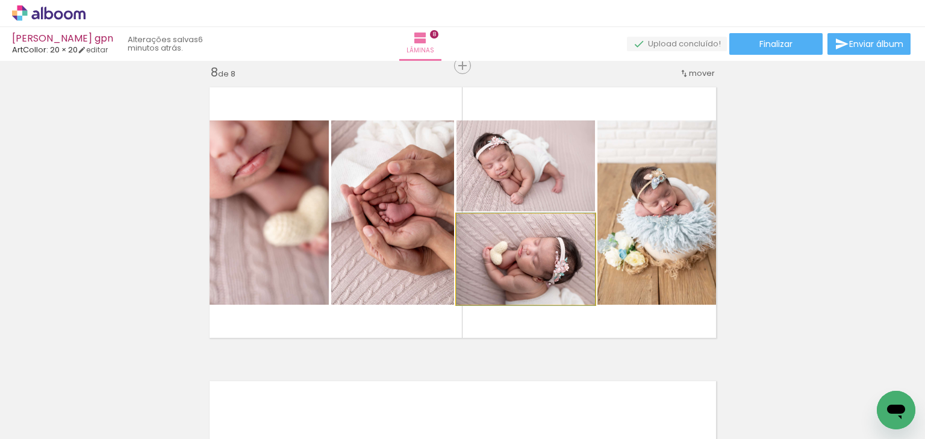
click at [557, 269] on quentale-photo at bounding box center [526, 259] width 139 height 91
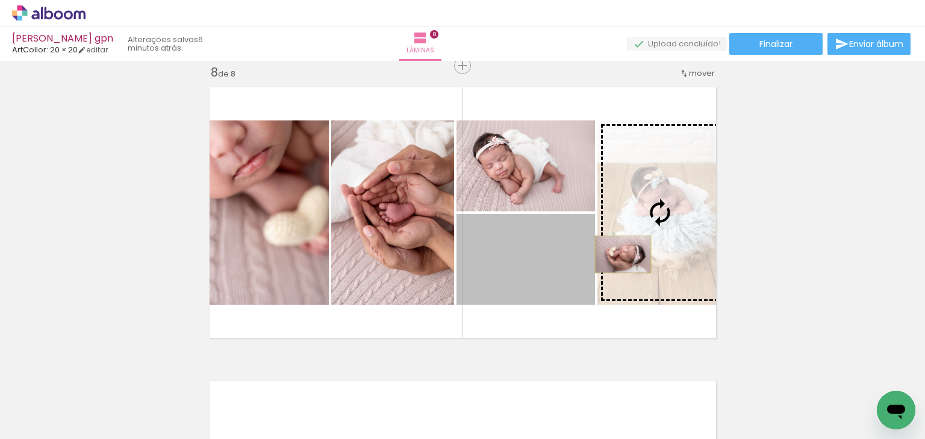
drag, startPoint x: 569, startPoint y: 271, endPoint x: 619, endPoint y: 254, distance: 53.3
click at [0, 0] on slot at bounding box center [0, 0] width 0 height 0
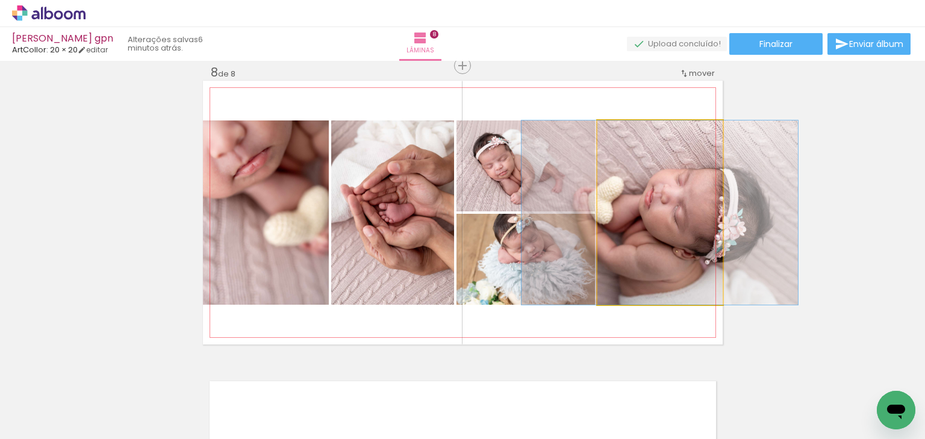
click at [653, 252] on quentale-photo at bounding box center [660, 212] width 125 height 184
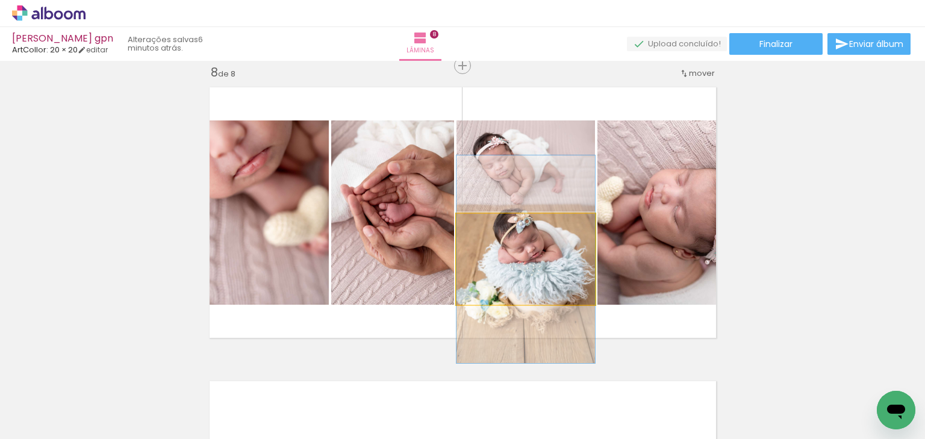
click at [564, 260] on quentale-photo at bounding box center [526, 259] width 139 height 91
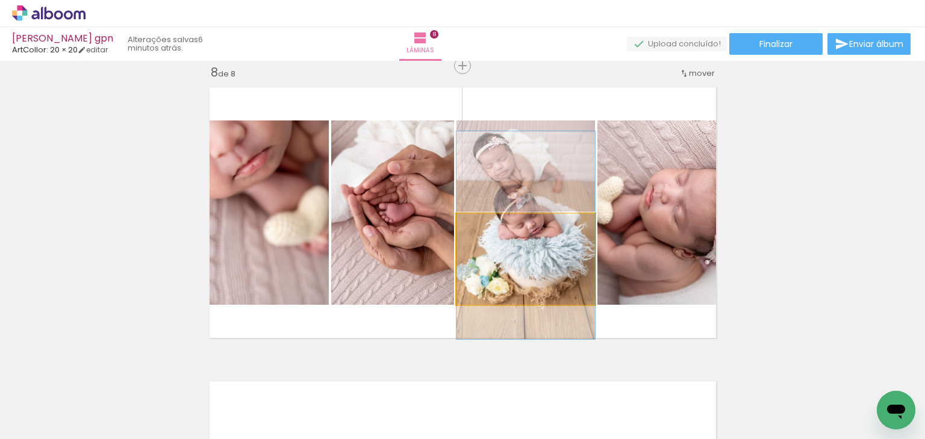
drag, startPoint x: 539, startPoint y: 267, endPoint x: 464, endPoint y: 243, distance: 78.5
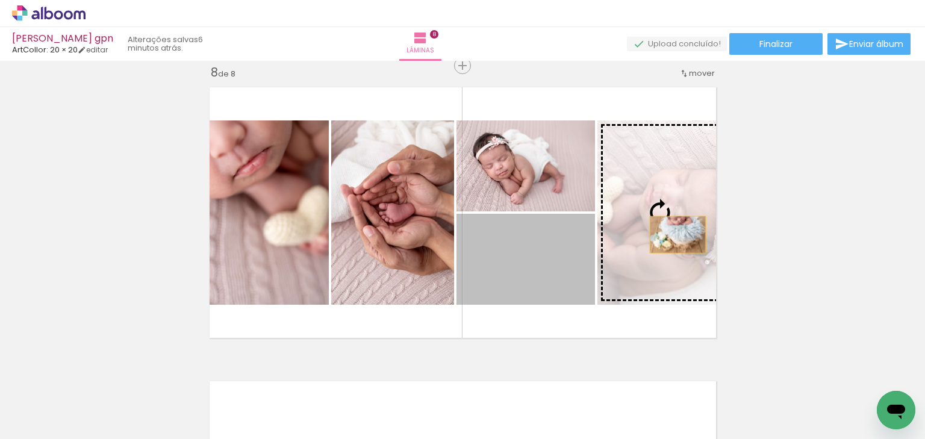
drag, startPoint x: 667, startPoint y: 236, endPoint x: 675, endPoint y: 234, distance: 8.6
click at [0, 0] on slot at bounding box center [0, 0] width 0 height 0
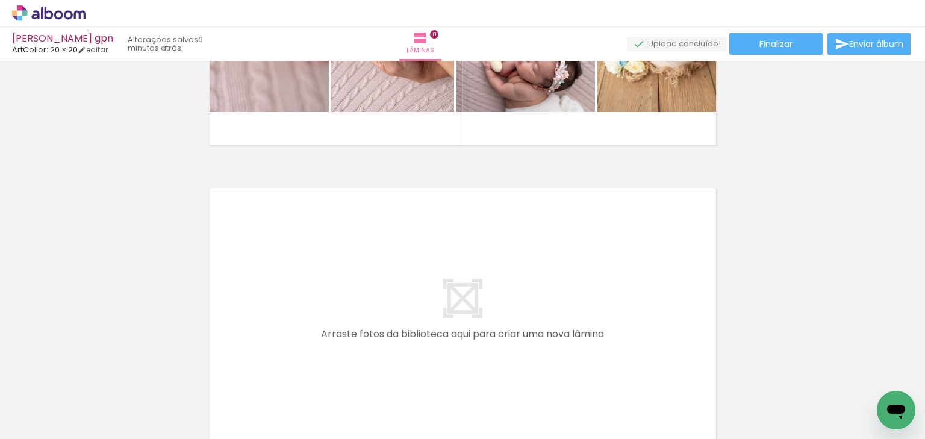
scroll to position [0, 2415]
drag, startPoint x: 740, startPoint y: 372, endPoint x: 626, endPoint y: 248, distance: 168.0
click at [626, 248] on quentale-workspace at bounding box center [462, 219] width 925 height 439
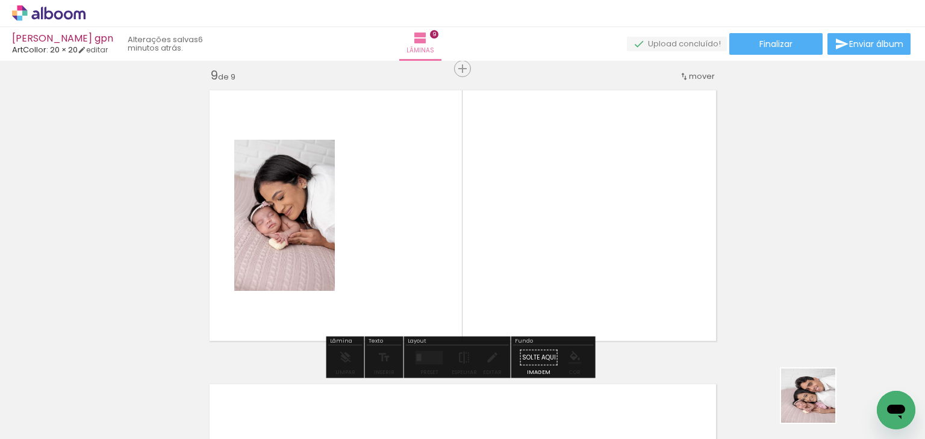
scroll to position [2367, 0]
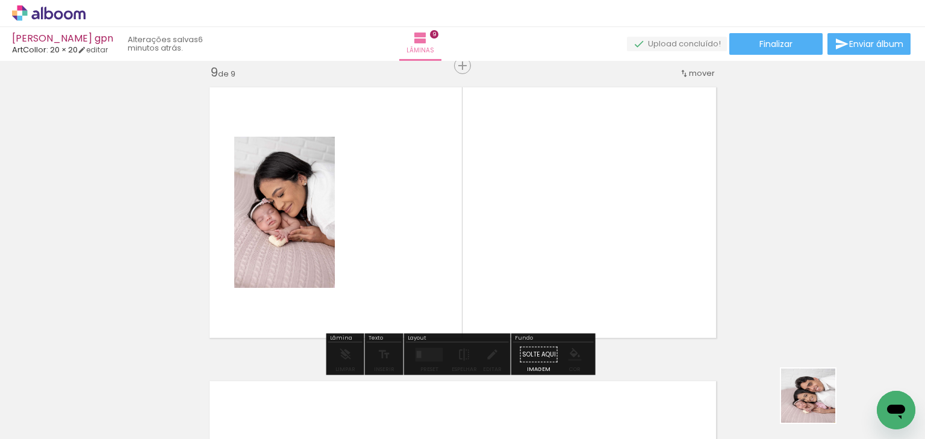
drag, startPoint x: 817, startPoint y: 405, endPoint x: 735, endPoint y: 305, distance: 129.7
click at [615, 255] on quentale-workspace at bounding box center [462, 219] width 925 height 439
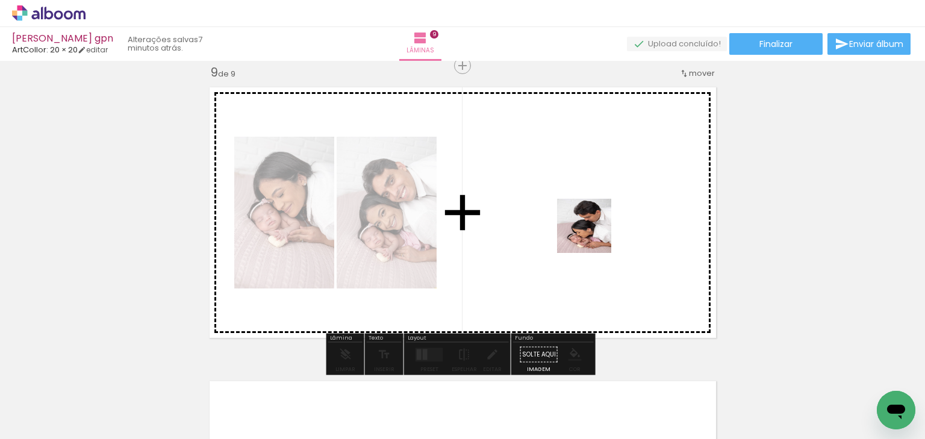
drag, startPoint x: 858, startPoint y: 383, endPoint x: 598, endPoint y: 237, distance: 298.0
click at [593, 236] on quentale-workspace at bounding box center [462, 219] width 925 height 439
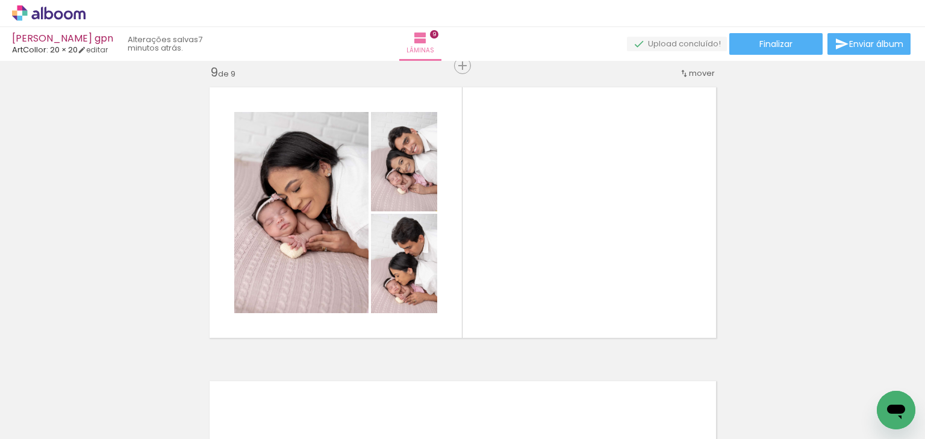
scroll to position [0, 2053]
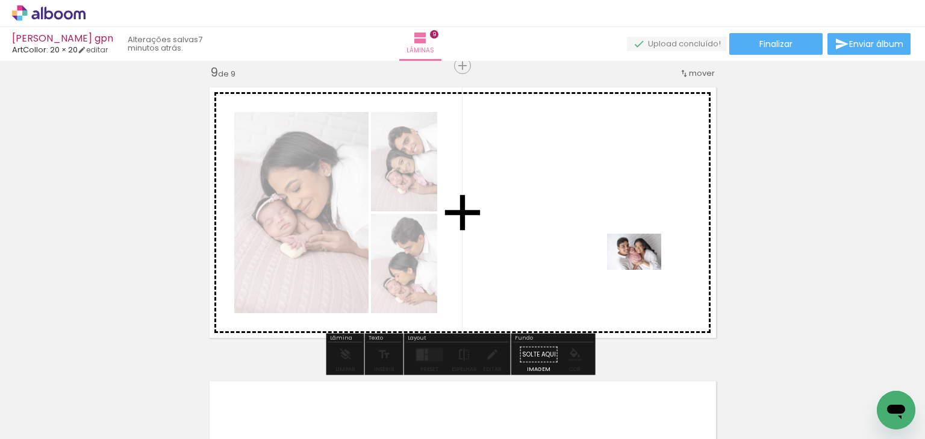
drag, startPoint x: 700, startPoint y: 400, endPoint x: 643, endPoint y: 270, distance: 141.9
click at [643, 270] on quentale-workspace at bounding box center [462, 219] width 925 height 439
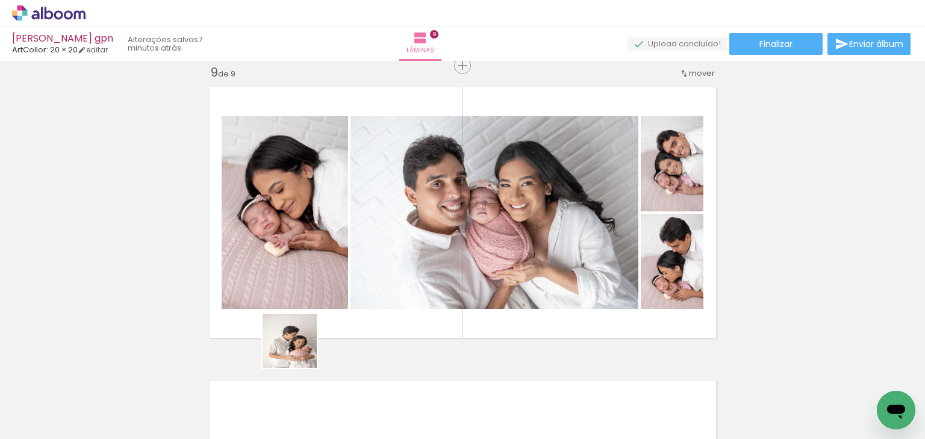
drag, startPoint x: 242, startPoint y: 407, endPoint x: 326, endPoint y: 298, distance: 137.5
click at [326, 298] on quentale-workspace at bounding box center [462, 219] width 925 height 439
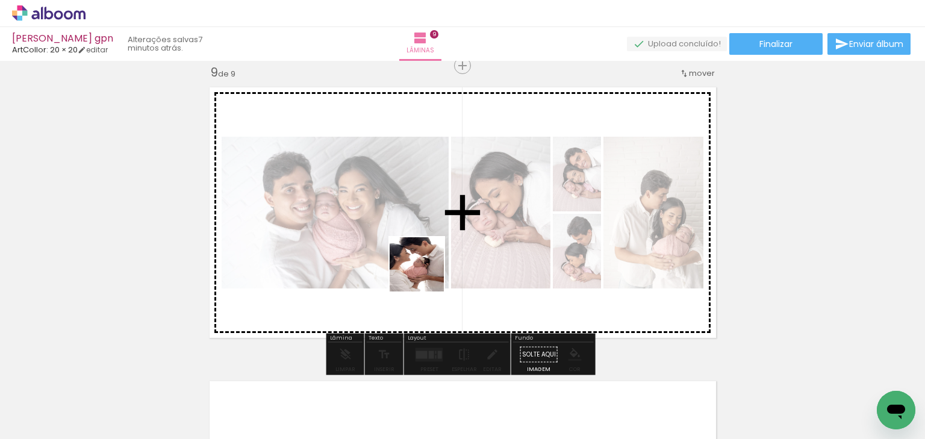
drag, startPoint x: 373, startPoint y: 413, endPoint x: 426, endPoint y: 273, distance: 148.7
click at [426, 273] on quentale-workspace at bounding box center [462, 219] width 925 height 439
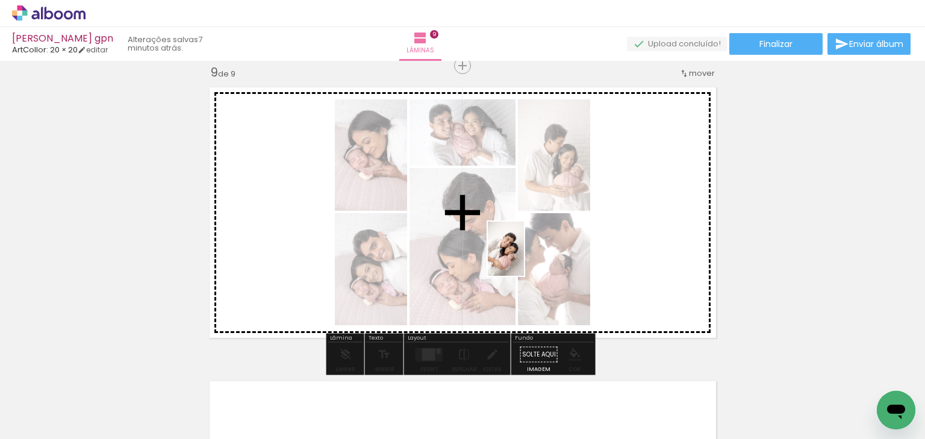
drag, startPoint x: 523, startPoint y: 269, endPoint x: 524, endPoint y: 258, distance: 11.5
click at [524, 258] on quentale-workspace at bounding box center [462, 219] width 925 height 439
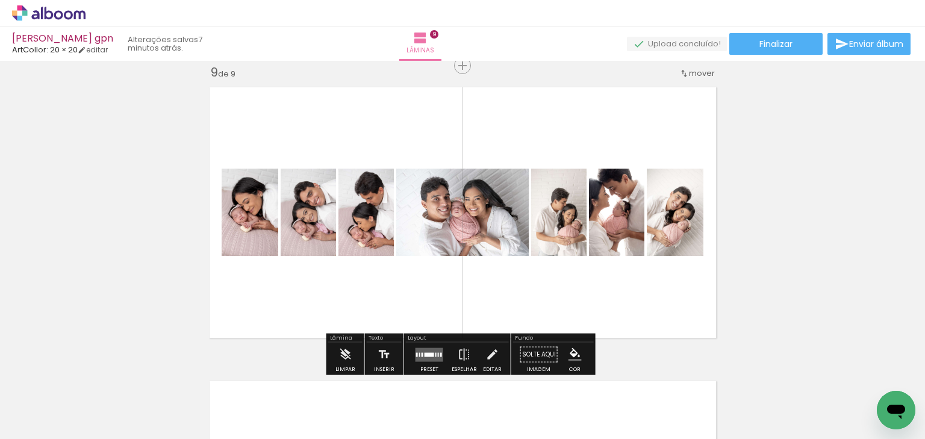
click at [423, 343] on div at bounding box center [429, 355] width 33 height 24
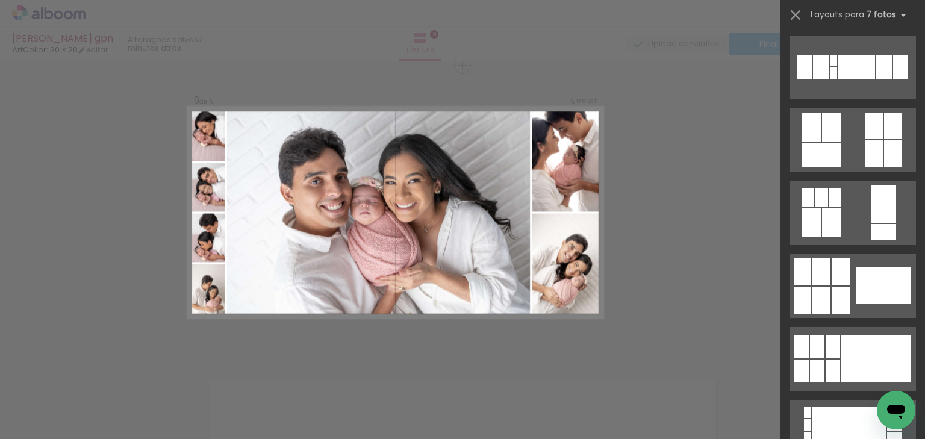
scroll to position [241, 0]
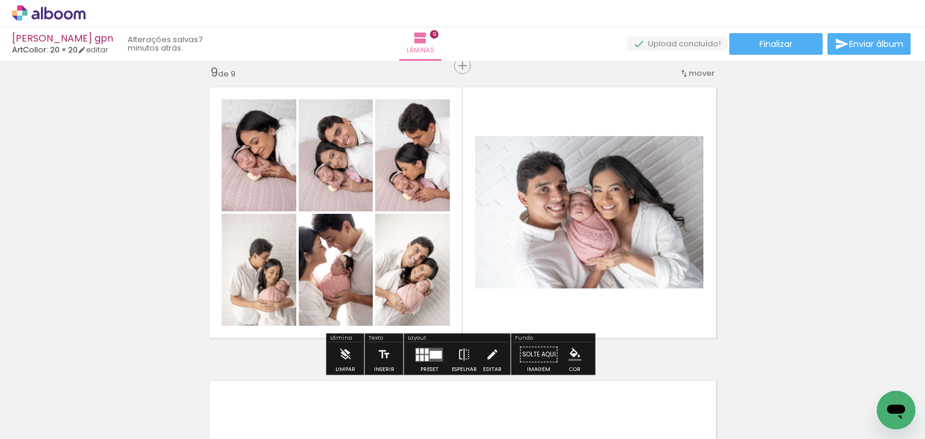
click at [588, 253] on quentale-photo at bounding box center [589, 212] width 228 height 152
click at [486, 351] on iron-icon at bounding box center [492, 355] width 13 height 24
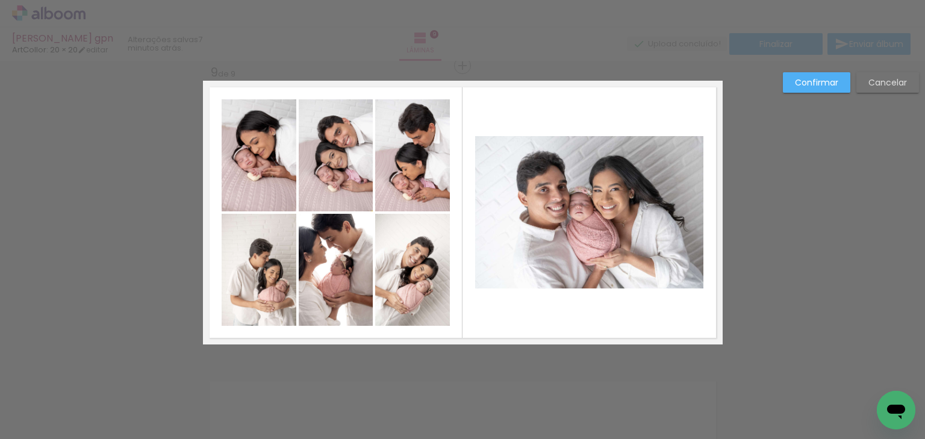
click at [533, 253] on quentale-photo at bounding box center [589, 212] width 228 height 152
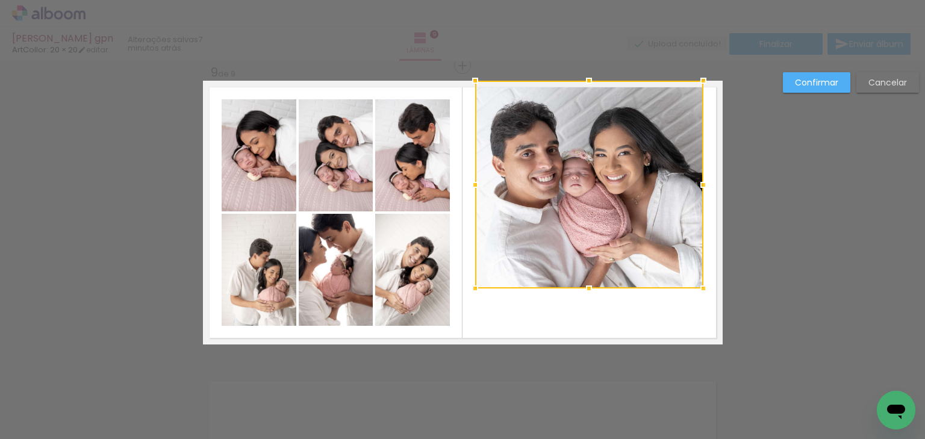
drag, startPoint x: 586, startPoint y: 135, endPoint x: 540, endPoint y: 159, distance: 52.3
click at [587, 87] on div at bounding box center [589, 81] width 24 height 24
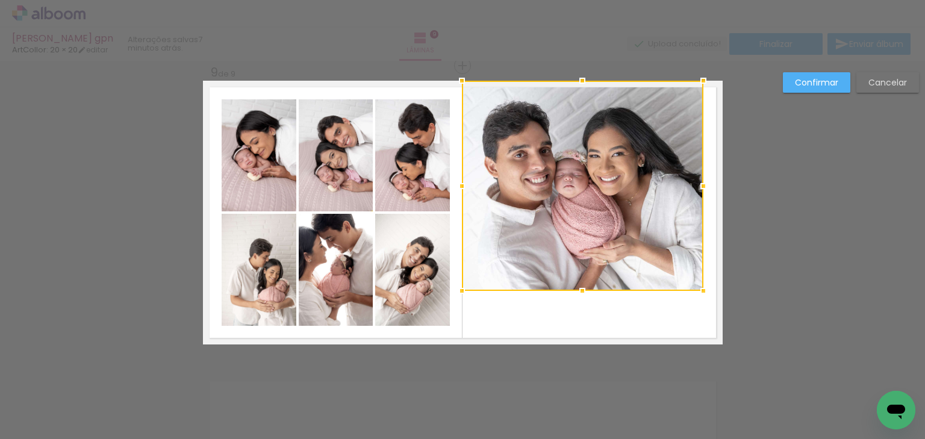
drag, startPoint x: 473, startPoint y: 186, endPoint x: 464, endPoint y: 185, distance: 9.1
click at [464, 185] on div at bounding box center [462, 186] width 24 height 24
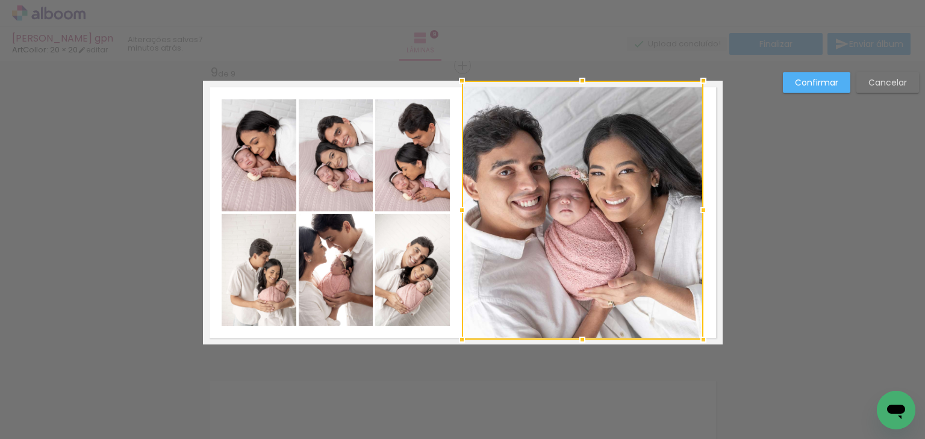
drag, startPoint x: 584, startPoint y: 296, endPoint x: 672, endPoint y: 268, distance: 92.2
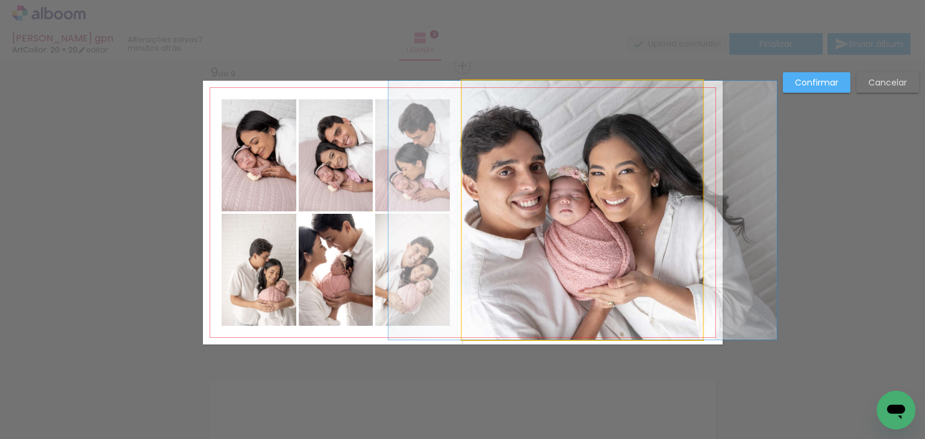
click at [699, 224] on quentale-photo at bounding box center [583, 210] width 242 height 259
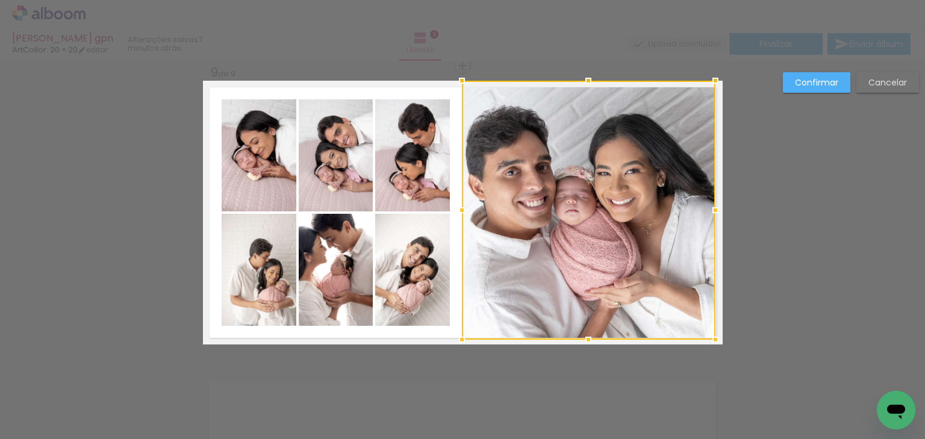
drag, startPoint x: 706, startPoint y: 212, endPoint x: 730, endPoint y: 211, distance: 23.5
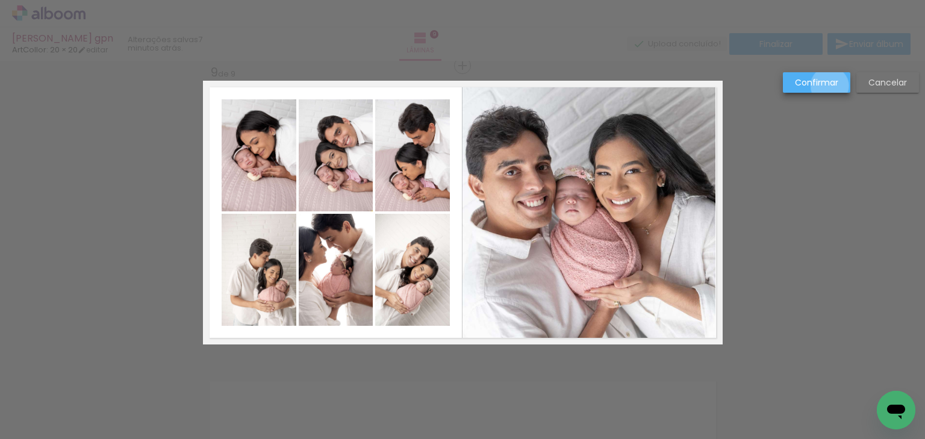
click at [0, 0] on slot "Confirmar" at bounding box center [0, 0] width 0 height 0
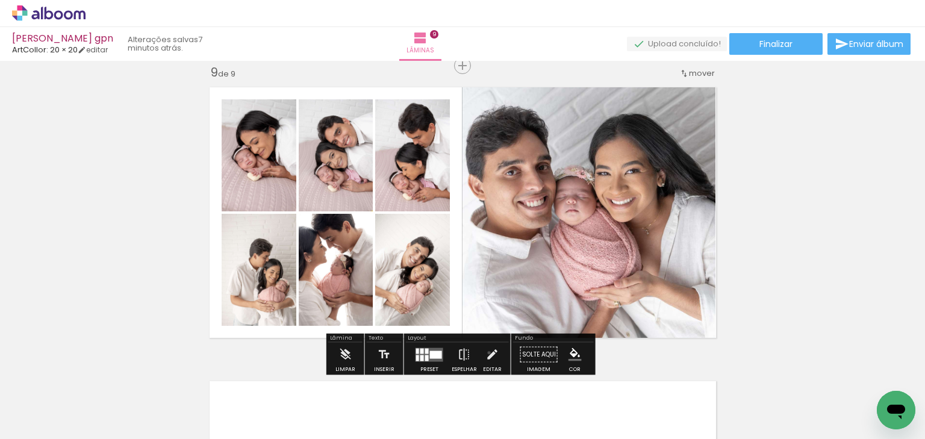
drag, startPoint x: 486, startPoint y: 352, endPoint x: 546, endPoint y: 299, distance: 80.6
click at [487, 352] on iron-icon at bounding box center [492, 355] width 13 height 24
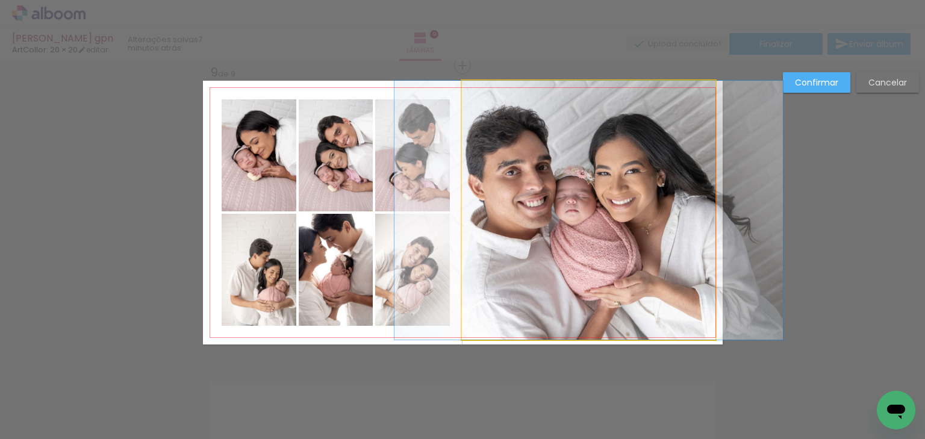
click at [557, 274] on quentale-photo at bounding box center [589, 210] width 254 height 259
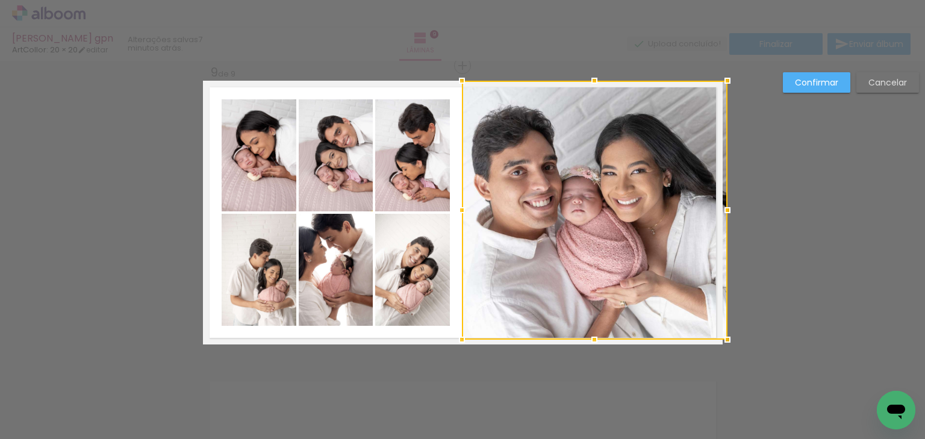
drag, startPoint x: 717, startPoint y: 212, endPoint x: 819, endPoint y: 158, distance: 115.1
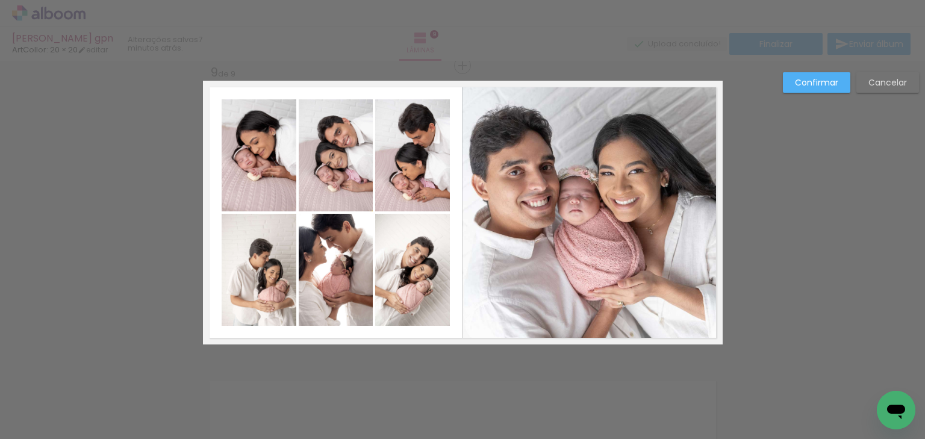
click at [0, 0] on slot "Confirmar" at bounding box center [0, 0] width 0 height 0
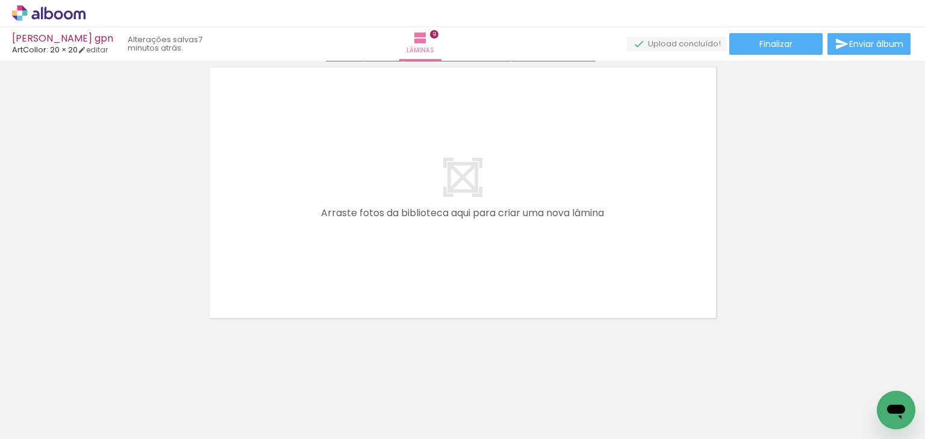
scroll to position [2684, 0]
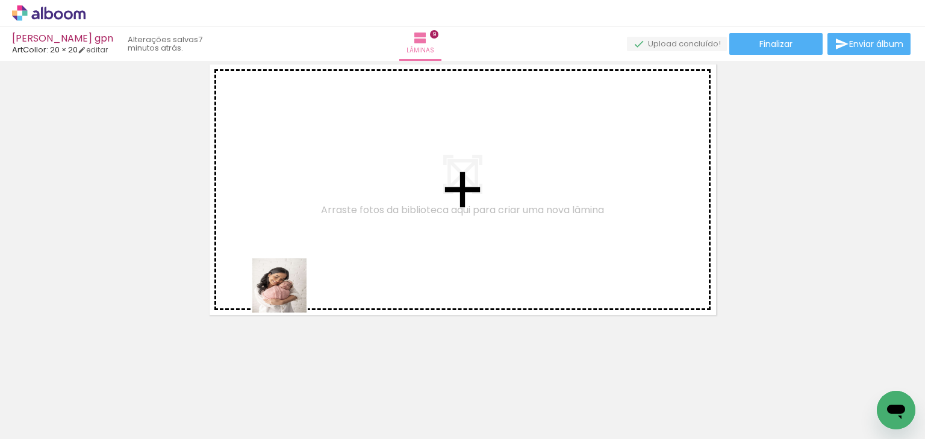
drag, startPoint x: 289, startPoint y: 295, endPoint x: 339, endPoint y: 320, distance: 56.6
click at [326, 265] on quentale-workspace at bounding box center [462, 219] width 925 height 439
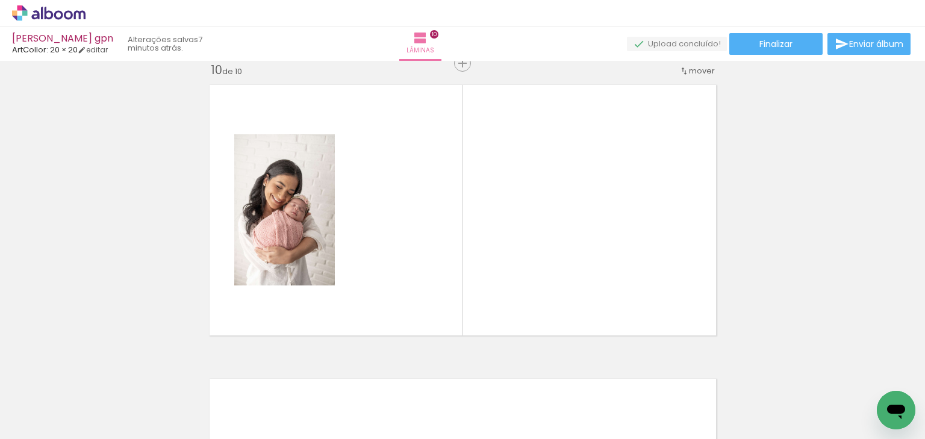
scroll to position [2661, 0]
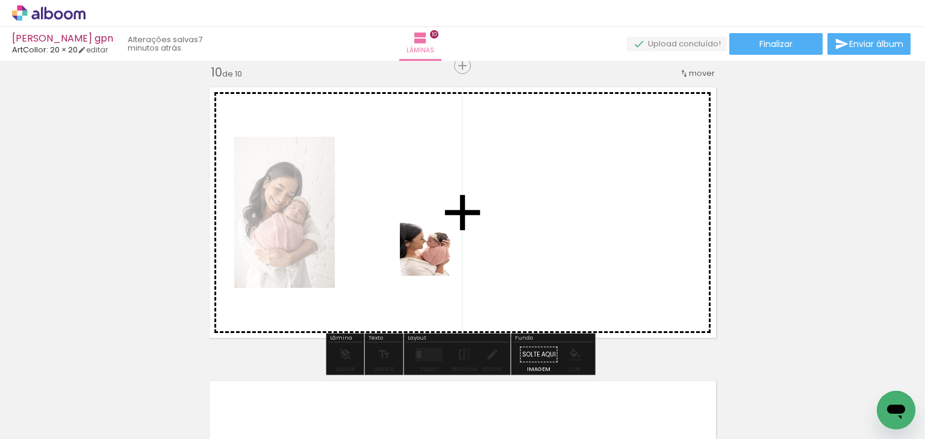
drag, startPoint x: 428, startPoint y: 404, endPoint x: 472, endPoint y: 308, distance: 105.6
click at [437, 254] on quentale-workspace at bounding box center [462, 219] width 925 height 439
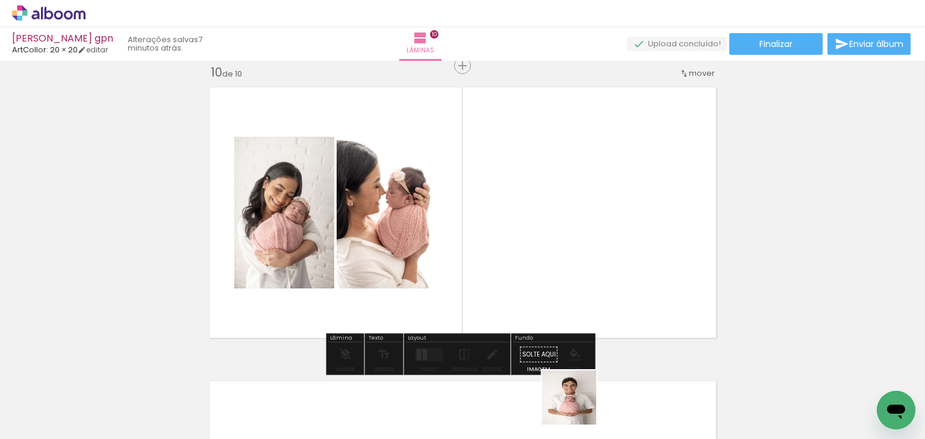
drag, startPoint x: 578, startPoint y: 407, endPoint x: 605, endPoint y: 306, distance: 104.0
click at [579, 266] on quentale-workspace at bounding box center [462, 219] width 925 height 439
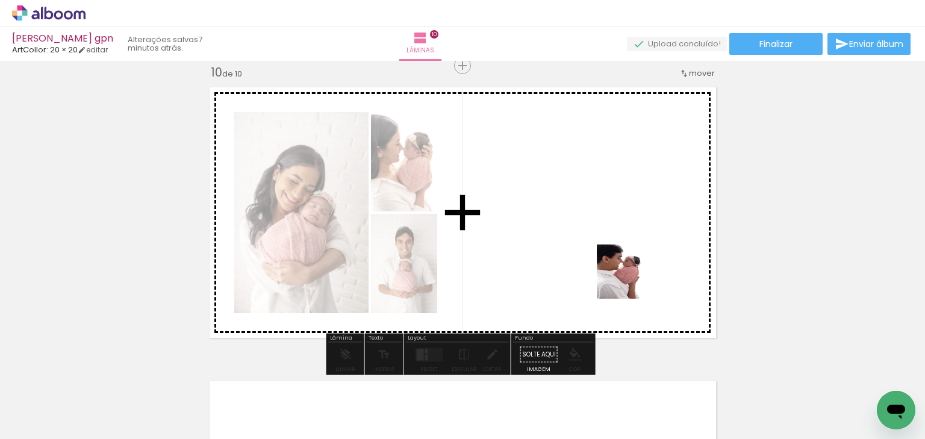
drag, startPoint x: 631, startPoint y: 388, endPoint x: 629, endPoint y: 253, distance: 135.0
click at [629, 253] on quentale-workspace at bounding box center [462, 219] width 925 height 439
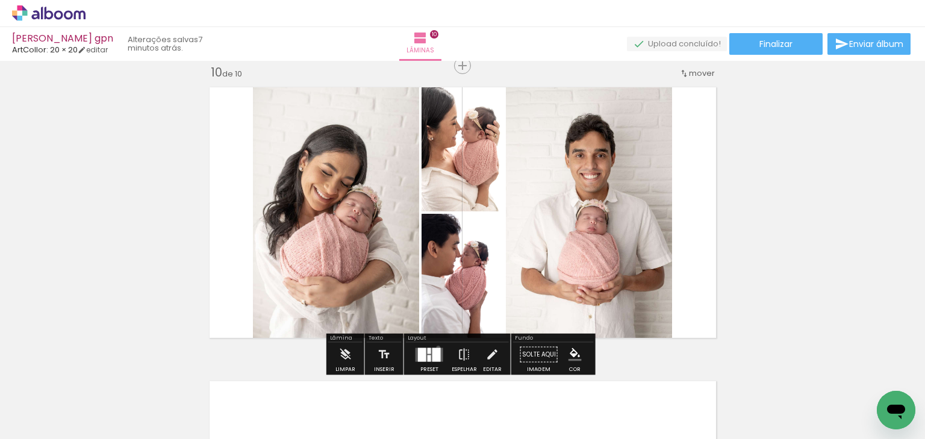
drag, startPoint x: 436, startPoint y: 347, endPoint x: 477, endPoint y: 336, distance: 42.4
click at [436, 348] on div at bounding box center [437, 355] width 8 height 14
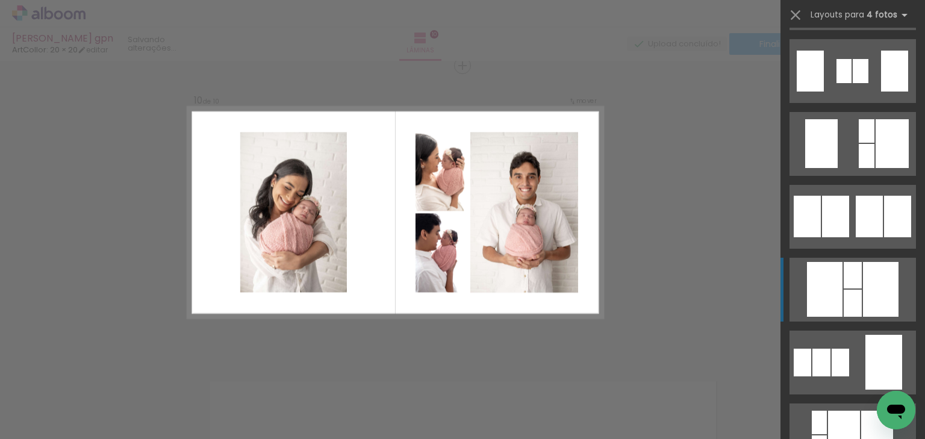
scroll to position [578, 0]
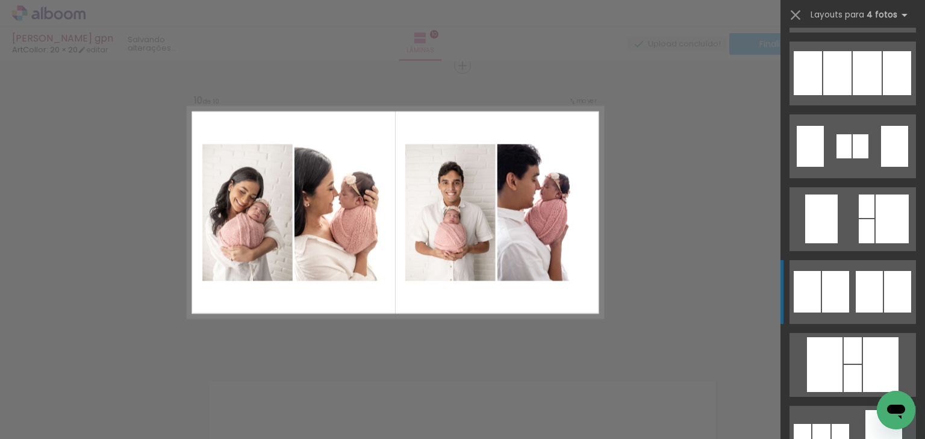
click at [849, 424] on div at bounding box center [840, 438] width 17 height 28
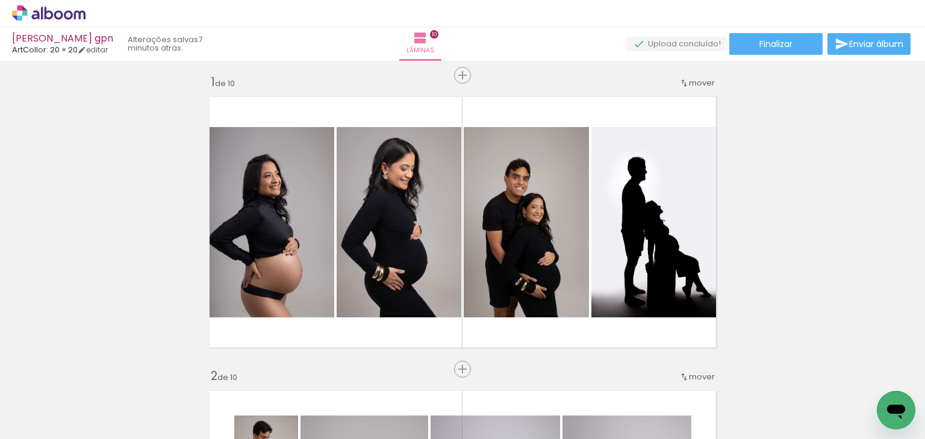
scroll to position [0, 0]
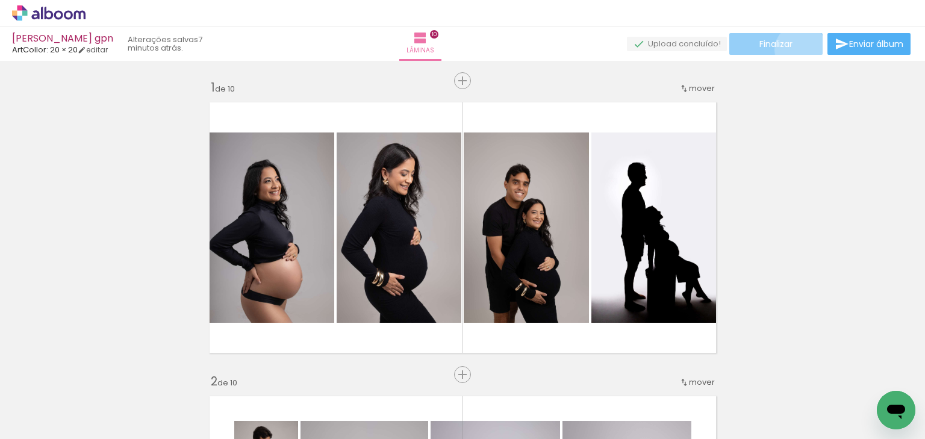
click at [796, 49] on paper-button "Finalizar" at bounding box center [776, 44] width 93 height 22
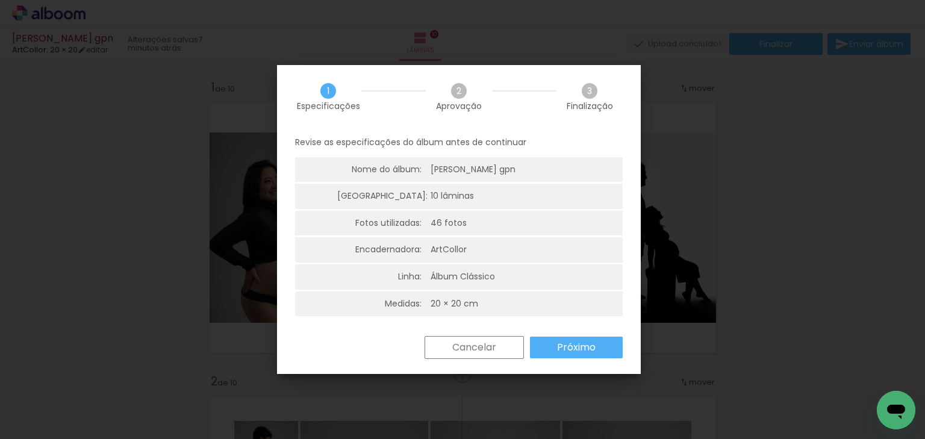
click at [0, 0] on slot "Próximo" at bounding box center [0, 0] width 0 height 0
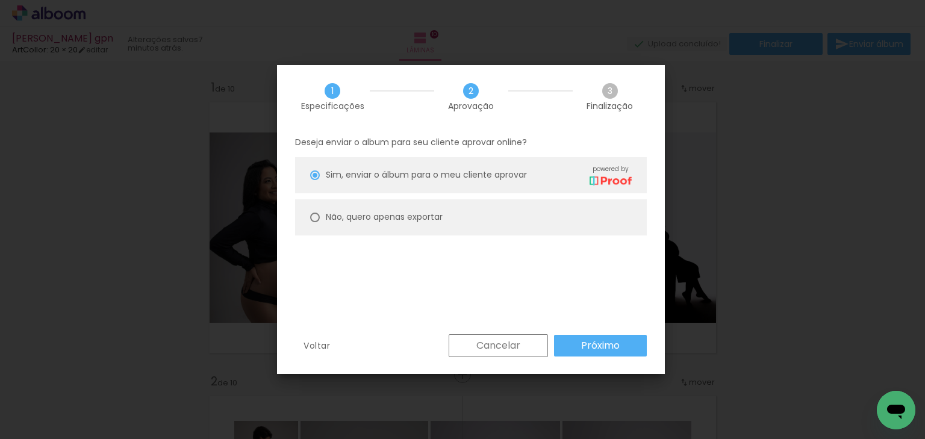
click at [503, 198] on paper-radio-group "Sim, enviar o álbum para o meu cliente aprovar powered by Não, quero apenas exp…" at bounding box center [471, 199] width 352 height 84
click at [508, 230] on paper-radio-button "Não, quero apenas exportar" at bounding box center [471, 217] width 352 height 36
type paper-radio-button "on"
click at [623, 369] on div "Voltar Cancelar Próximo" at bounding box center [471, 354] width 388 height 41
click at [620, 354] on paper-button "Próximo" at bounding box center [600, 346] width 93 height 22
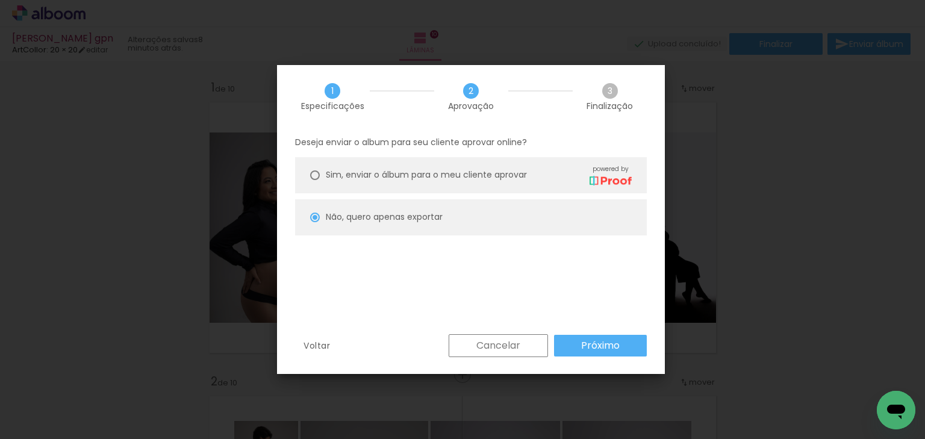
type input "Alta, 300 DPI"
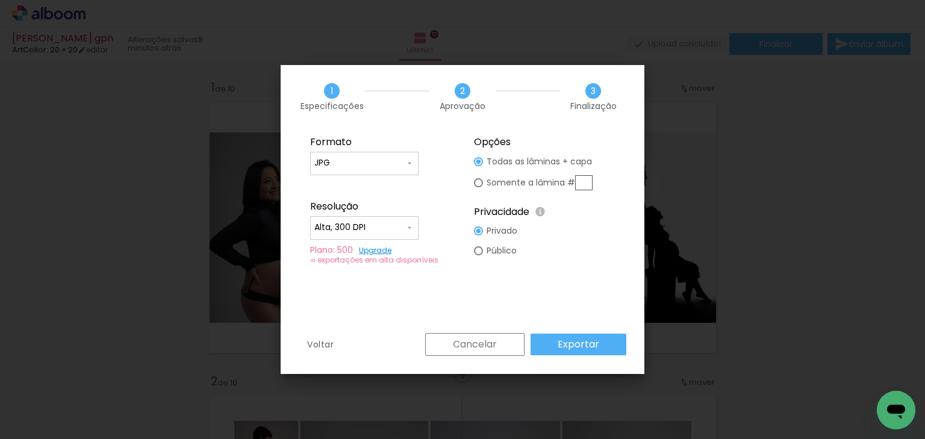
click at [619, 343] on paper-button "Exportar" at bounding box center [579, 345] width 96 height 22
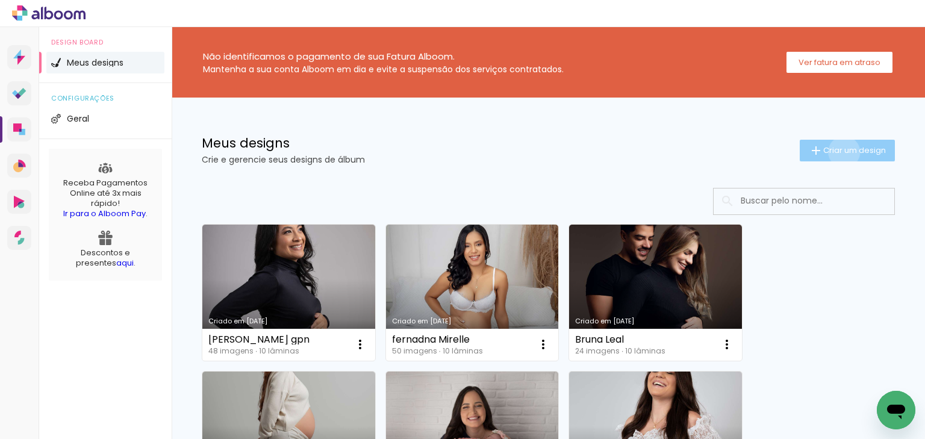
click at [835, 152] on span "Criar um design" at bounding box center [854, 150] width 63 height 8
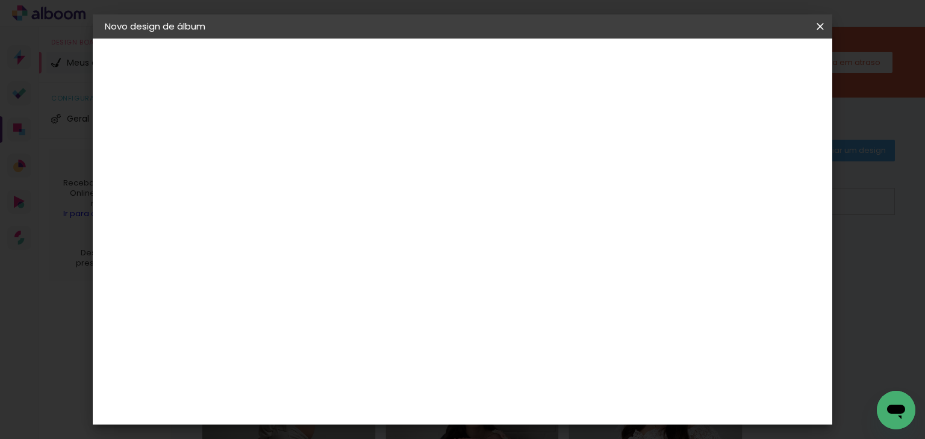
click at [302, 166] on input at bounding box center [302, 161] width 0 height 19
type input "m"
type input "[PERSON_NAME]"
type paper-input "[PERSON_NAME]"
click at [0, 0] on slot "Avançar" at bounding box center [0, 0] width 0 height 0
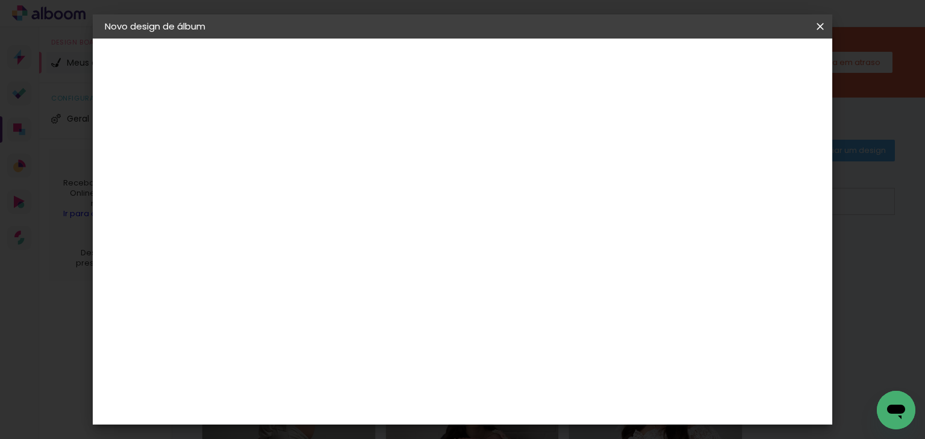
scroll to position [145, 0]
click at [333, 348] on div "ArtCollor" at bounding box center [314, 346] width 43 height 10
click at [0, 0] on slot "Avançar" at bounding box center [0, 0] width 0 height 0
click at [349, 201] on input "text" at bounding box center [325, 210] width 47 height 19
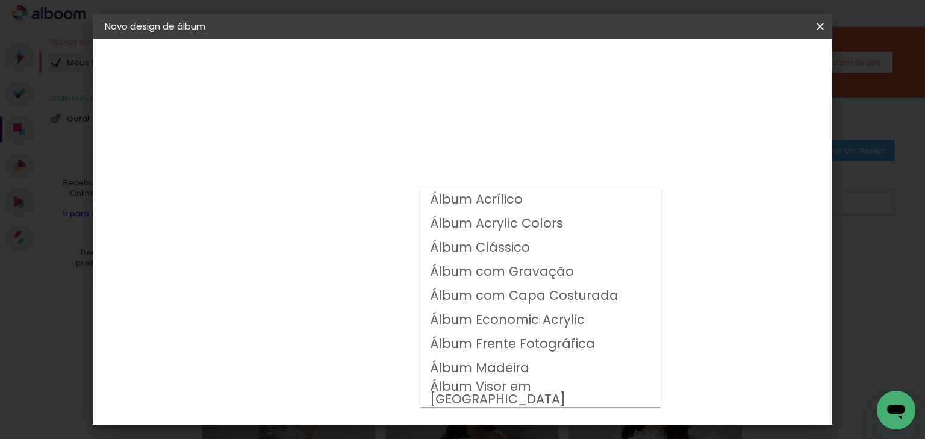
click at [0, 0] on slot "Álbum Clássico" at bounding box center [0, 0] width 0 height 0
type input "Álbum Clássico"
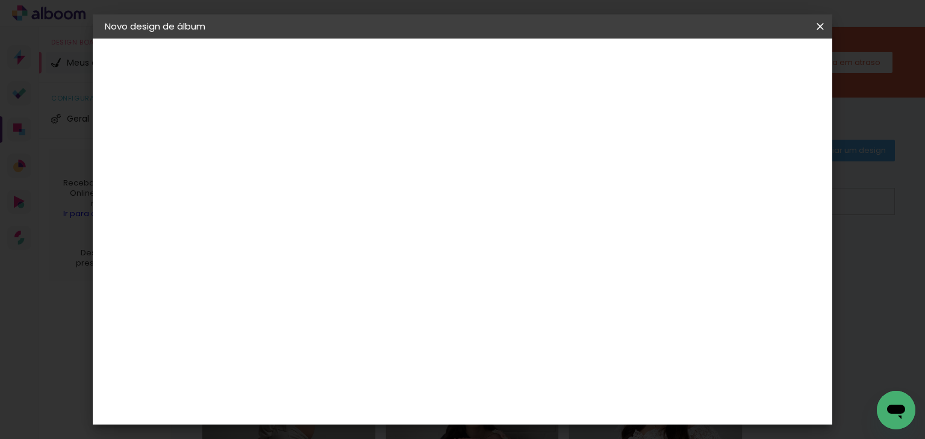
scroll to position [96, 0]
click at [383, 377] on span "20 × 20" at bounding box center [355, 389] width 56 height 25
click at [0, 0] on slot "Avançar" at bounding box center [0, 0] width 0 height 0
click at [0, 0] on slot "Mostrar sangria" at bounding box center [0, 0] width 0 height 0
type paper-checkbox "on"
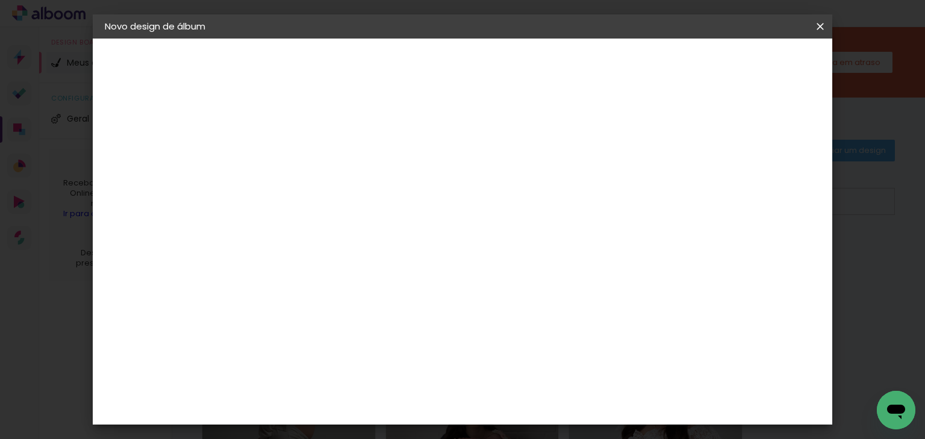
click at [626, 67] on span "Iniciar design" at bounding box center [598, 64] width 55 height 8
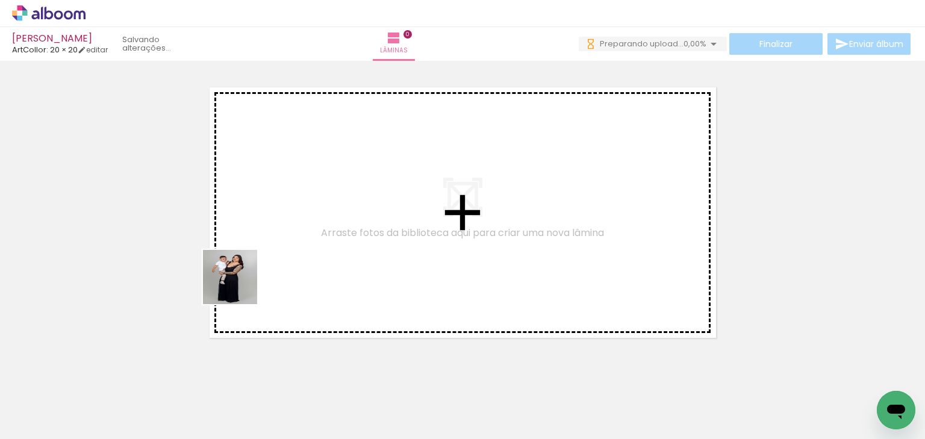
drag, startPoint x: 190, startPoint y: 344, endPoint x: 255, endPoint y: 296, distance: 81.1
click at [255, 272] on quentale-workspace at bounding box center [462, 219] width 925 height 439
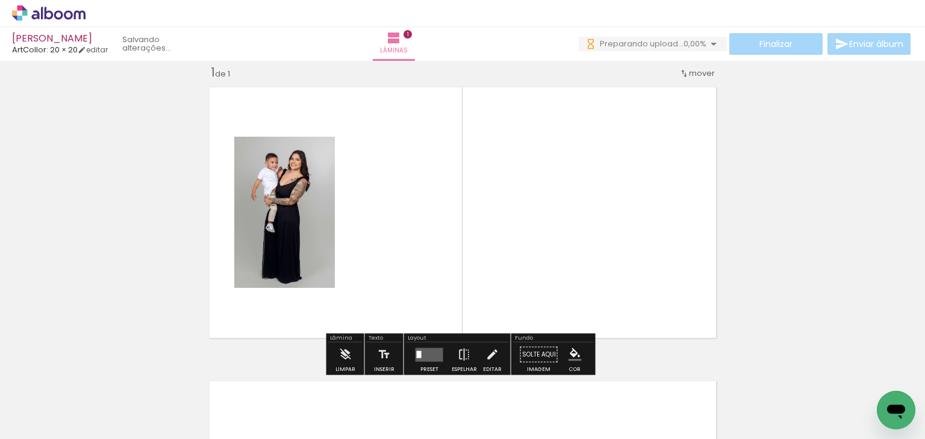
scroll to position [15, 0]
drag, startPoint x: 217, startPoint y: 408, endPoint x: 339, endPoint y: 245, distance: 203.6
click at [339, 245] on quentale-workspace at bounding box center [462, 219] width 925 height 439
drag, startPoint x: 276, startPoint y: 387, endPoint x: 320, endPoint y: 272, distance: 122.8
click at [323, 213] on quentale-workspace at bounding box center [462, 219] width 925 height 439
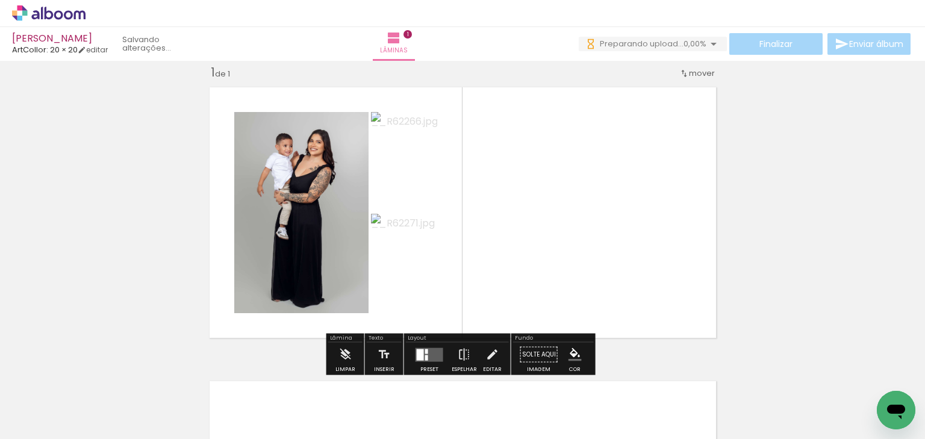
drag, startPoint x: 331, startPoint y: 386, endPoint x: 383, endPoint y: 245, distance: 149.8
click at [382, 241] on quentale-workspace at bounding box center [462, 219] width 925 height 439
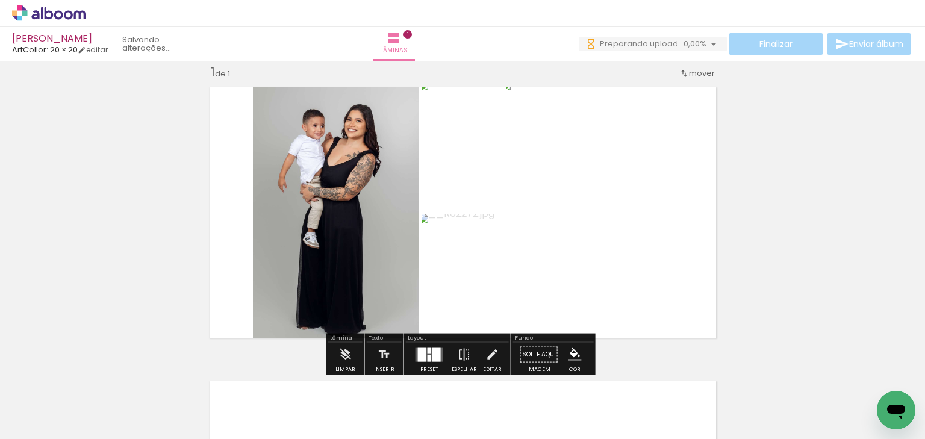
click at [433, 352] on div at bounding box center [437, 355] width 8 height 14
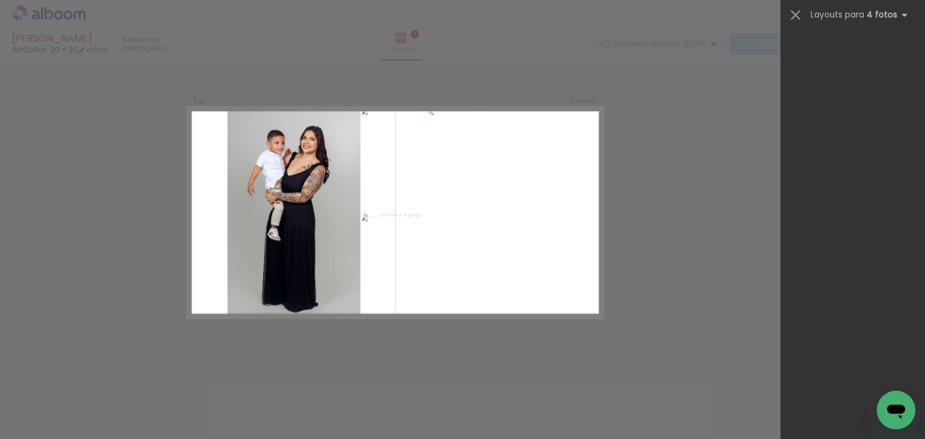
scroll to position [0, 0]
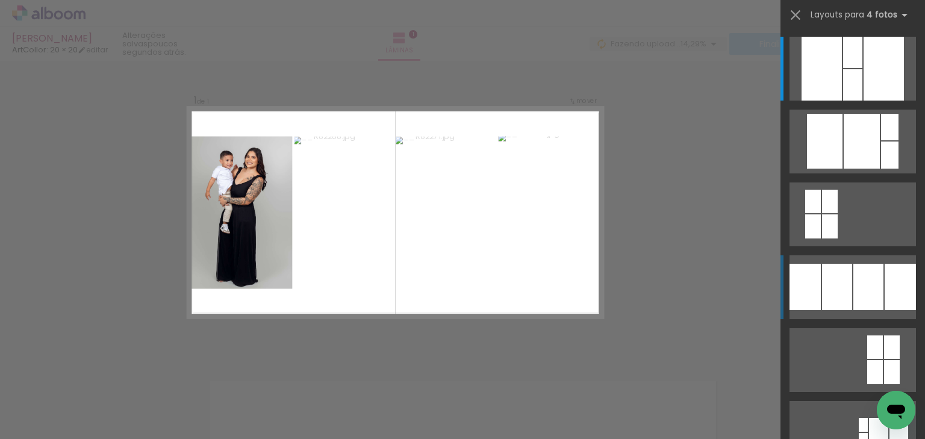
click at [864, 101] on div at bounding box center [884, 69] width 40 height 64
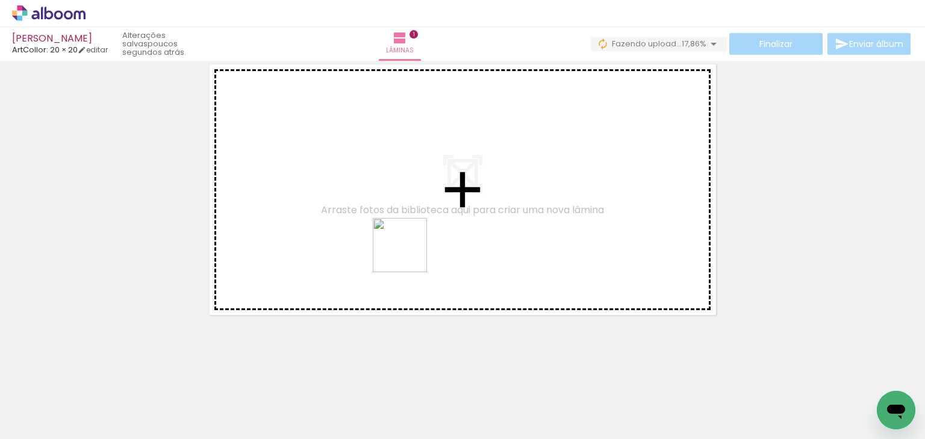
drag, startPoint x: 401, startPoint y: 401, endPoint x: 416, endPoint y: 290, distance: 111.9
click at [409, 255] on quentale-workspace at bounding box center [462, 219] width 925 height 439
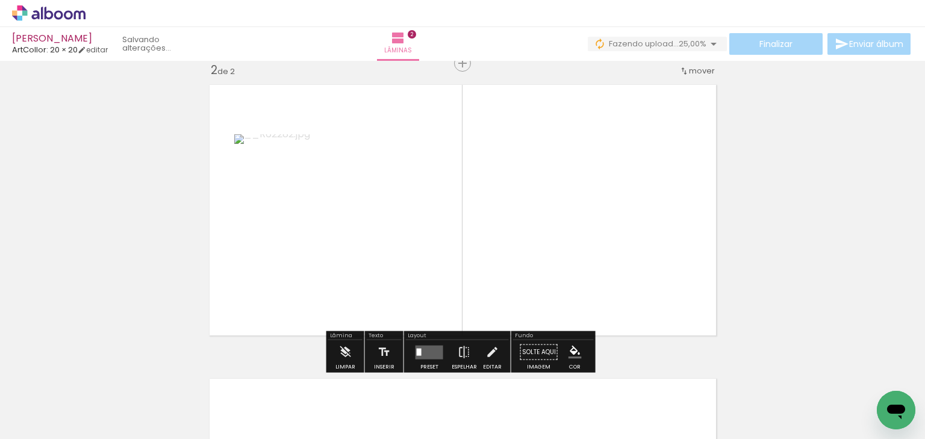
scroll to position [309, 0]
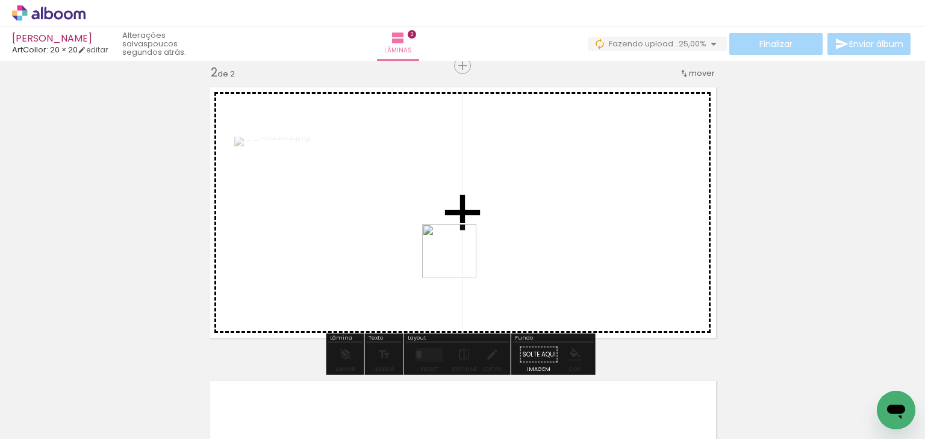
drag, startPoint x: 465, startPoint y: 332, endPoint x: 467, endPoint y: 294, distance: 38.0
click at [458, 260] on quentale-workspace at bounding box center [462, 219] width 925 height 439
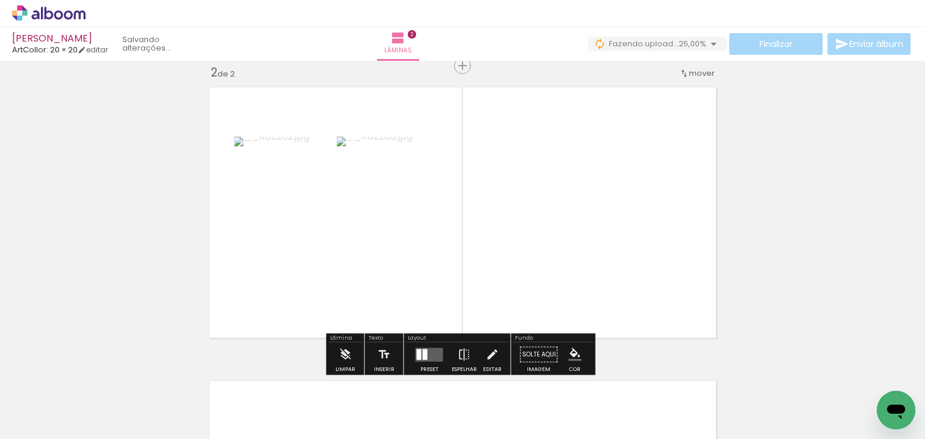
drag, startPoint x: 522, startPoint y: 395, endPoint x: 557, endPoint y: 307, distance: 95.0
click at [535, 241] on quentale-workspace at bounding box center [462, 219] width 925 height 439
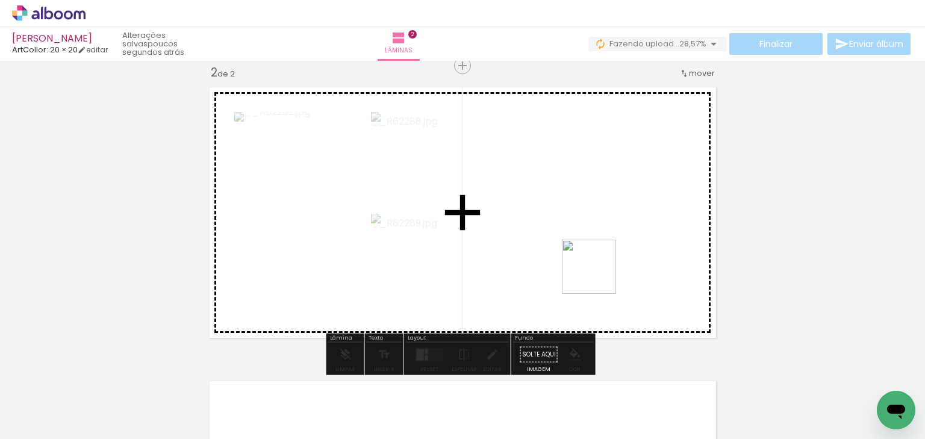
drag, startPoint x: 596, startPoint y: 378, endPoint x: 594, endPoint y: 244, distance: 133.8
click at [594, 244] on quentale-workspace at bounding box center [462, 219] width 925 height 439
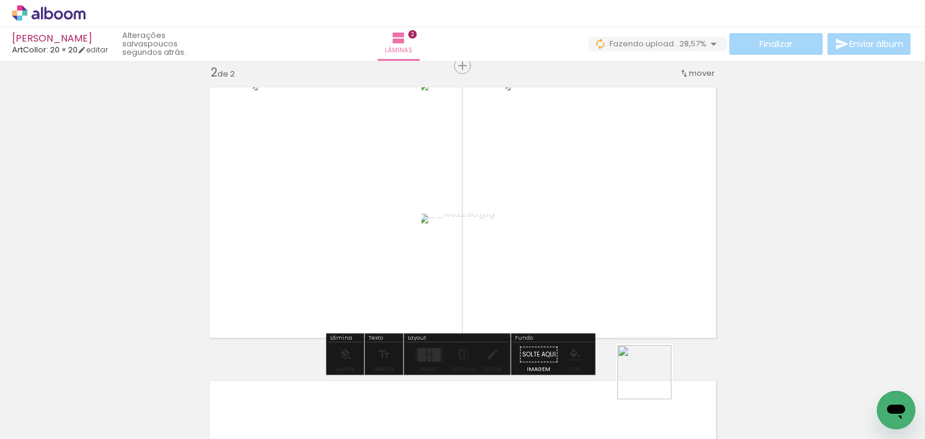
drag, startPoint x: 652, startPoint y: 395, endPoint x: 693, endPoint y: 348, distance: 63.2
click at [623, 230] on quentale-workspace at bounding box center [462, 219] width 925 height 439
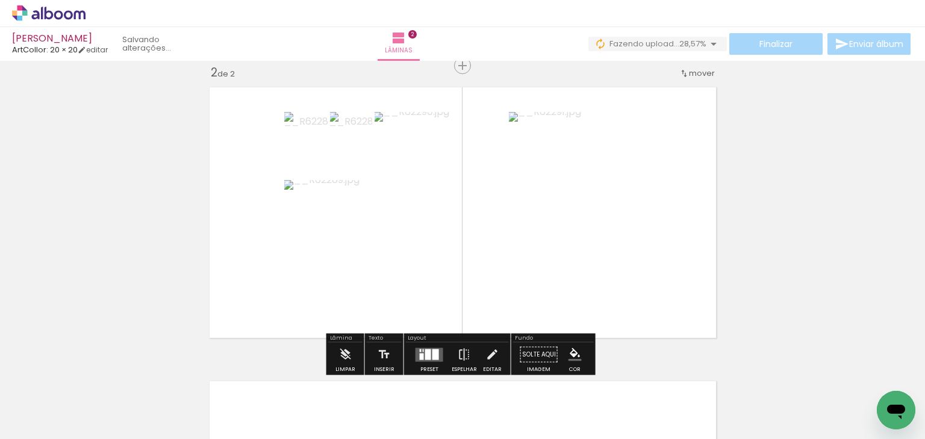
drag, startPoint x: 720, startPoint y: 378, endPoint x: 646, endPoint y: 243, distance: 154.5
click at [646, 243] on quentale-workspace at bounding box center [462, 219] width 925 height 439
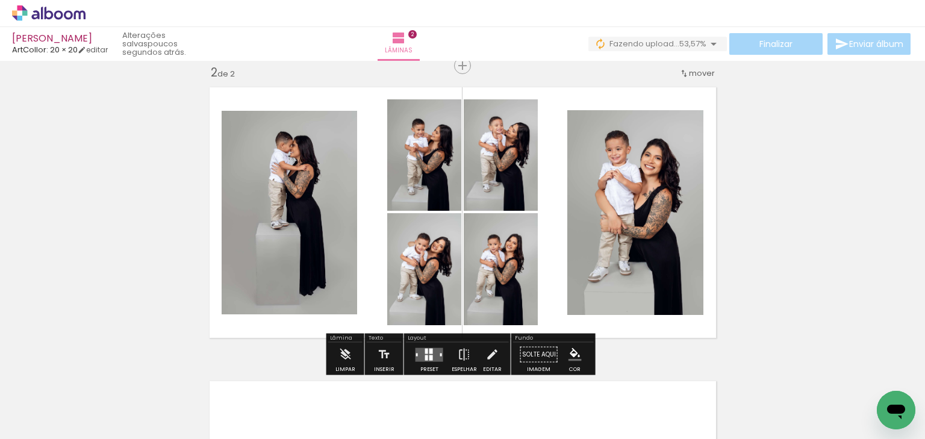
drag, startPoint x: 431, startPoint y: 352, endPoint x: 590, endPoint y: 266, distance: 180.9
click at [431, 352] on quentale-layouter at bounding box center [430, 355] width 28 height 14
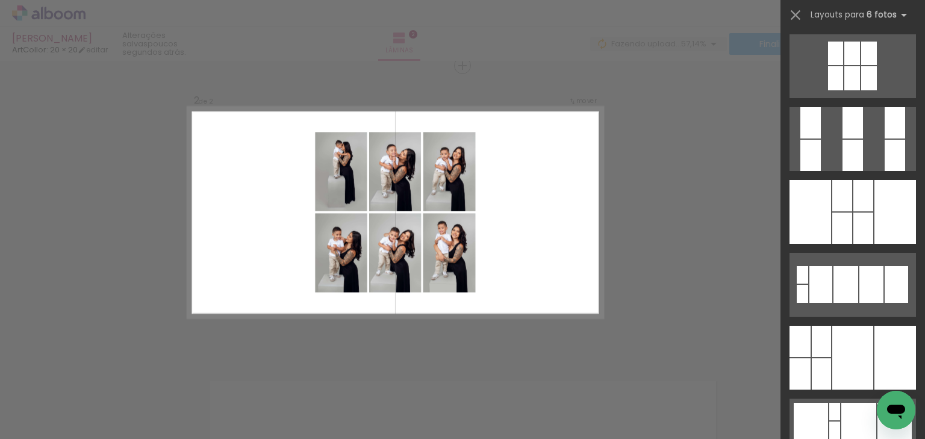
scroll to position [337, 0]
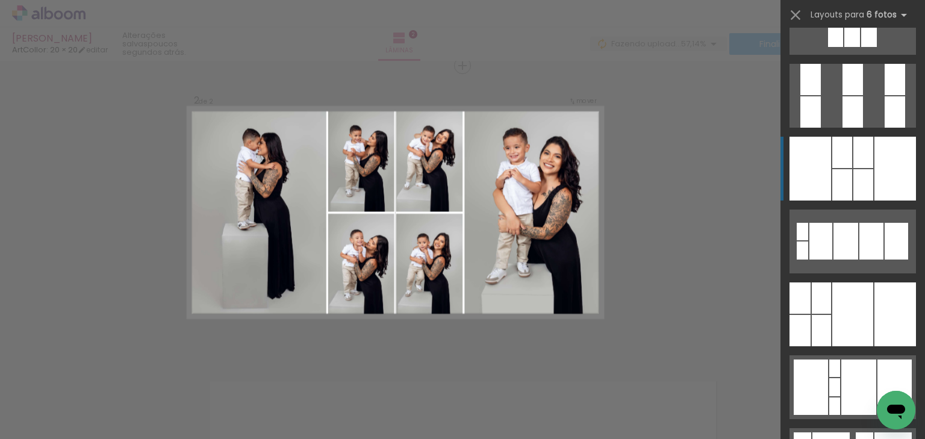
click at [885, 95] on div at bounding box center [895, 79] width 20 height 31
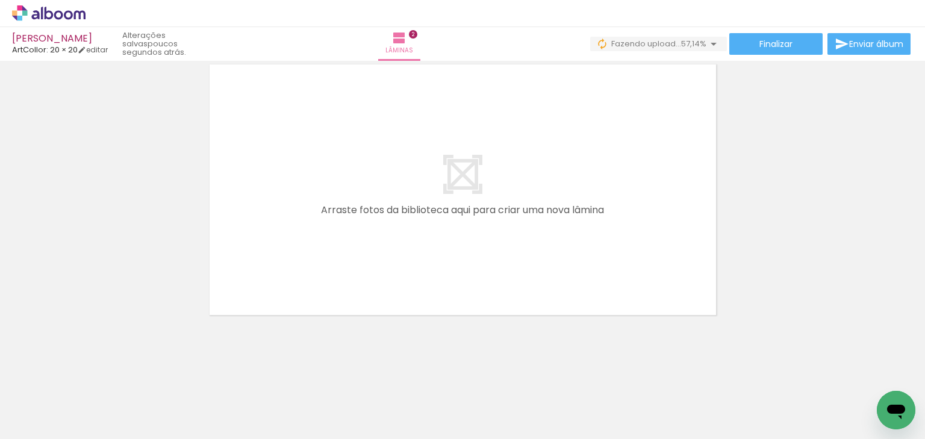
scroll to position [0, 483]
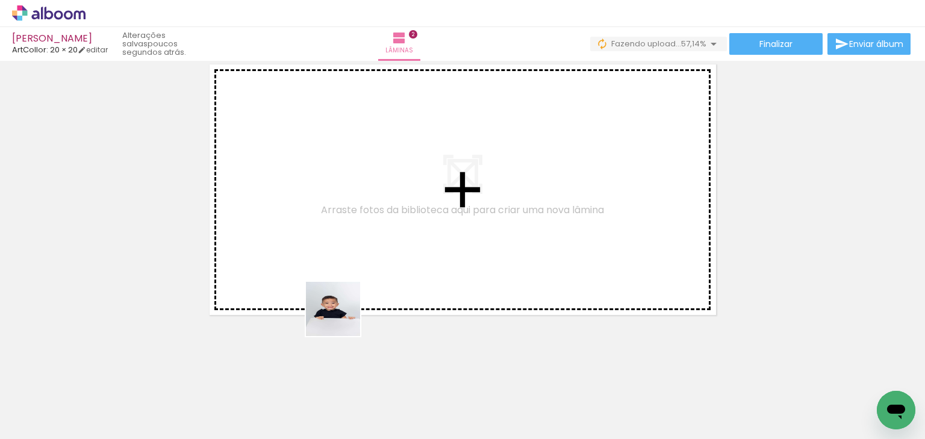
drag, startPoint x: 327, startPoint y: 403, endPoint x: 381, endPoint y: 348, distance: 77.1
click at [349, 294] on quentale-workspace at bounding box center [462, 219] width 925 height 439
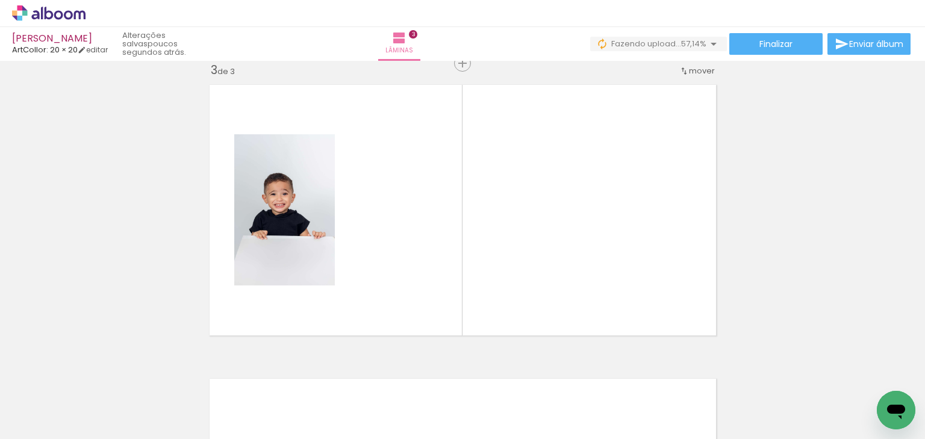
scroll to position [603, 0]
drag, startPoint x: 403, startPoint y: 388, endPoint x: 424, endPoint y: 328, distance: 63.8
click at [416, 303] on quentale-workspace at bounding box center [462, 219] width 925 height 439
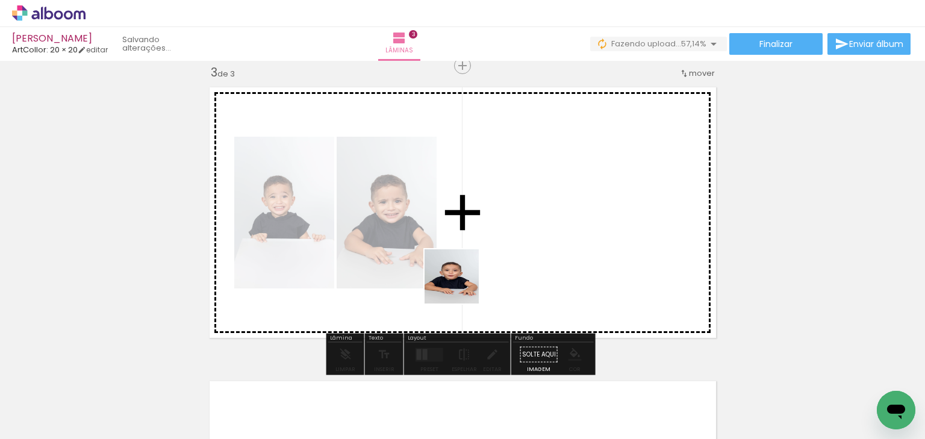
drag, startPoint x: 454, startPoint y: 387, endPoint x: 461, endPoint y: 286, distance: 101.4
click at [461, 286] on quentale-workspace at bounding box center [462, 219] width 925 height 439
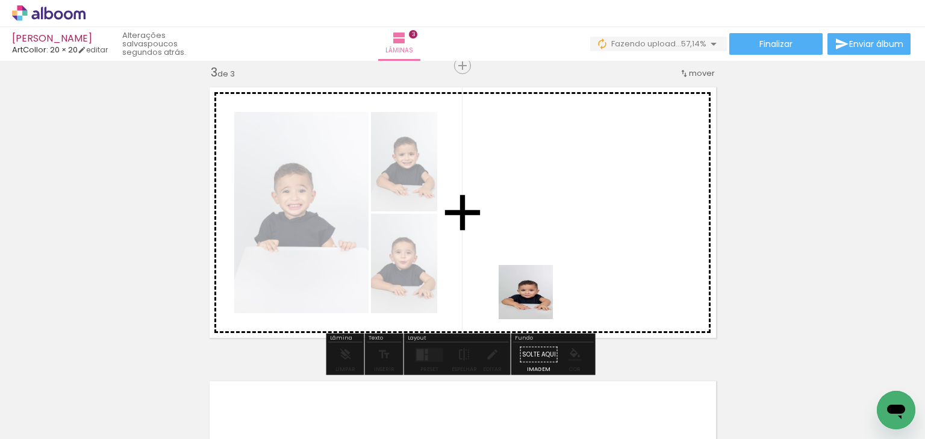
drag, startPoint x: 535, startPoint y: 377, endPoint x: 523, endPoint y: 293, distance: 83.9
click at [531, 287] on quentale-workspace at bounding box center [462, 219] width 925 height 439
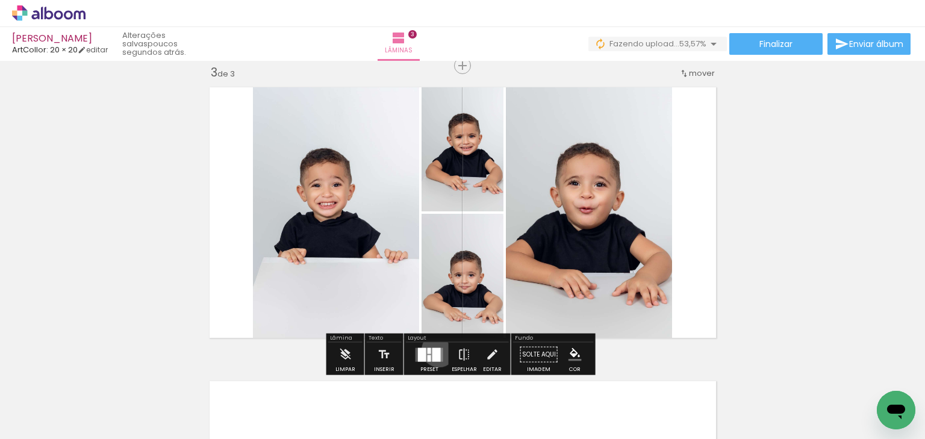
click at [436, 349] on div at bounding box center [437, 355] width 8 height 14
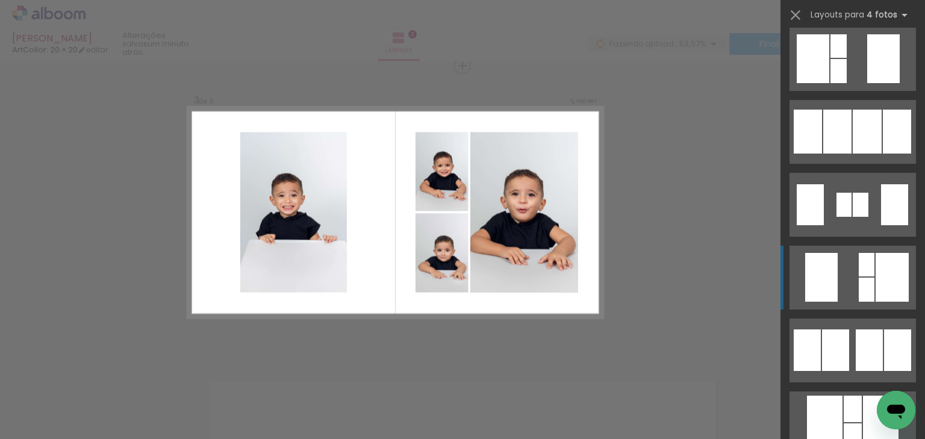
scroll to position [434, 0]
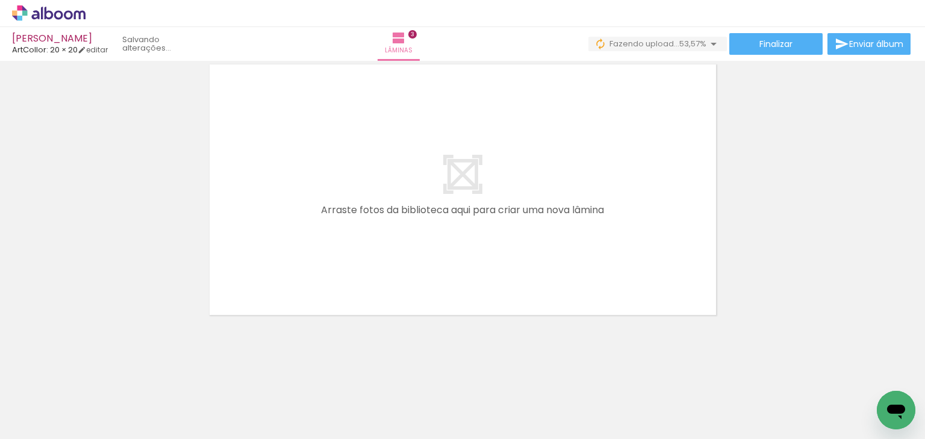
scroll to position [0, 836]
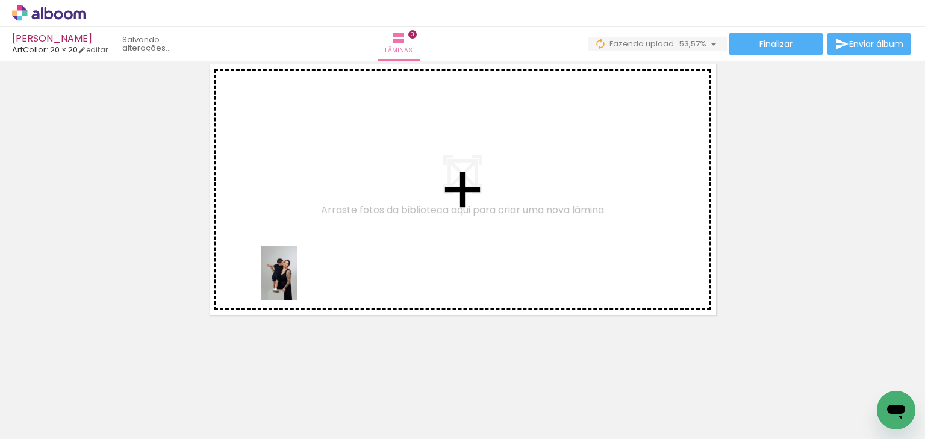
drag, startPoint x: 243, startPoint y: 412, endPoint x: 308, endPoint y: 348, distance: 91.2
click at [298, 282] on quentale-workspace at bounding box center [462, 219] width 925 height 439
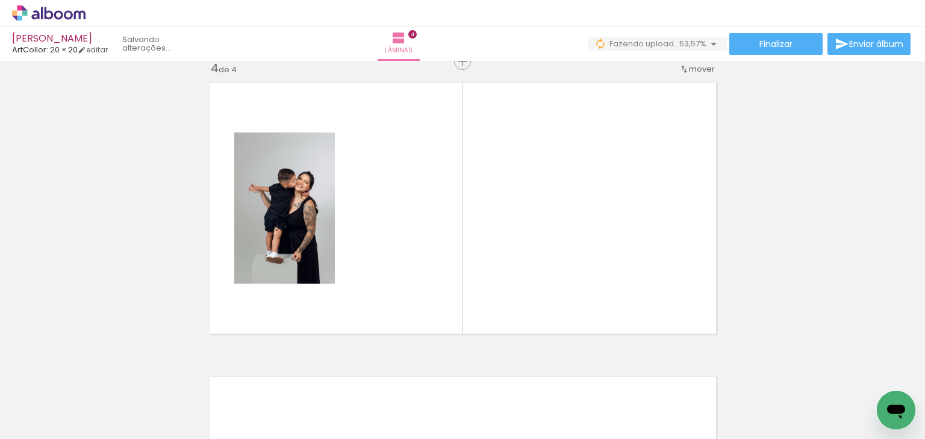
scroll to position [897, 0]
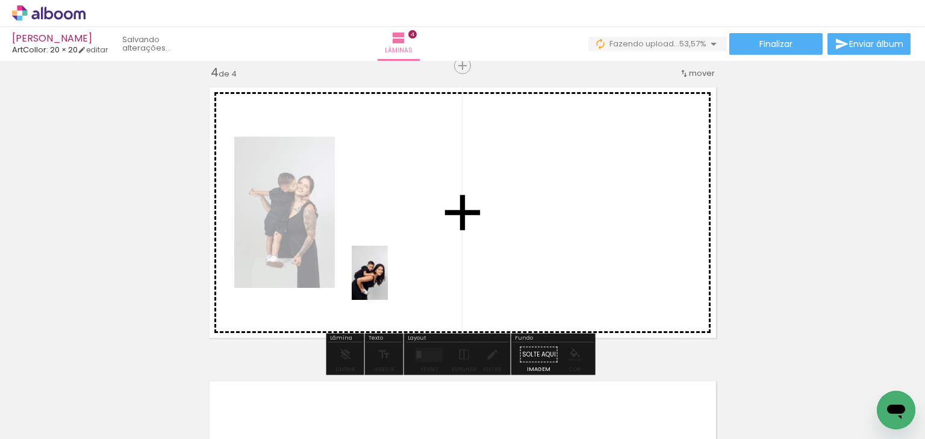
drag, startPoint x: 347, startPoint y: 352, endPoint x: 388, endPoint y: 282, distance: 81.5
click at [388, 282] on quentale-workspace at bounding box center [462, 219] width 925 height 439
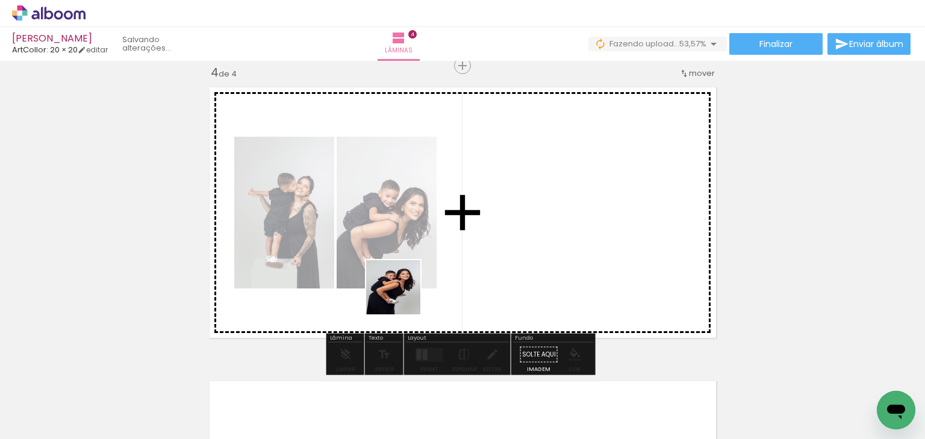
drag, startPoint x: 375, startPoint y: 385, endPoint x: 427, endPoint y: 360, distance: 57.4
click at [405, 287] on quentale-workspace at bounding box center [462, 219] width 925 height 439
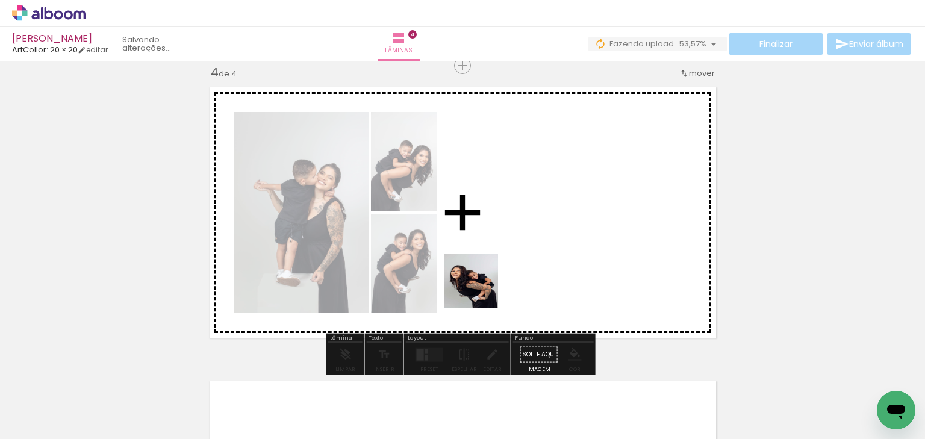
drag, startPoint x: 479, startPoint y: 299, endPoint x: 487, endPoint y: 260, distance: 39.9
click at [487, 260] on quentale-workspace at bounding box center [462, 219] width 925 height 439
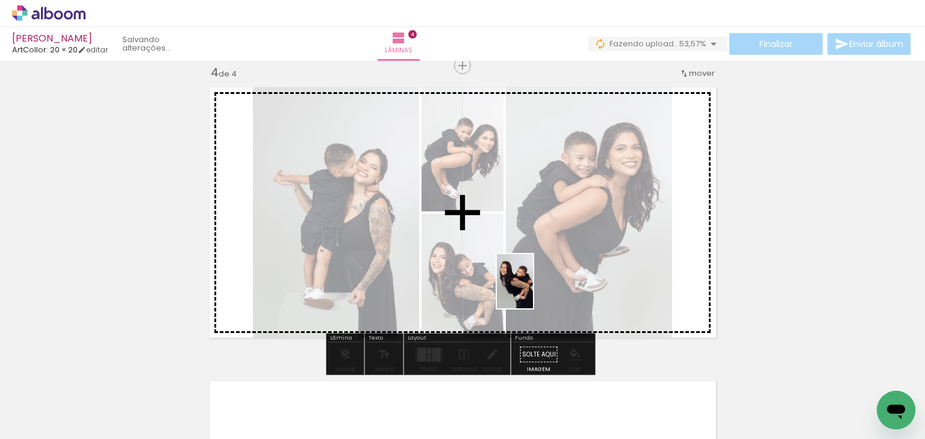
drag, startPoint x: 505, startPoint y: 402, endPoint x: 533, endPoint y: 290, distance: 114.8
click at [533, 290] on quentale-workspace at bounding box center [462, 219] width 925 height 439
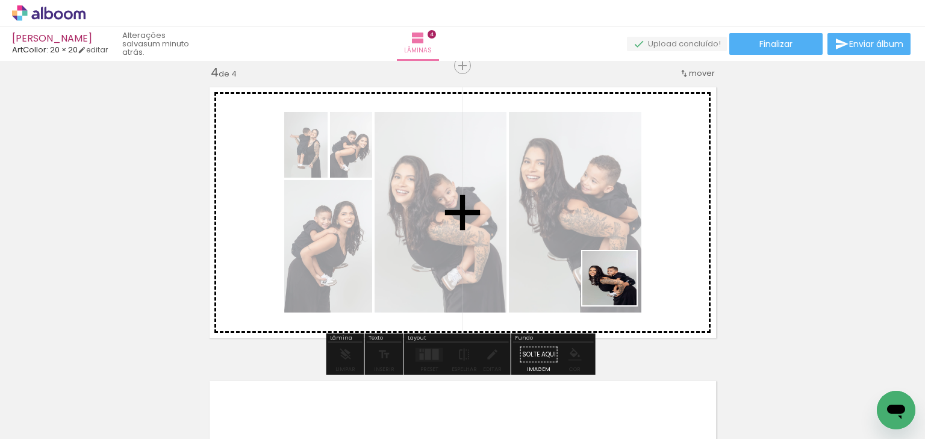
drag, startPoint x: 580, startPoint y: 401, endPoint x: 619, endPoint y: 287, distance: 120.4
click at [619, 287] on quentale-workspace at bounding box center [462, 219] width 925 height 439
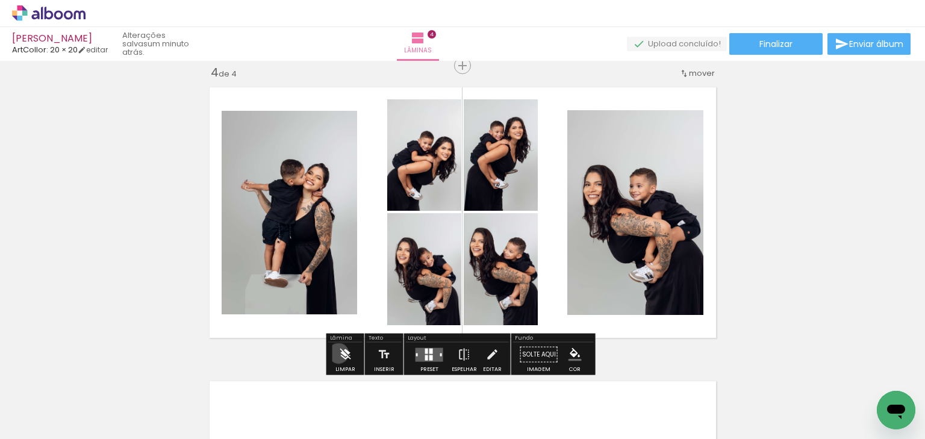
click at [339, 352] on iron-icon at bounding box center [345, 355] width 13 height 24
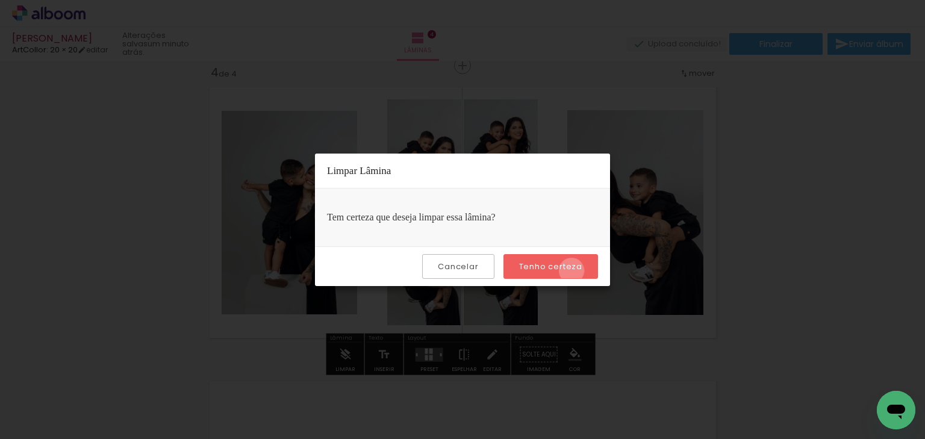
drag, startPoint x: 573, startPoint y: 270, endPoint x: 405, endPoint y: 336, distance: 180.8
click at [0, 0] on slot "Tenho certeza" at bounding box center [0, 0] width 0 height 0
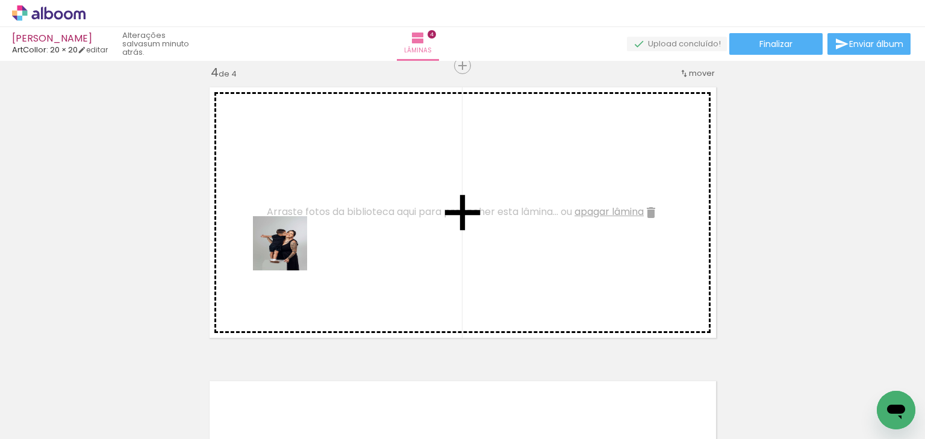
drag, startPoint x: 243, startPoint y: 403, endPoint x: 310, endPoint y: 377, distance: 71.1
click at [302, 231] on quentale-workspace at bounding box center [462, 219] width 925 height 439
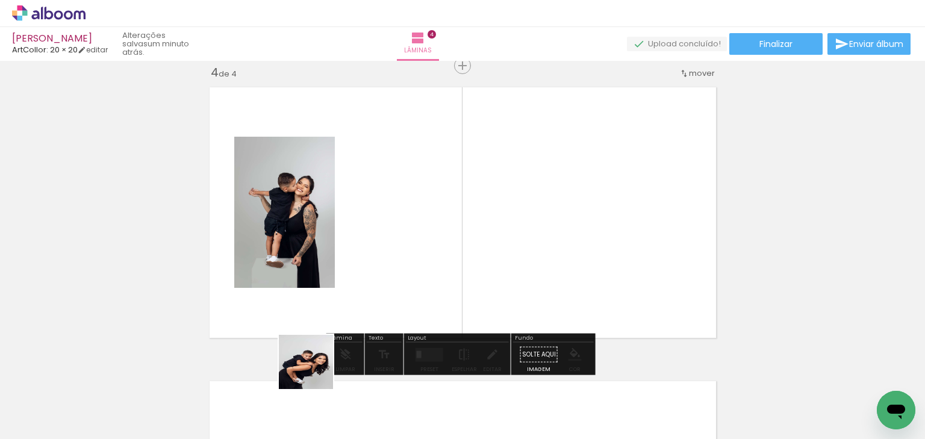
drag, startPoint x: 305, startPoint y: 399, endPoint x: 352, endPoint y: 263, distance: 144.8
click at [352, 263] on quentale-workspace at bounding box center [462, 219] width 925 height 439
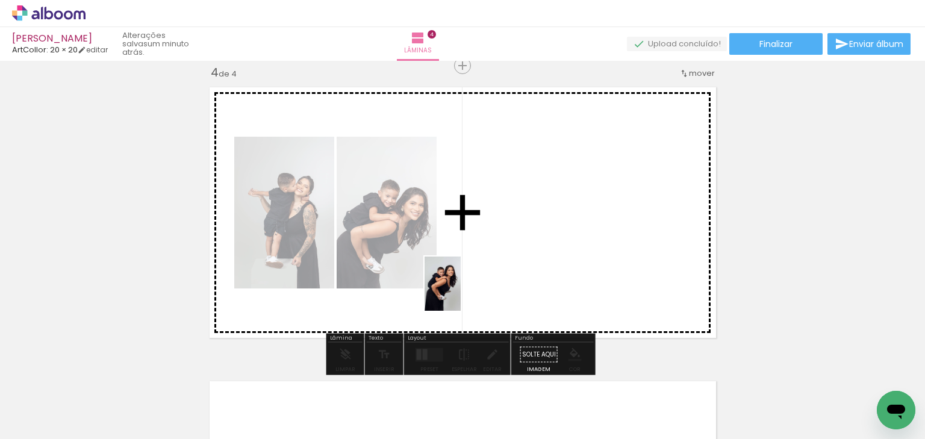
drag, startPoint x: 382, startPoint y: 410, endPoint x: 461, endPoint y: 293, distance: 141.0
click at [461, 293] on quentale-workspace at bounding box center [462, 219] width 925 height 439
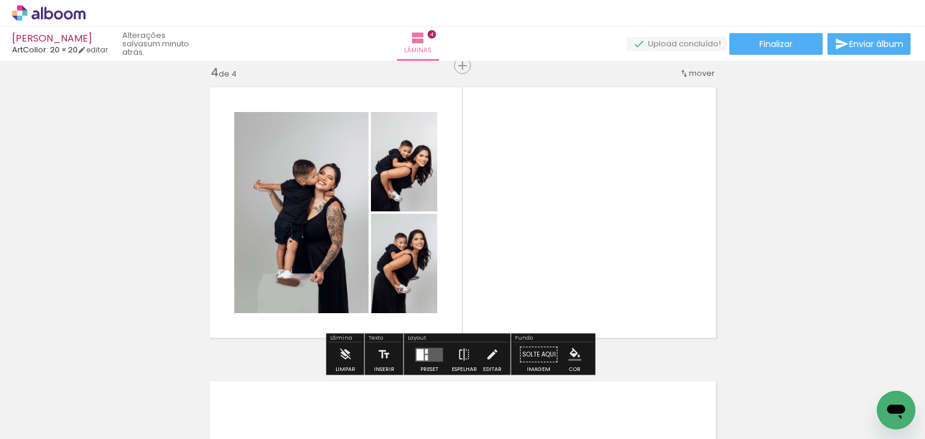
drag, startPoint x: 425, startPoint y: 346, endPoint x: 431, endPoint y: 344, distance: 6.3
click at [425, 345] on div at bounding box center [429, 355] width 33 height 24
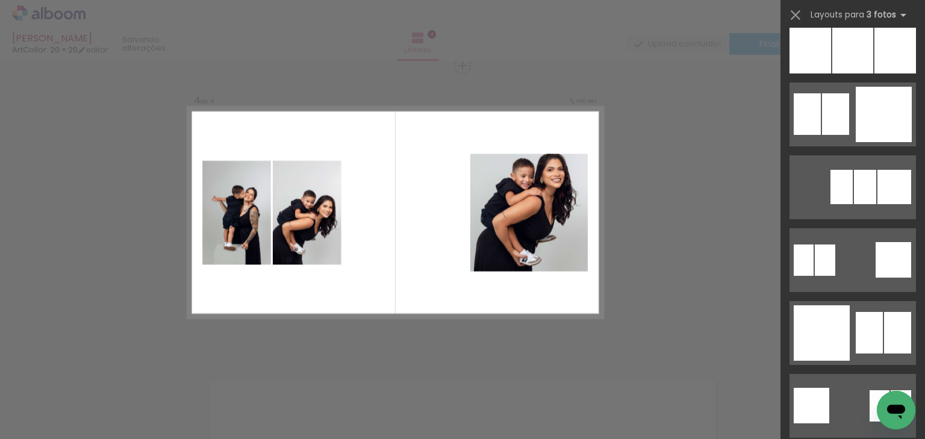
scroll to position [1205, 0]
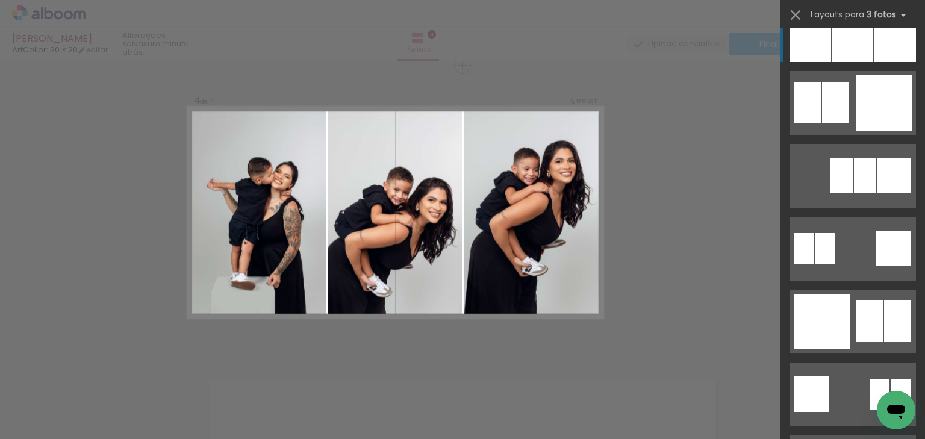
click at [839, 55] on div at bounding box center [853, 30] width 41 height 64
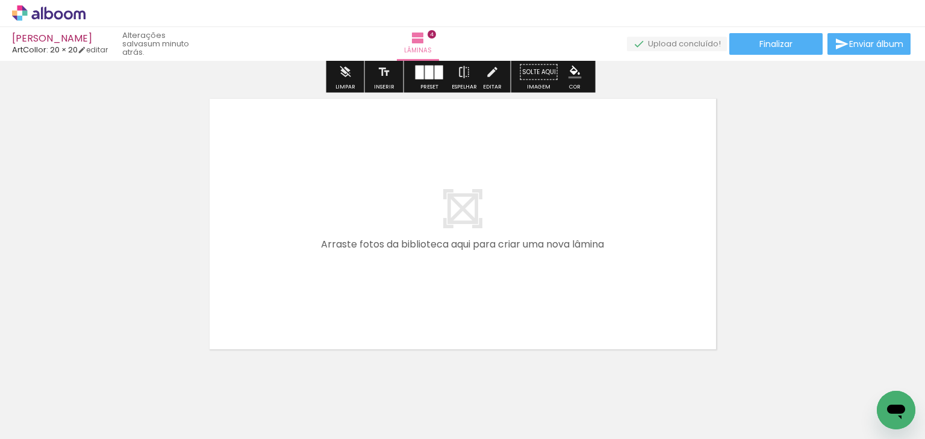
scroll to position [1214, 0]
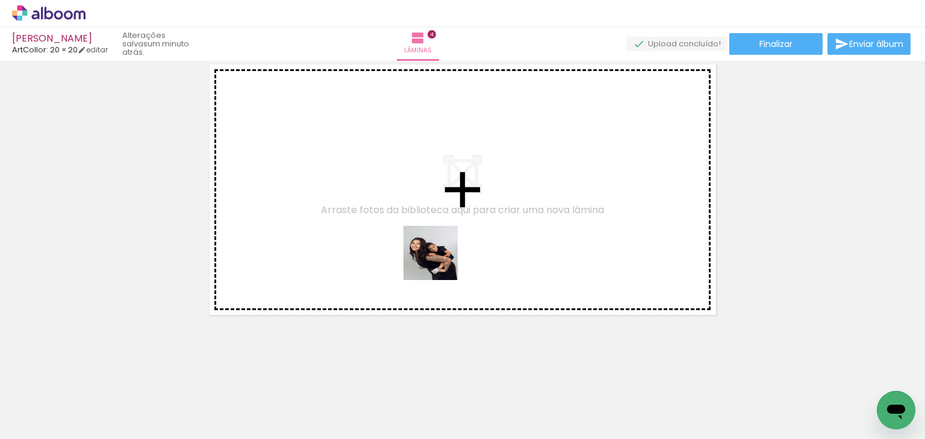
drag, startPoint x: 439, startPoint y: 346, endPoint x: 480, endPoint y: 320, distance: 48.8
click at [440, 262] on quentale-workspace at bounding box center [462, 219] width 925 height 439
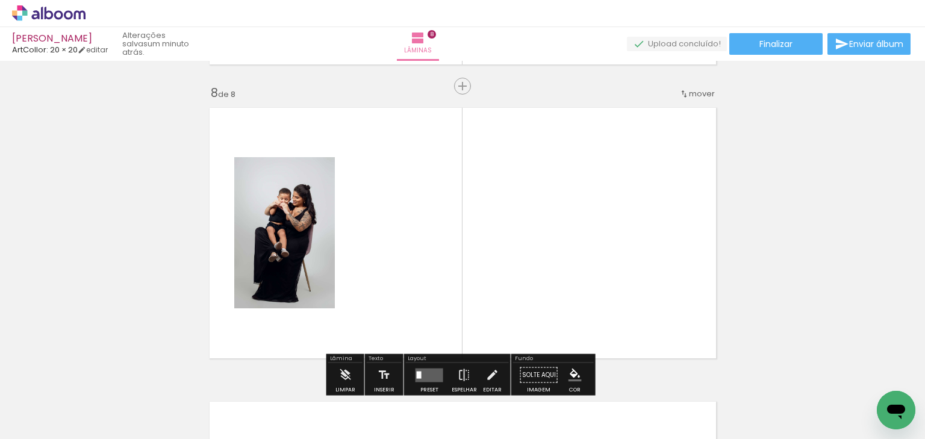
scroll to position [0, 1066]
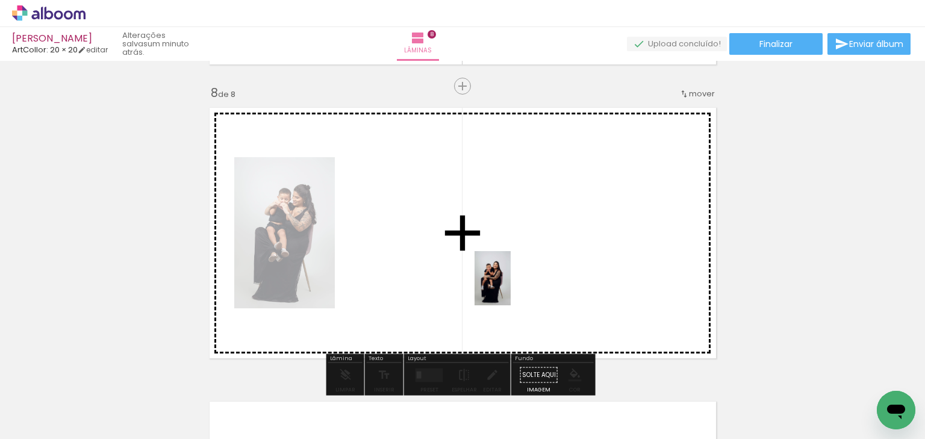
drag, startPoint x: 484, startPoint y: 402, endPoint x: 511, endPoint y: 287, distance: 118.1
click at [511, 287] on quentale-workspace at bounding box center [462, 219] width 925 height 439
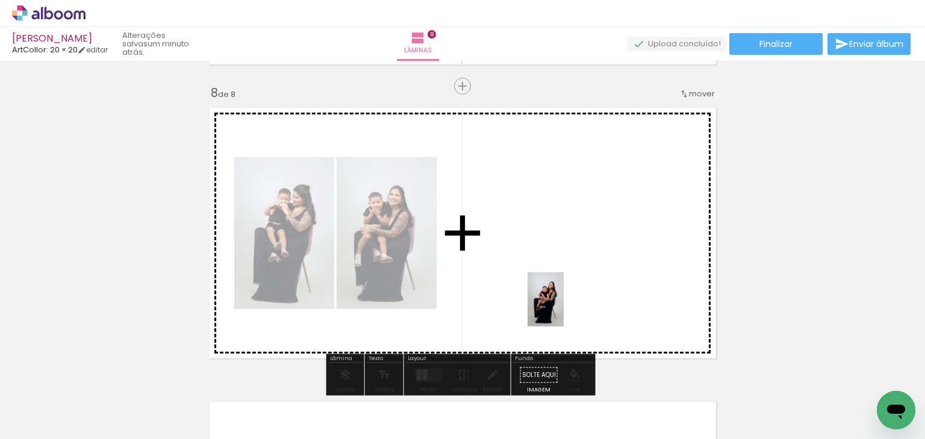
drag, startPoint x: 558, startPoint y: 369, endPoint x: 562, endPoint y: 313, distance: 55.5
click at [562, 313] on quentale-workspace at bounding box center [462, 219] width 925 height 439
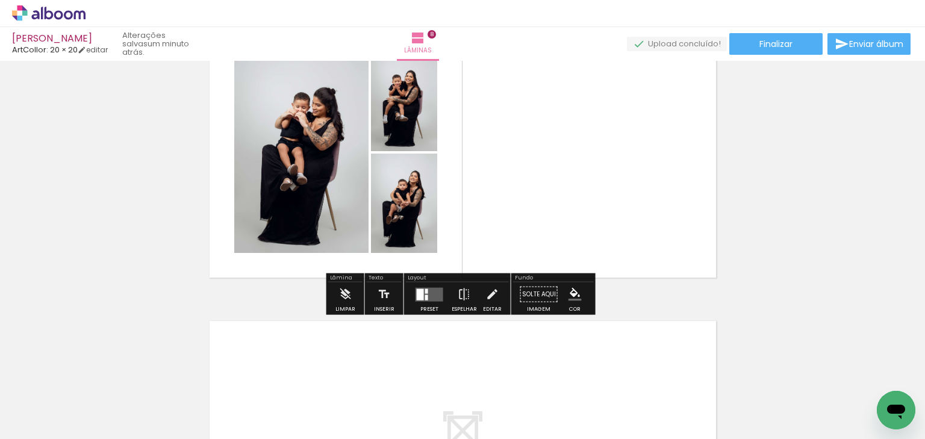
scroll to position [2149, 0]
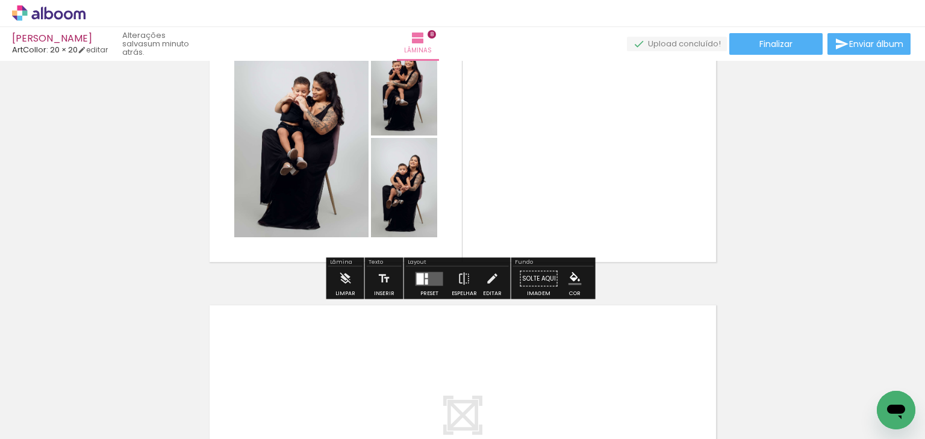
click at [426, 272] on quentale-layouter at bounding box center [430, 279] width 28 height 14
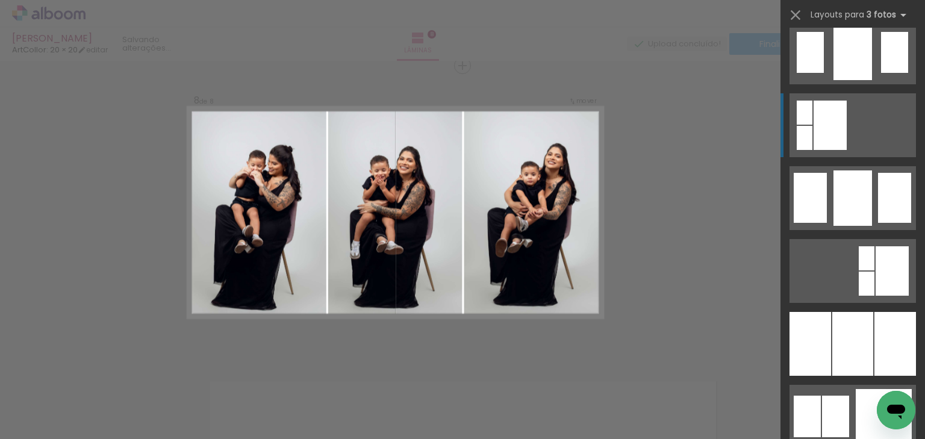
scroll to position [964, 0]
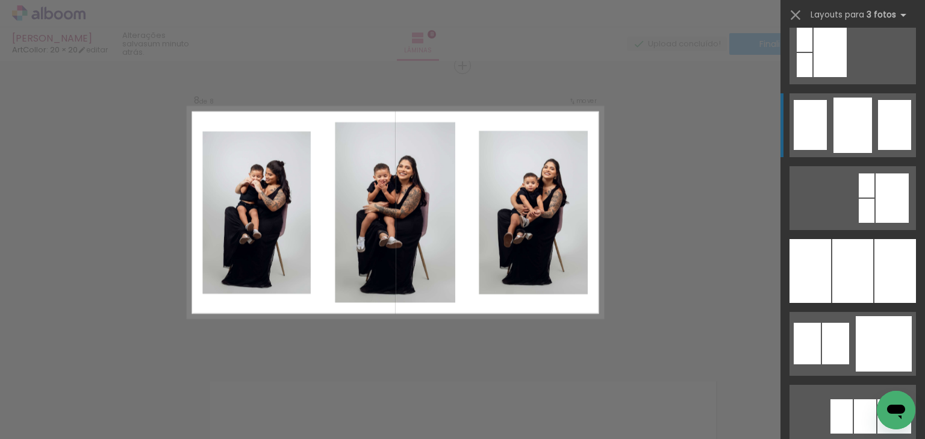
click at [843, 136] on div at bounding box center [853, 125] width 39 height 55
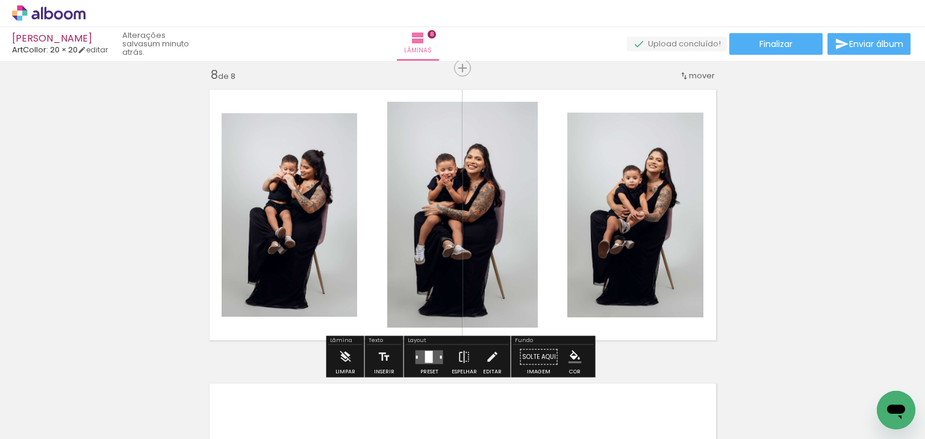
scroll to position [2073, 0]
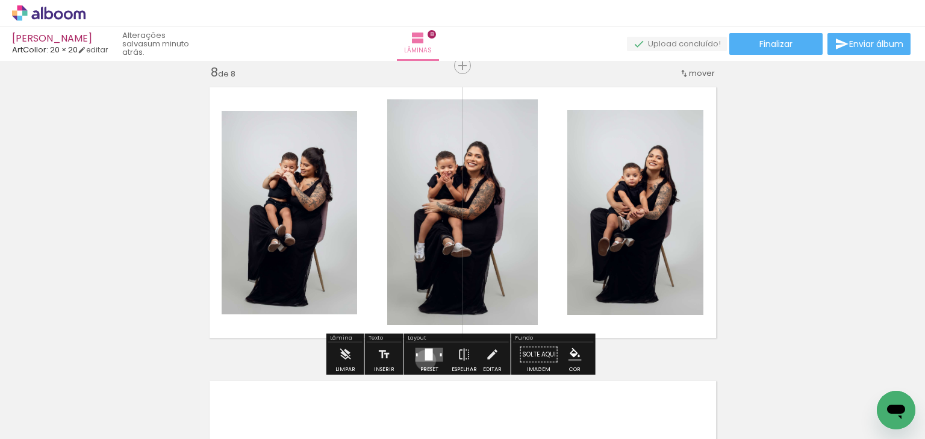
click at [423, 360] on quentale-layouter at bounding box center [430, 355] width 28 height 14
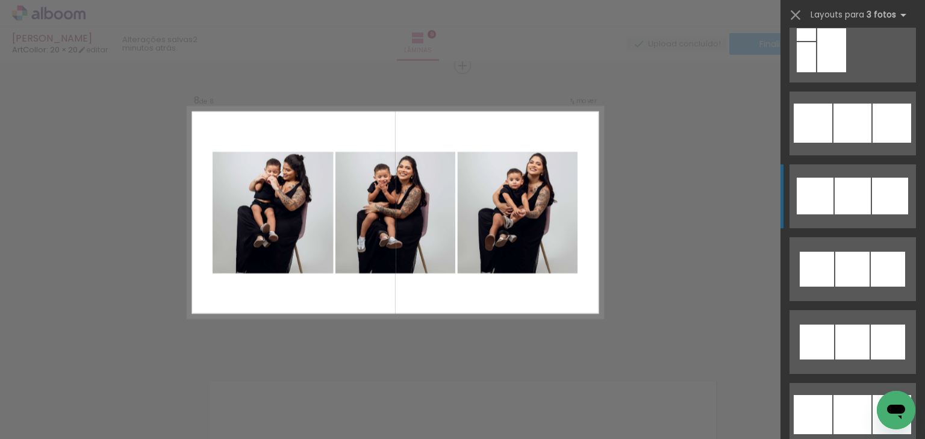
scroll to position [4828, 0]
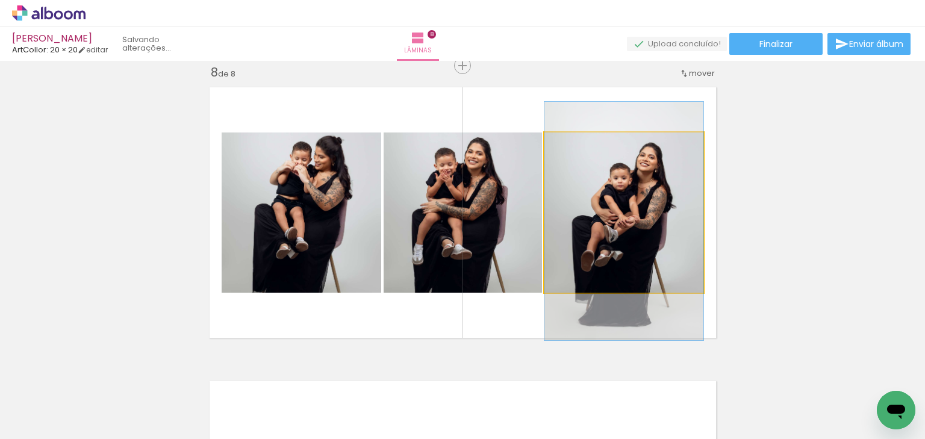
drag, startPoint x: 672, startPoint y: 230, endPoint x: 671, endPoint y: 238, distance: 8.5
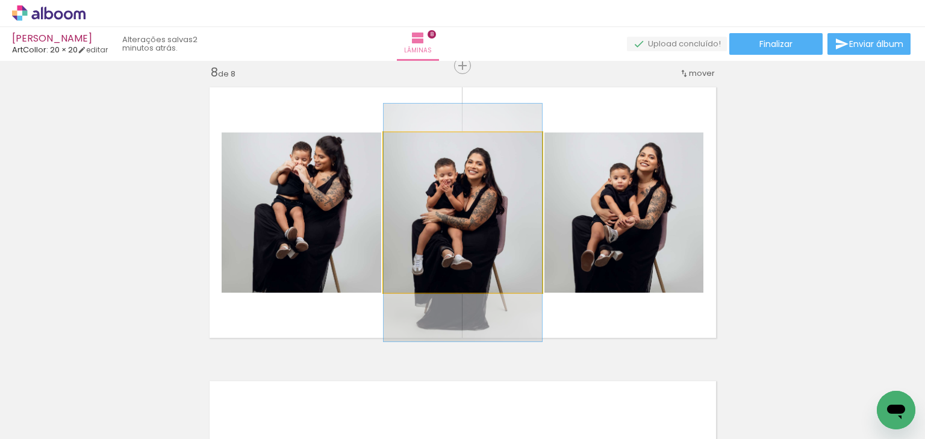
drag, startPoint x: 462, startPoint y: 216, endPoint x: 461, endPoint y: 227, distance: 10.3
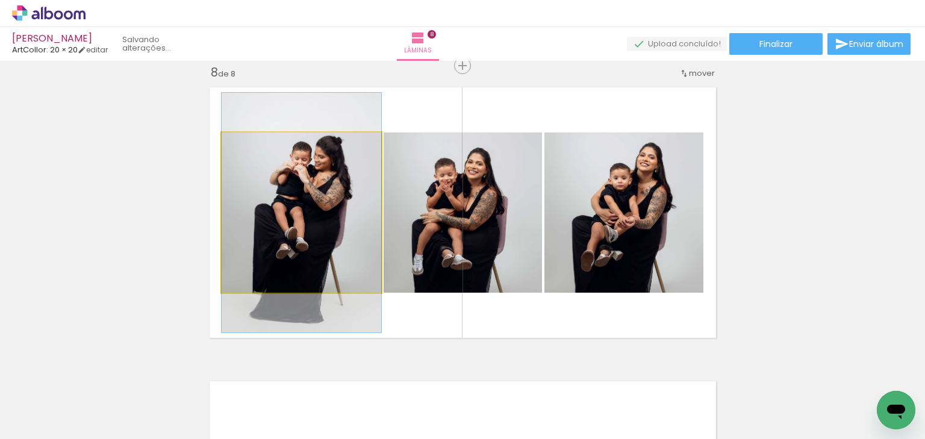
click at [337, 199] on quentale-photo at bounding box center [302, 213] width 160 height 160
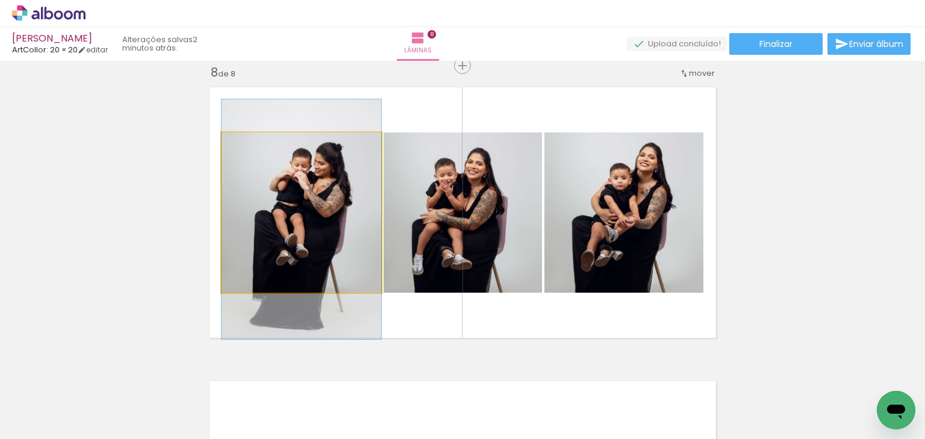
drag, startPoint x: 334, startPoint y: 193, endPoint x: 335, endPoint y: 199, distance: 6.7
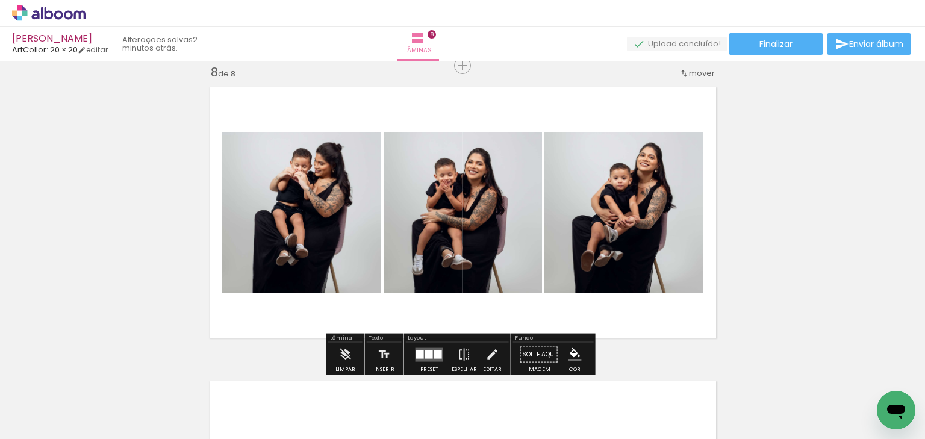
click at [656, 191] on quentale-photo at bounding box center [624, 213] width 159 height 160
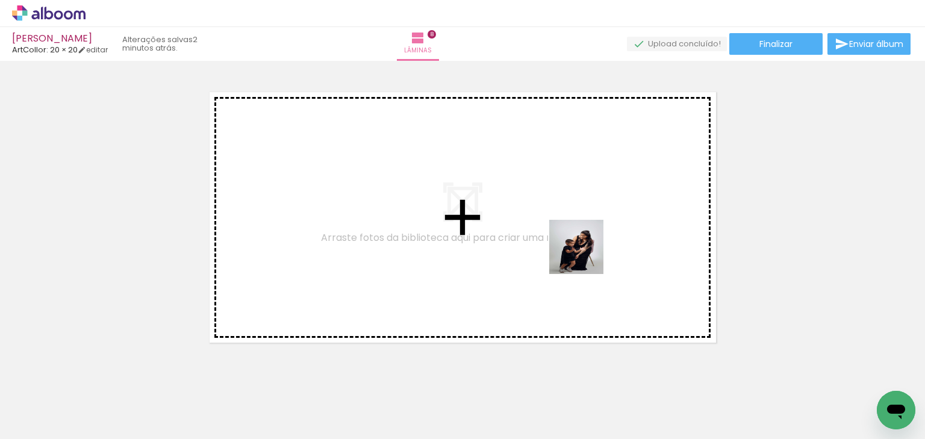
drag, startPoint x: 619, startPoint y: 387, endPoint x: 578, endPoint y: 235, distance: 157.7
click at [578, 235] on quentale-workspace at bounding box center [462, 219] width 925 height 439
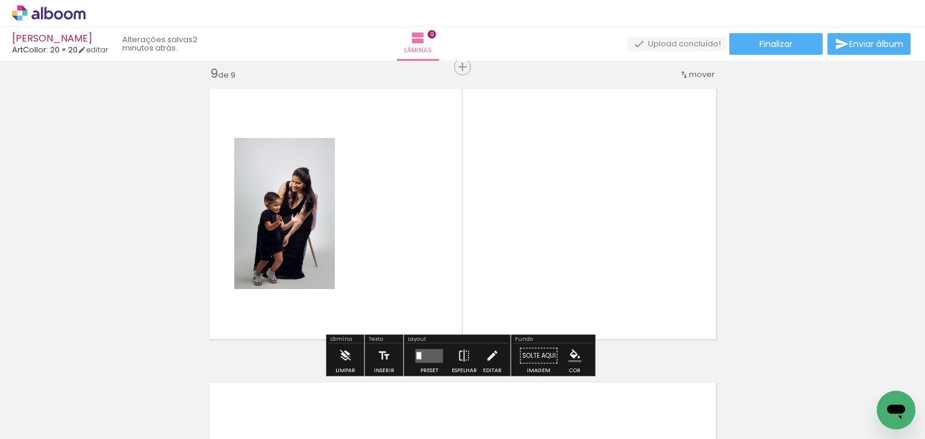
scroll to position [2367, 0]
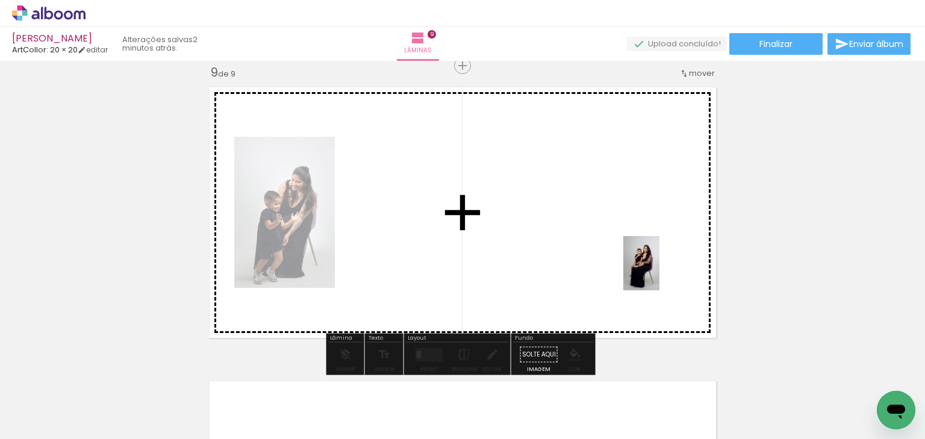
drag, startPoint x: 680, startPoint y: 396, endPoint x: 660, endPoint y: 272, distance: 125.2
click at [660, 272] on quentale-workspace at bounding box center [462, 219] width 925 height 439
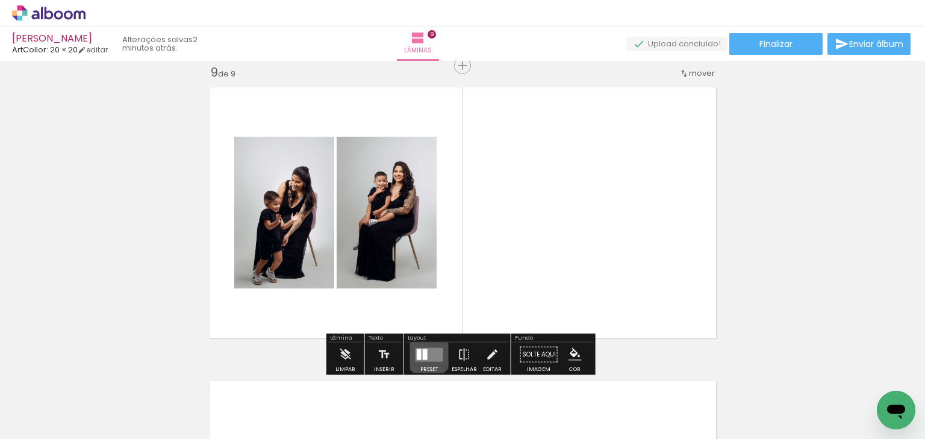
click at [426, 352] on quentale-layouter at bounding box center [430, 355] width 28 height 14
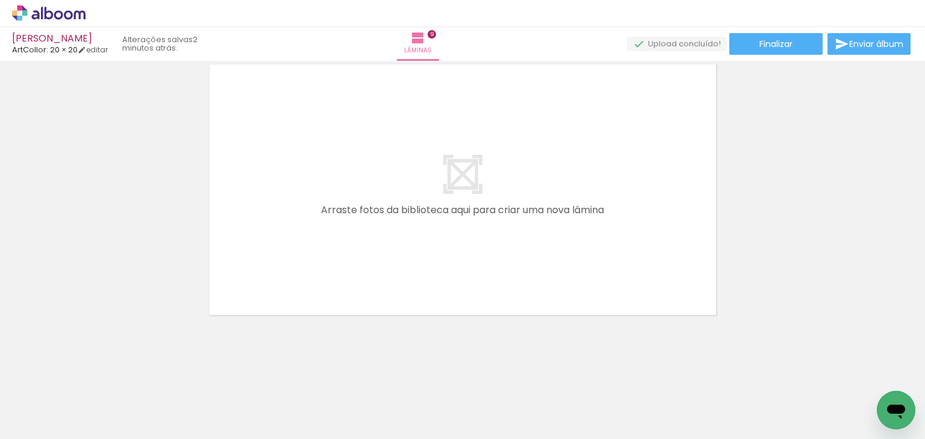
drag, startPoint x: 746, startPoint y: 390, endPoint x: 733, endPoint y: 343, distance: 48.8
click at [602, 226] on quentale-workspace at bounding box center [462, 219] width 925 height 439
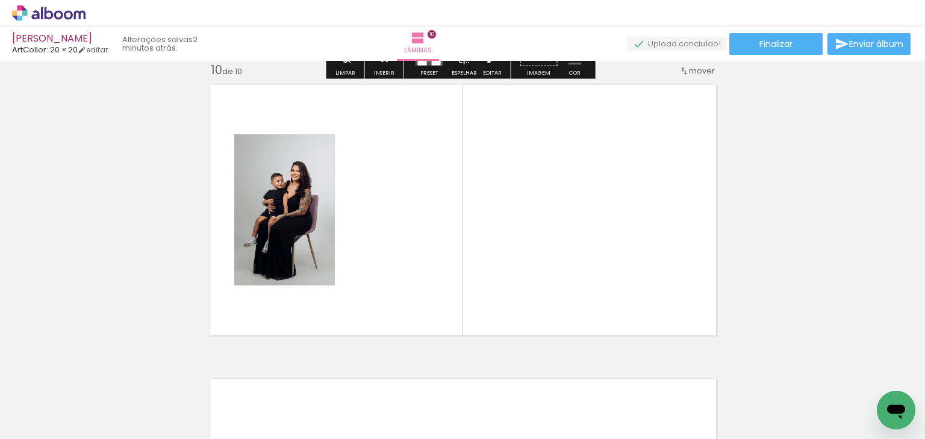
scroll to position [2661, 0]
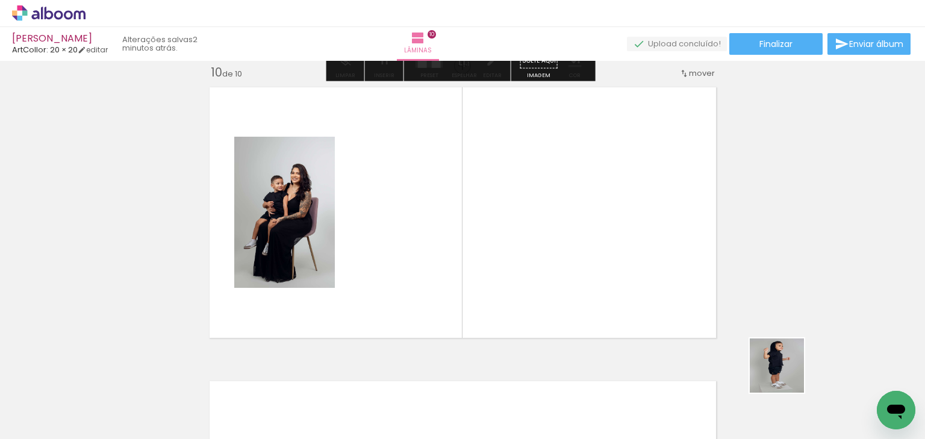
drag, startPoint x: 786, startPoint y: 375, endPoint x: 736, endPoint y: 330, distance: 67.0
click at [638, 292] on quentale-workspace at bounding box center [462, 219] width 925 height 439
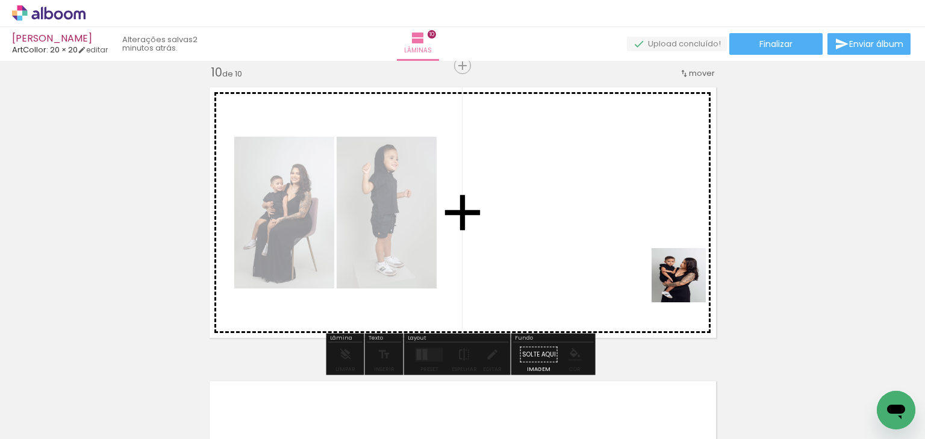
drag, startPoint x: 793, startPoint y: 337, endPoint x: 618, endPoint y: 238, distance: 201.0
click at [616, 251] on quentale-workspace at bounding box center [462, 219] width 925 height 439
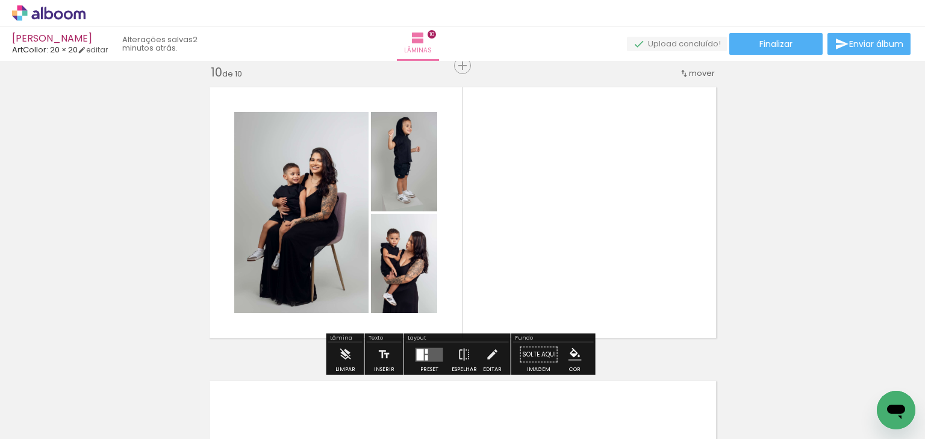
drag, startPoint x: 422, startPoint y: 355, endPoint x: 426, endPoint y: 348, distance: 7.9
click at [421, 354] on quentale-layouter at bounding box center [430, 355] width 28 height 14
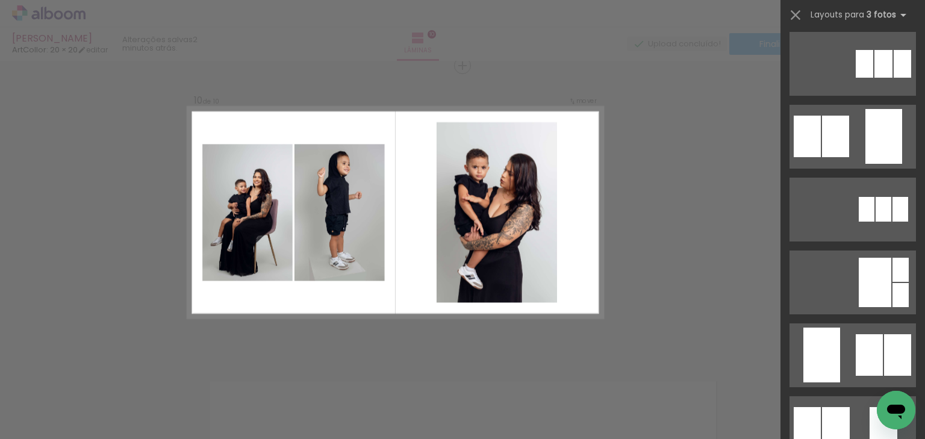
scroll to position [193, 0]
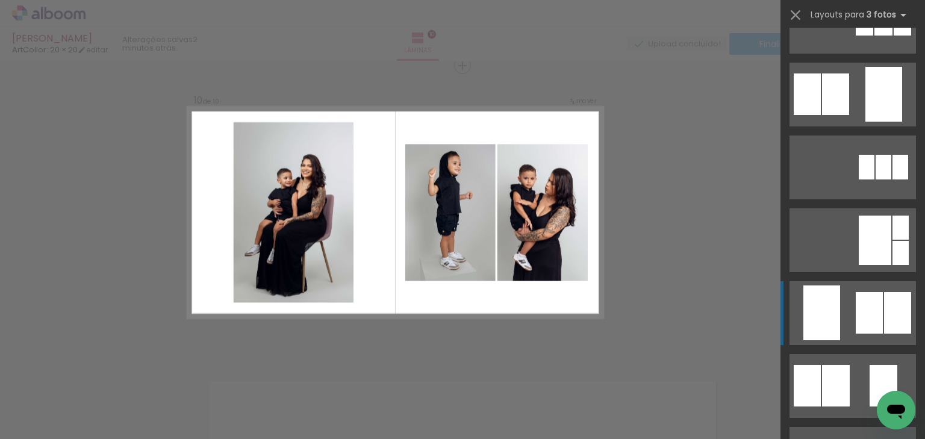
click at [840, 127] on quentale-layouter at bounding box center [853, 95] width 127 height 64
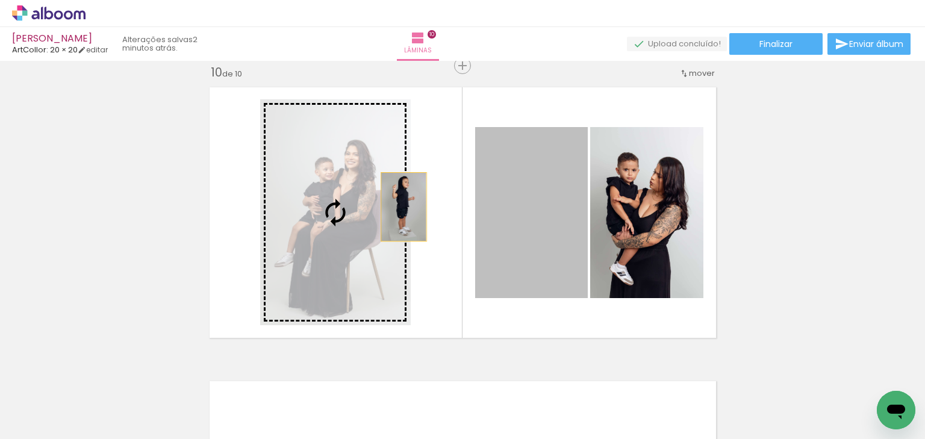
drag, startPoint x: 528, startPoint y: 198, endPoint x: 371, endPoint y: 208, distance: 157.5
click at [0, 0] on slot at bounding box center [0, 0] width 0 height 0
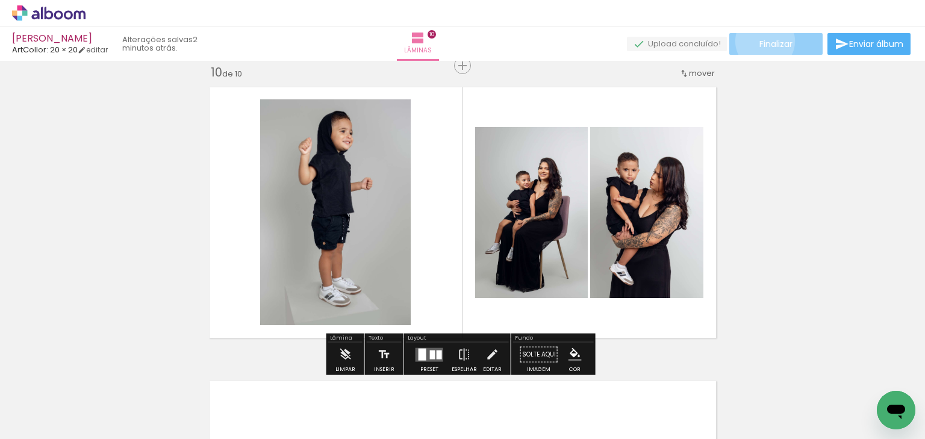
click at [761, 42] on span "Finalizar" at bounding box center [776, 44] width 33 height 8
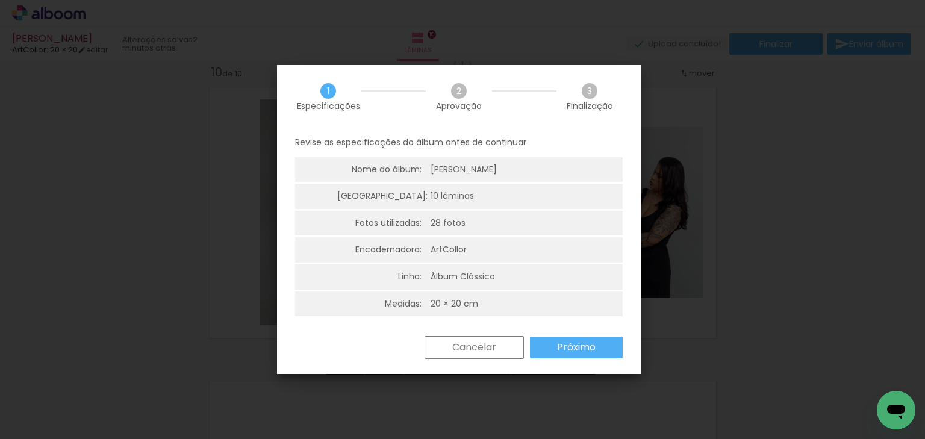
click at [0, 0] on slot "Próximo" at bounding box center [0, 0] width 0 height 0
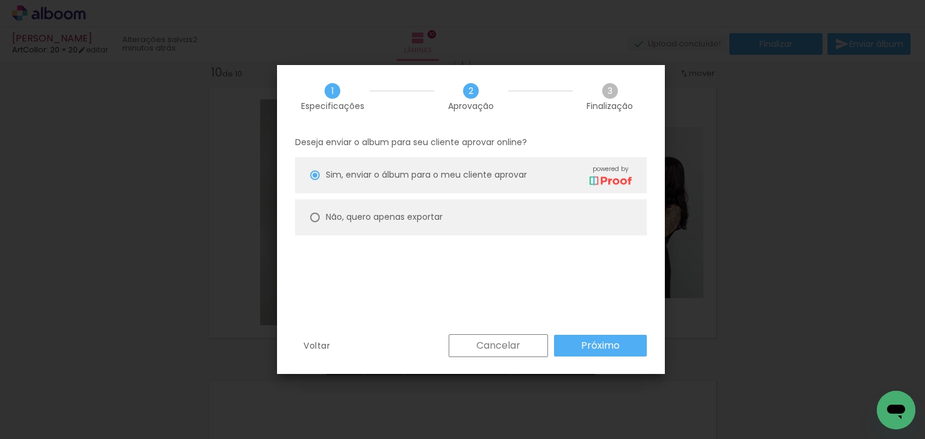
click at [417, 197] on paper-radio-group "Sim, enviar o álbum para o meu cliente aprovar powered by Não, quero apenas exp…" at bounding box center [471, 199] width 352 height 84
drag, startPoint x: 417, startPoint y: 210, endPoint x: 451, endPoint y: 240, distance: 45.7
click at [417, 210] on paper-radio-button "Não, quero apenas exportar" at bounding box center [471, 217] width 352 height 36
type paper-radio-button "on"
drag, startPoint x: 570, startPoint y: 336, endPoint x: 581, endPoint y: 343, distance: 12.9
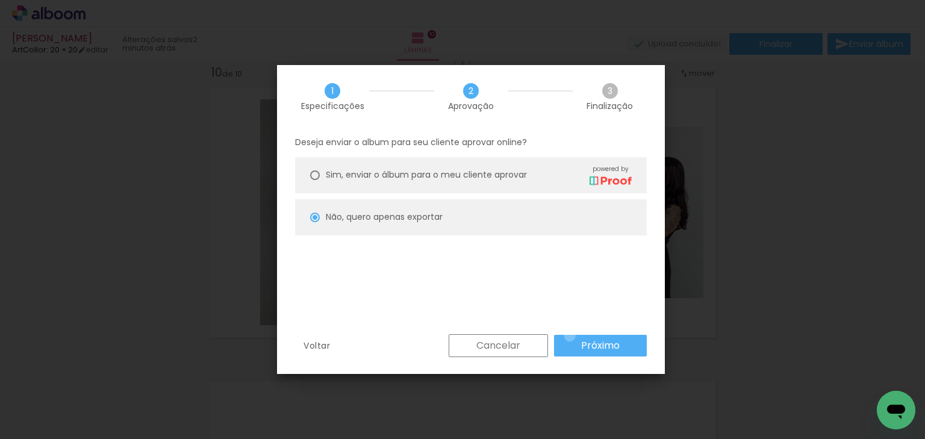
click at [573, 337] on paper-button "Próximo" at bounding box center [600, 346] width 93 height 22
type input "Alta, 300 DPI"
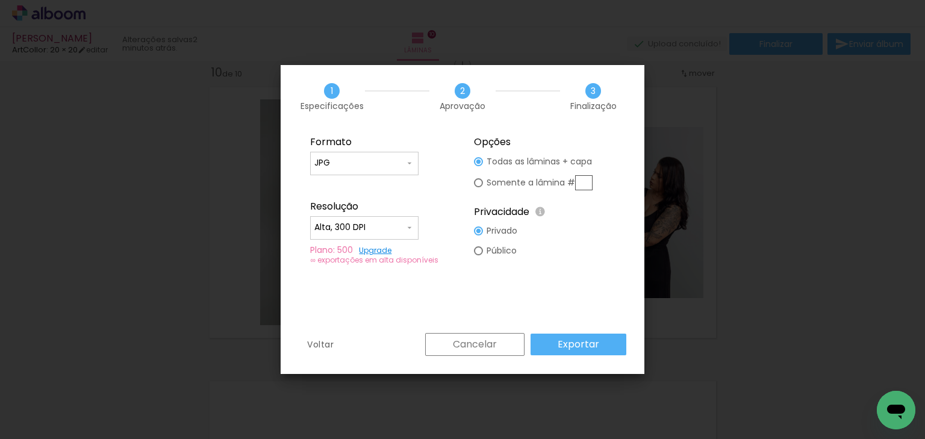
click at [581, 335] on paper-button "Exportar" at bounding box center [579, 345] width 96 height 22
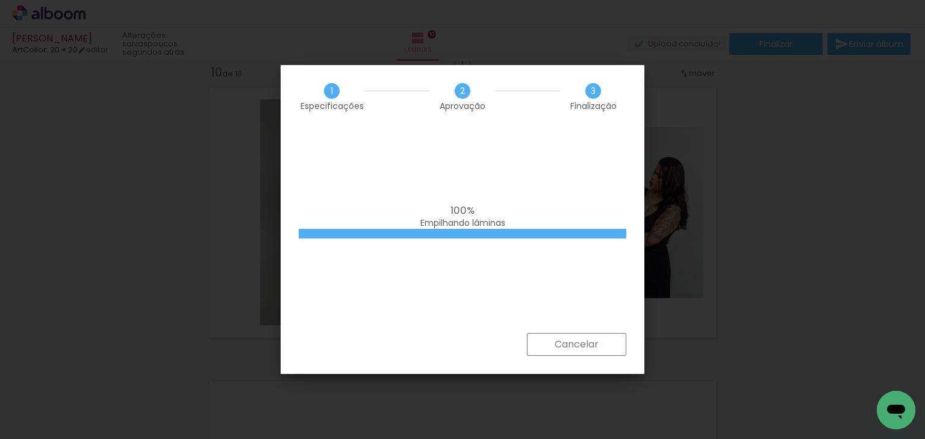
scroll to position [0, 1066]
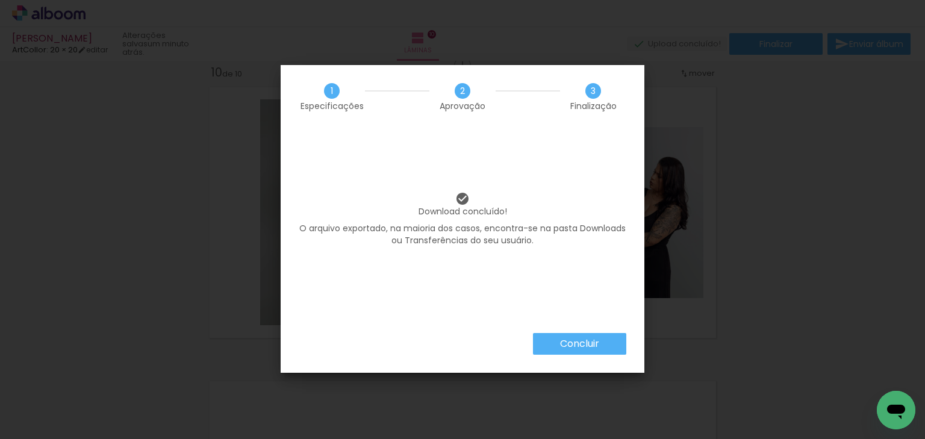
click at [601, 345] on paper-button "Concluir" at bounding box center [579, 344] width 93 height 22
